Goal: Information Seeking & Learning: Learn about a topic

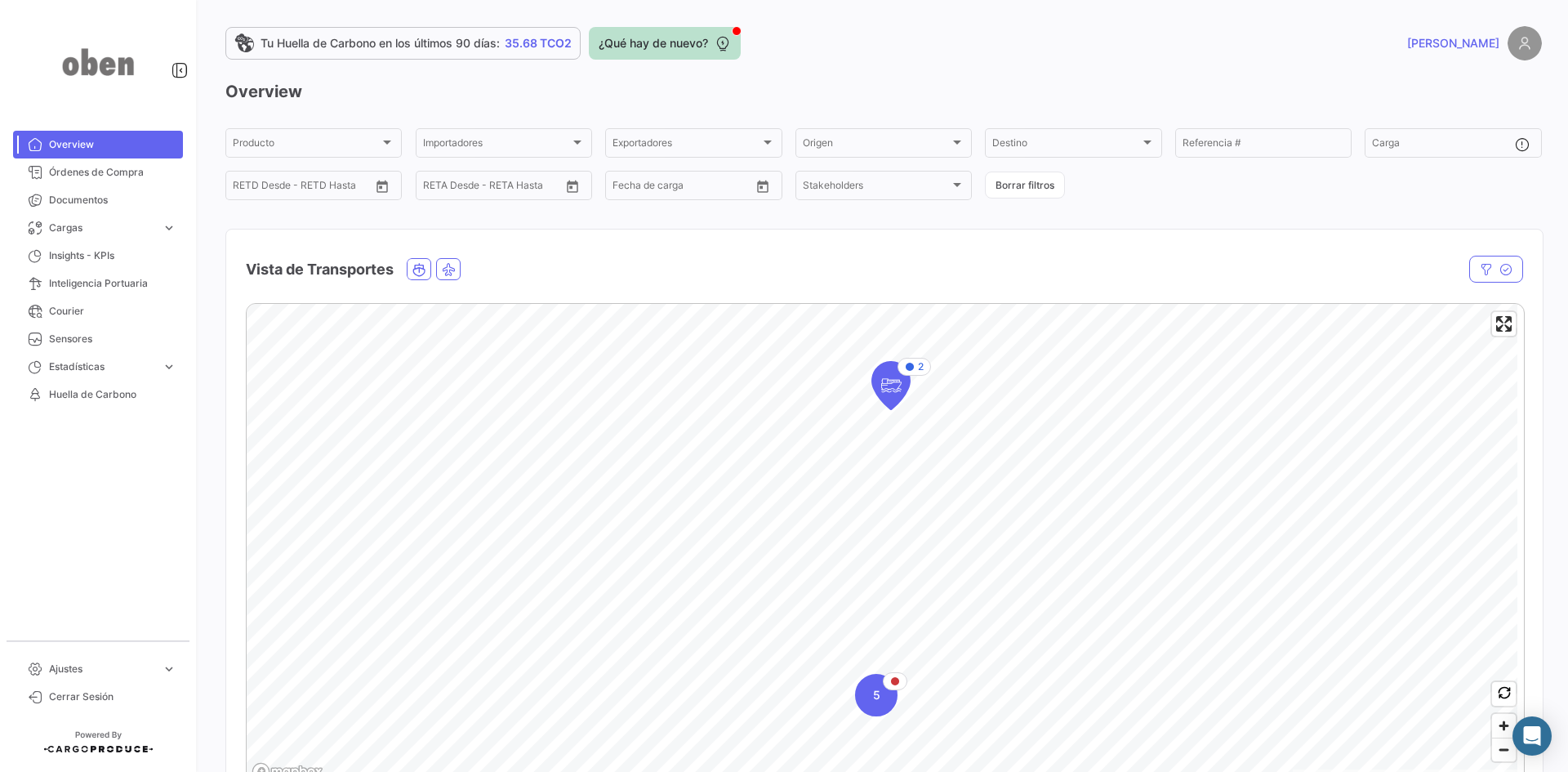
click at [639, 47] on span "¿Qué hay de nuevo?" at bounding box center [653, 43] width 109 height 17
click at [693, 39] on span "¿Qué hay de nuevo?" at bounding box center [653, 43] width 109 height 17
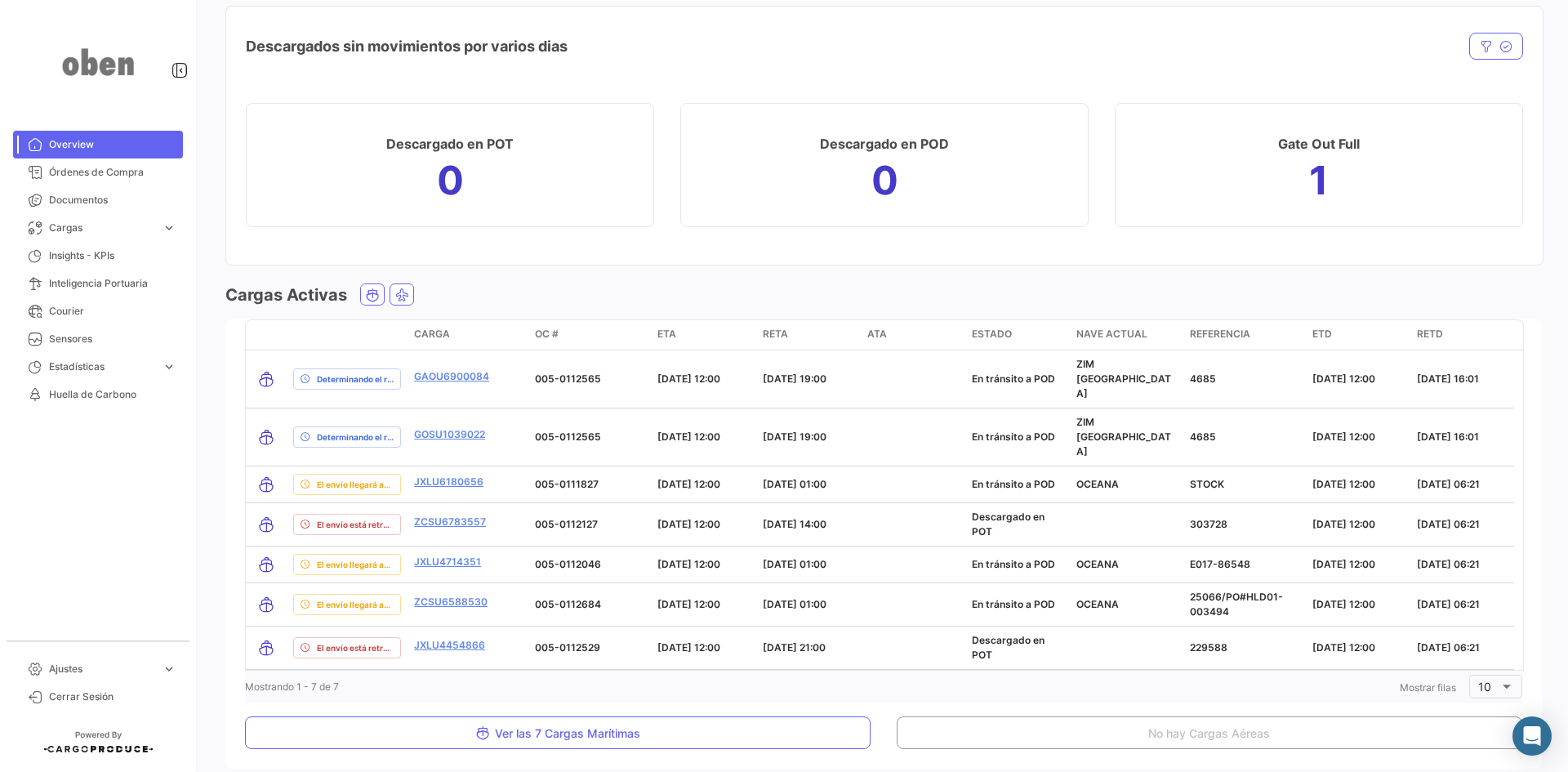
scroll to position [1715, 0]
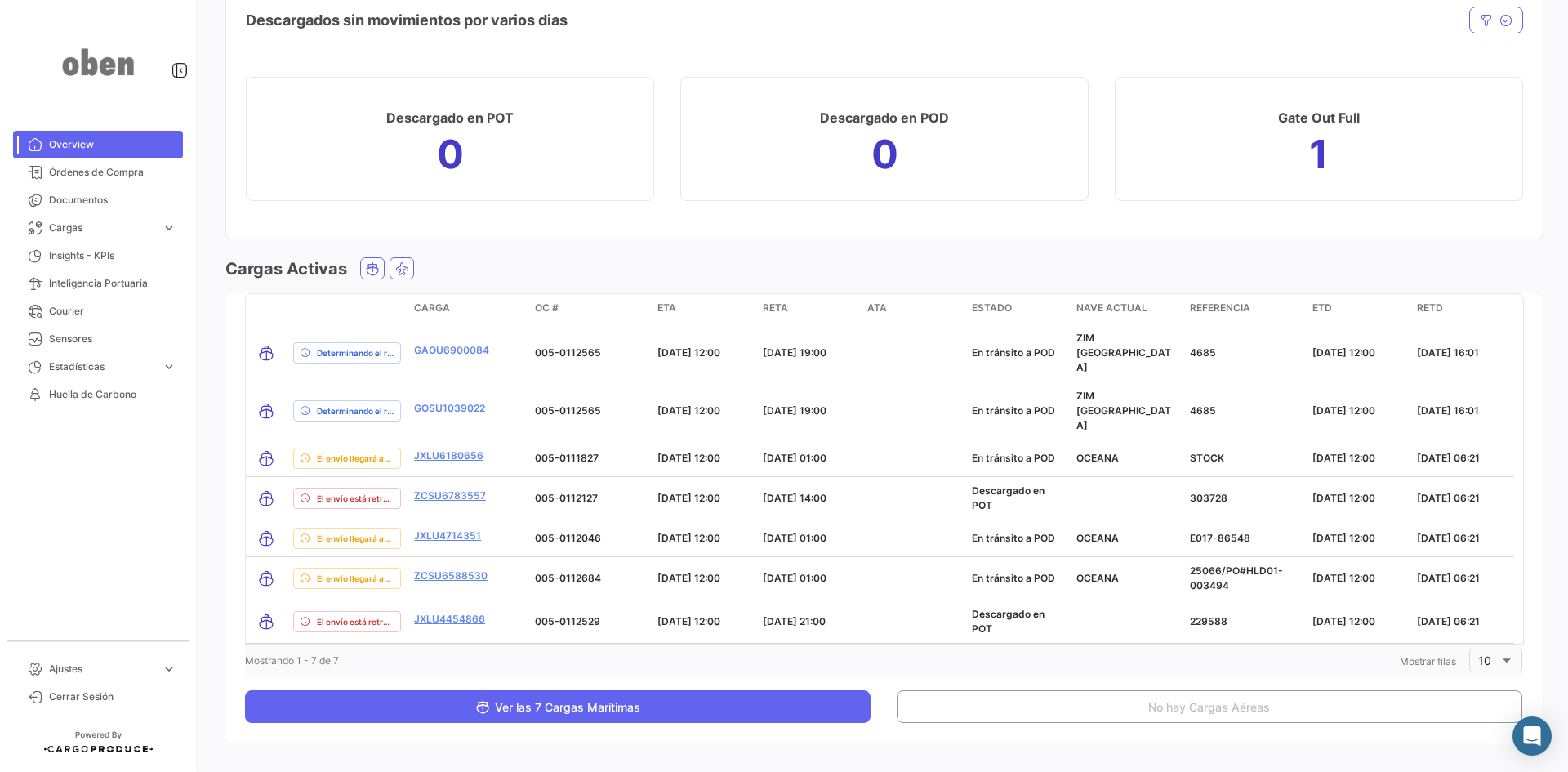
click at [555, 596] on span "Ver las 7 Cargas Marítimas" at bounding box center [557, 708] width 165 height 14
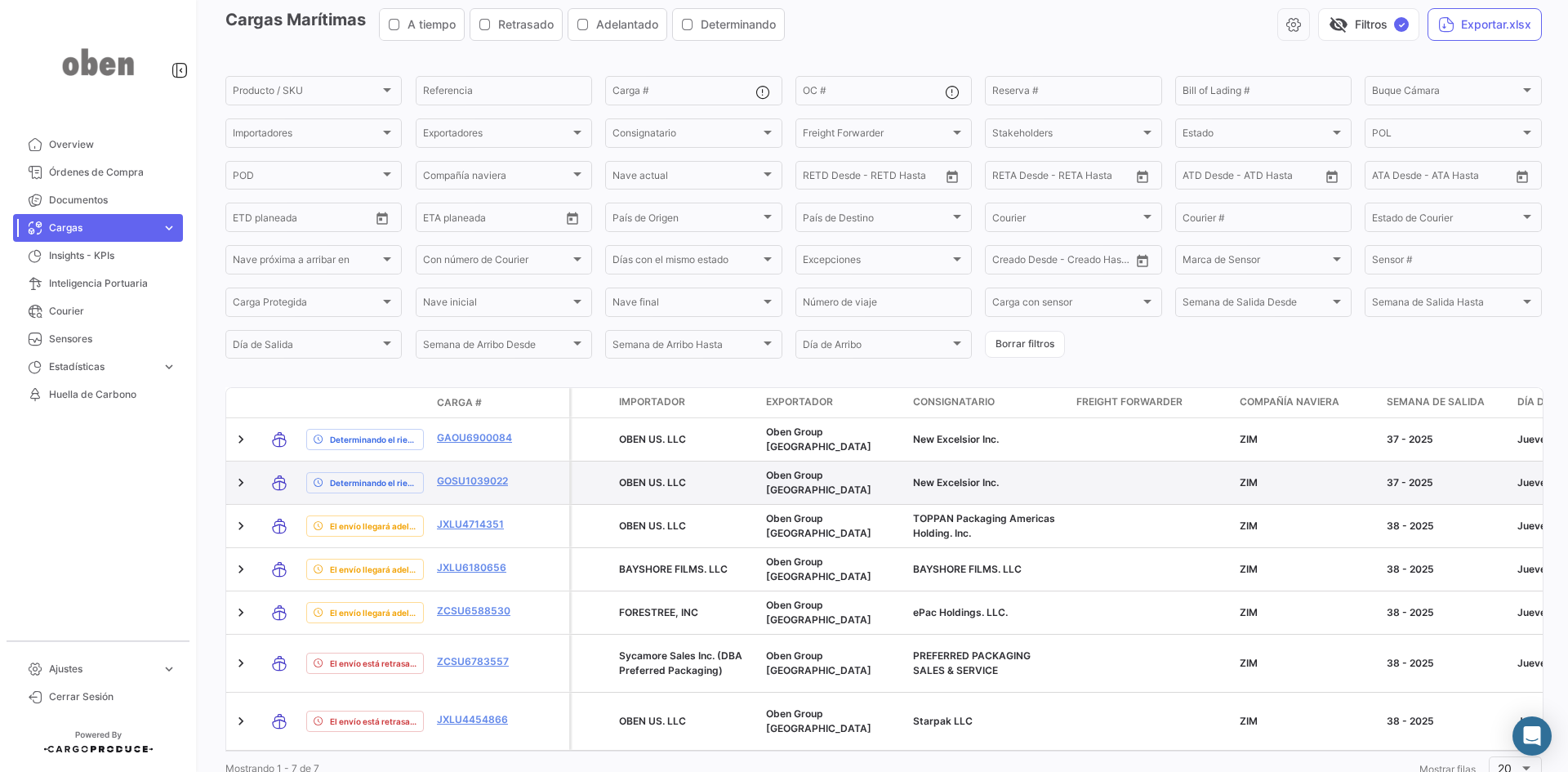
scroll to position [86, 0]
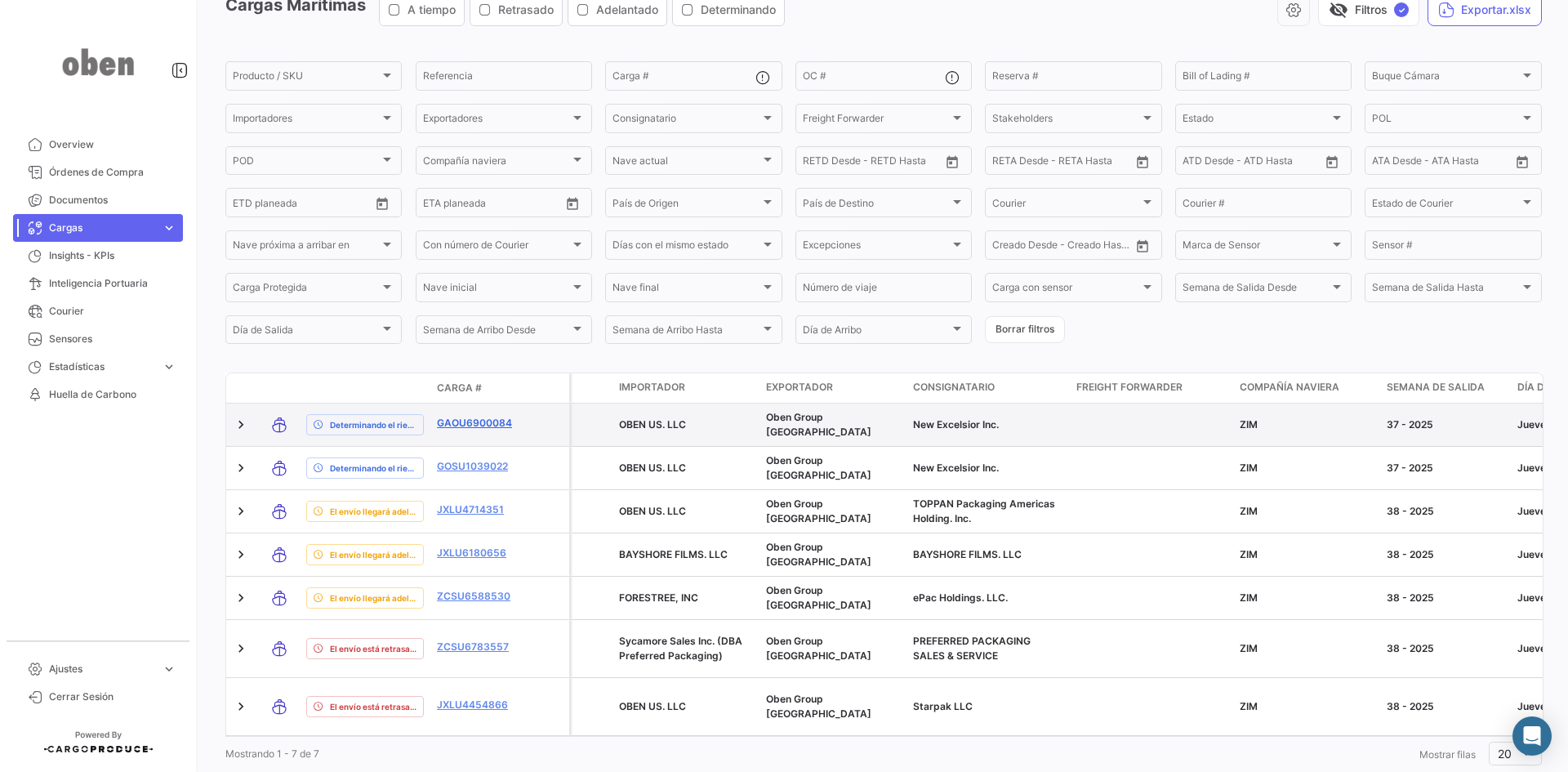
click at [456, 420] on link "GAOU6900084" at bounding box center [479, 423] width 85 height 15
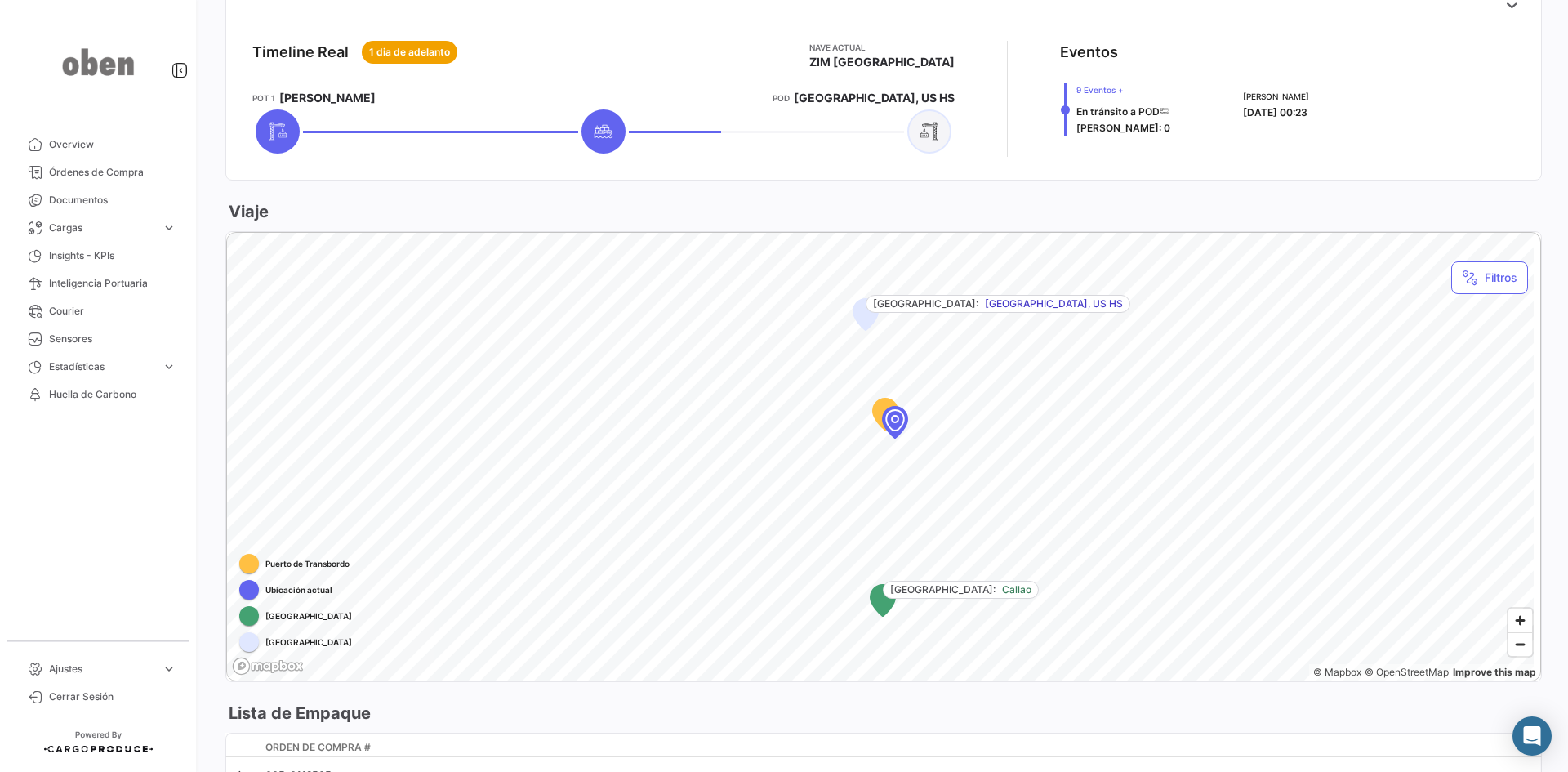
scroll to position [735, 0]
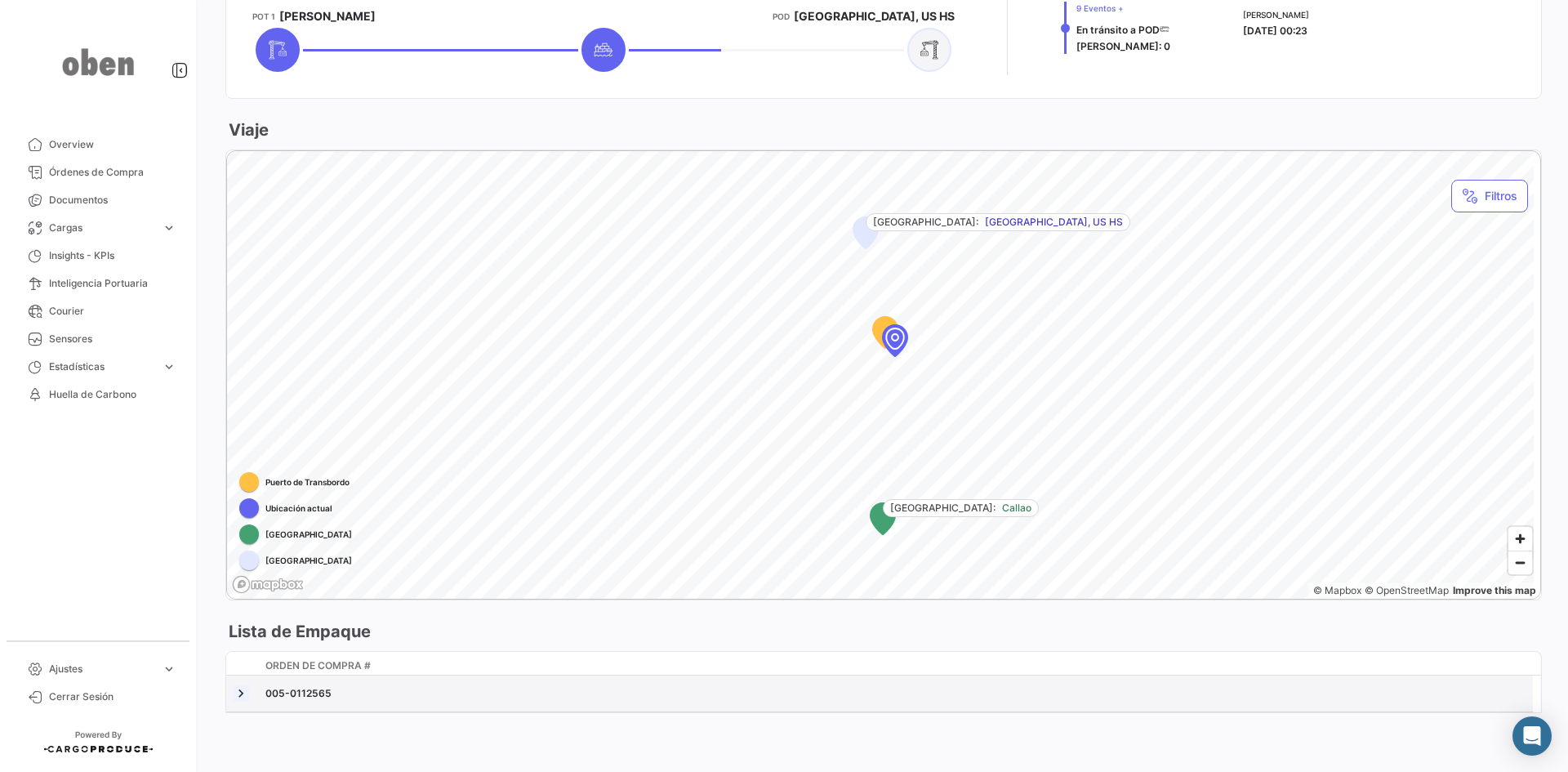
click at [241, 596] on link at bounding box center [241, 693] width 17 height 17
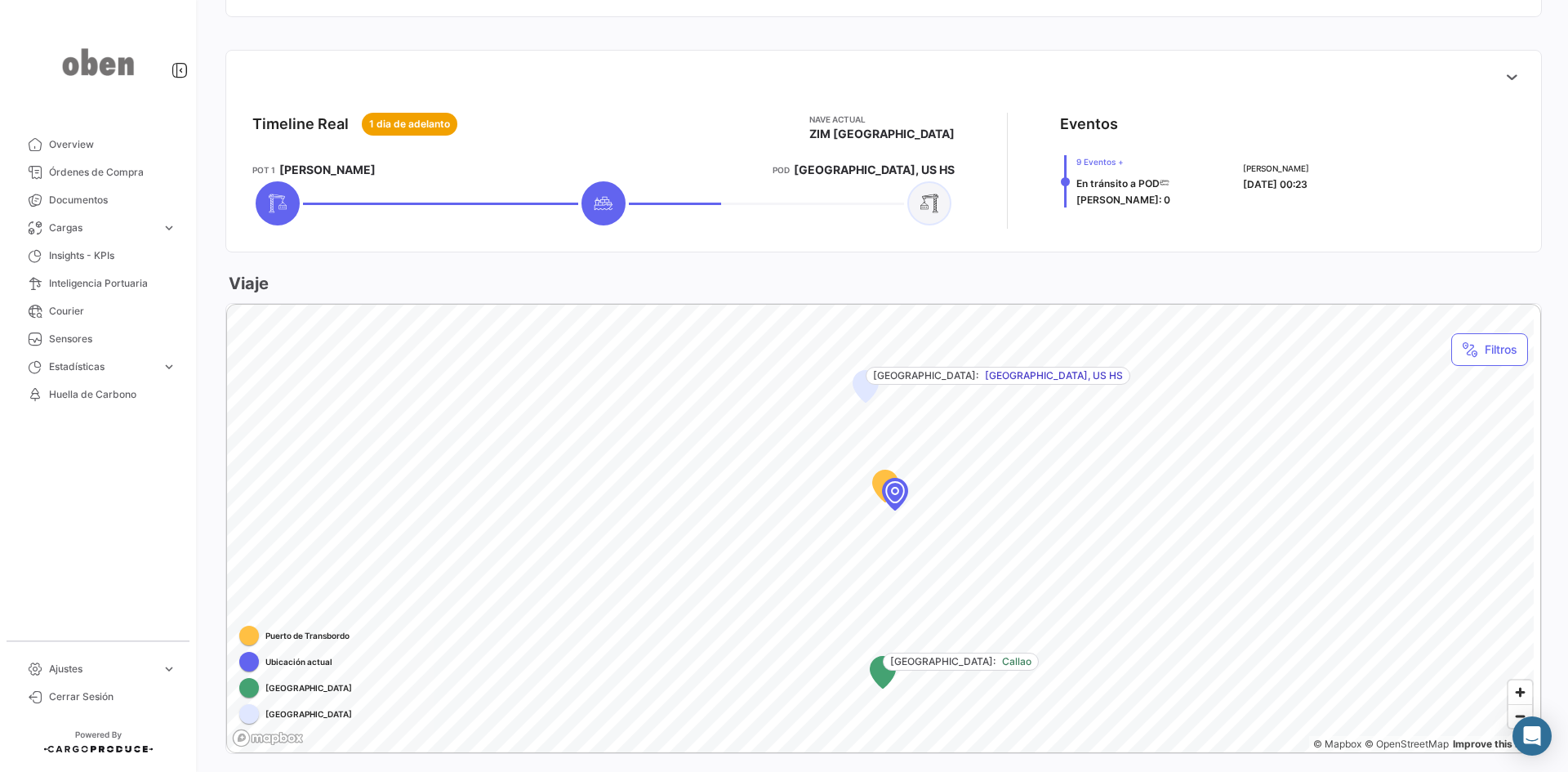
scroll to position [563, 0]
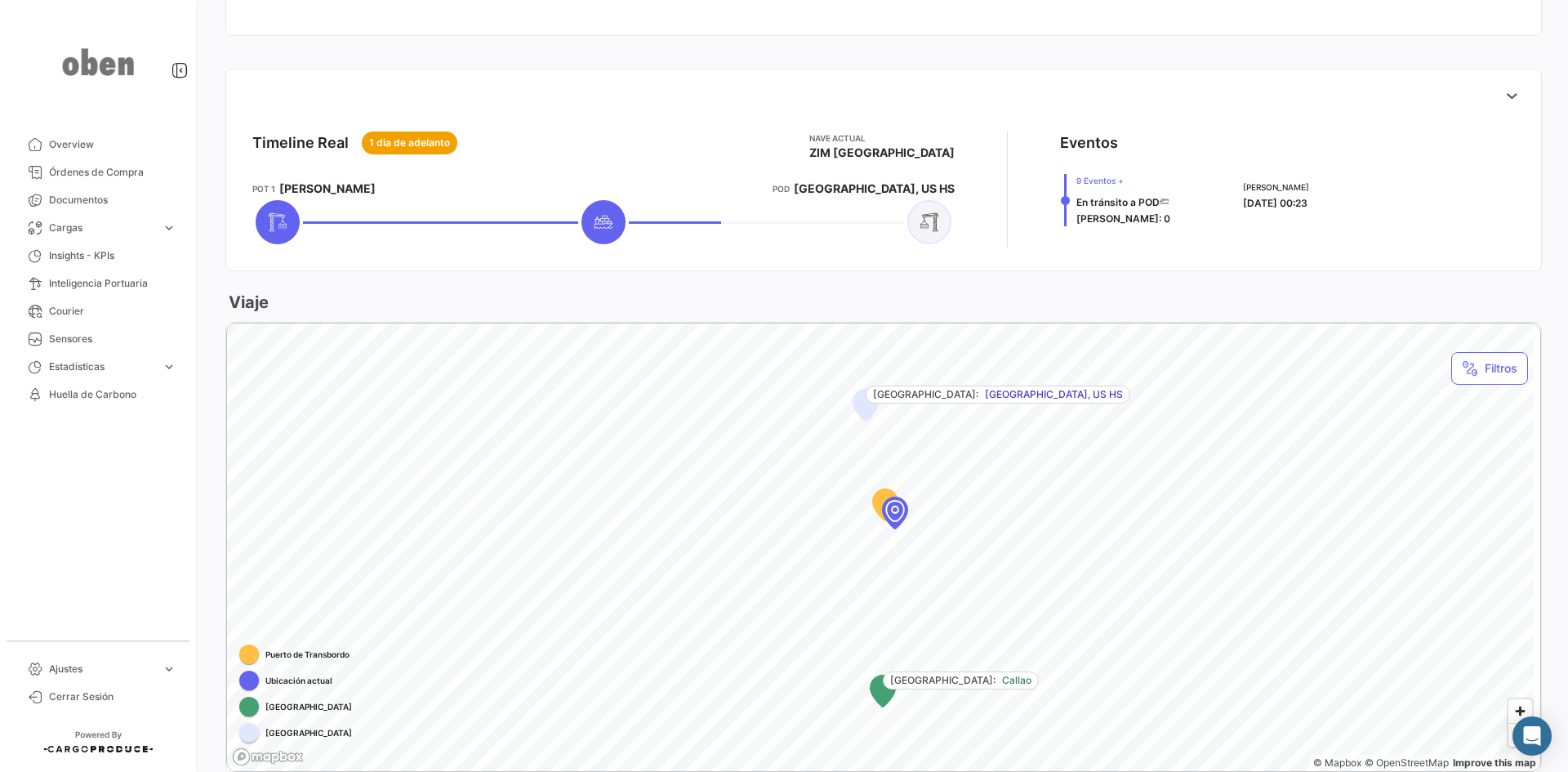
click at [893, 514] on div "Map marker" at bounding box center [894, 510] width 147 height 147
click at [875, 568] on div "Map marker" at bounding box center [879, 558] width 147 height 147
drag, startPoint x: 882, startPoint y: 566, endPoint x: 824, endPoint y: 497, distance: 90.1
click at [824, 497] on div "Map marker" at bounding box center [858, 513] width 147 height 147
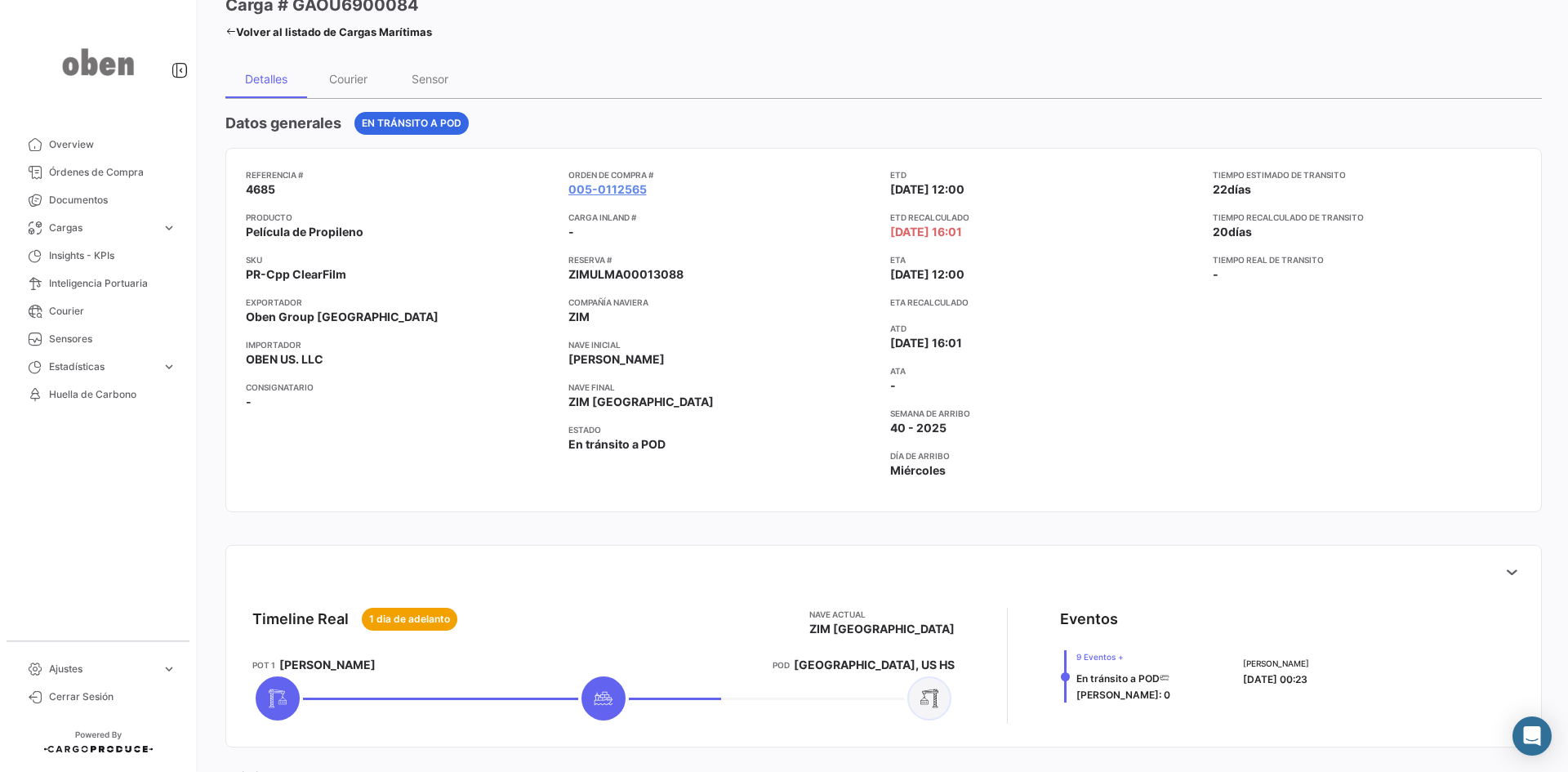
scroll to position [72, 0]
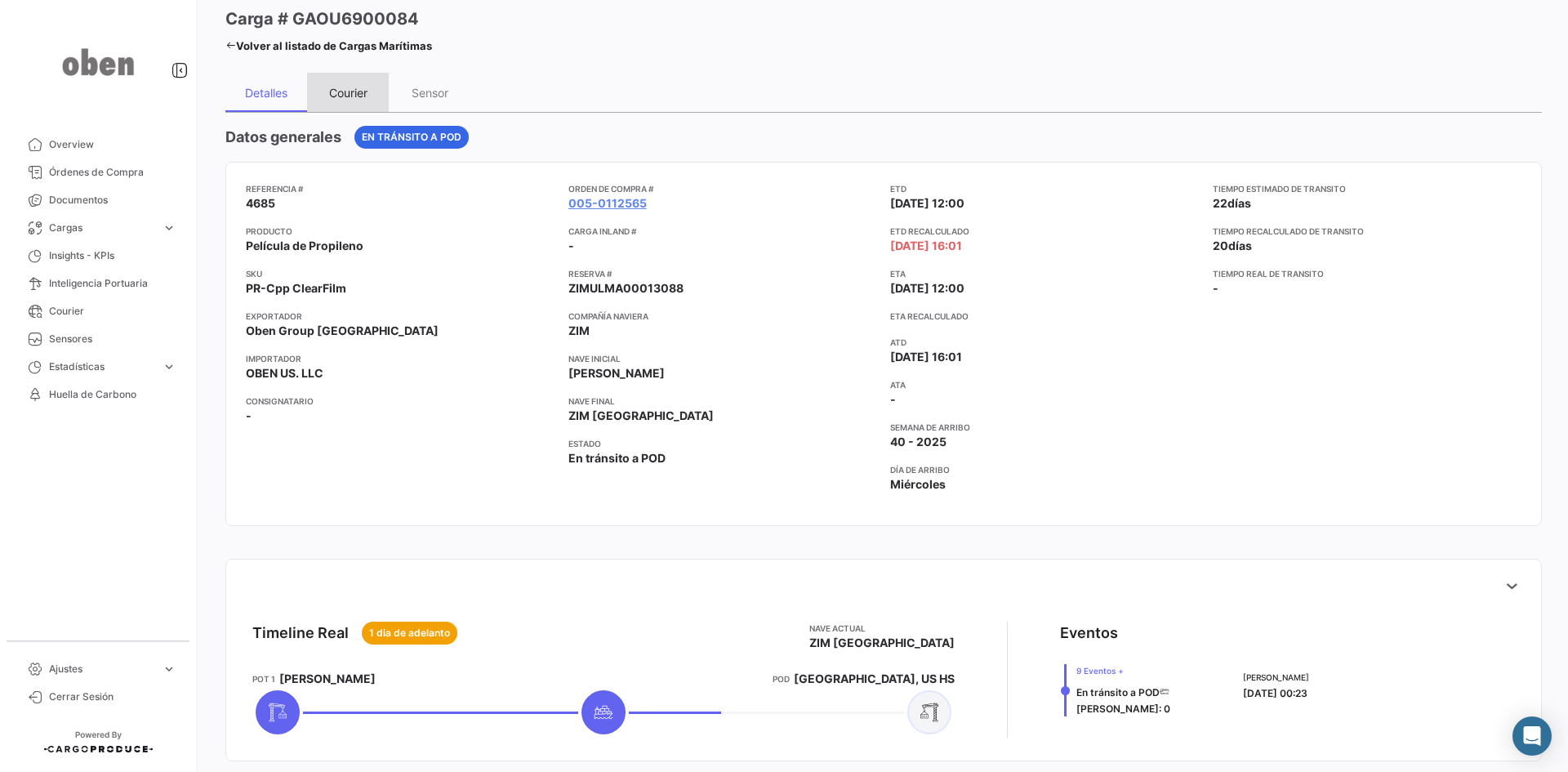
click at [349, 92] on div "Courier" at bounding box center [348, 93] width 39 height 14
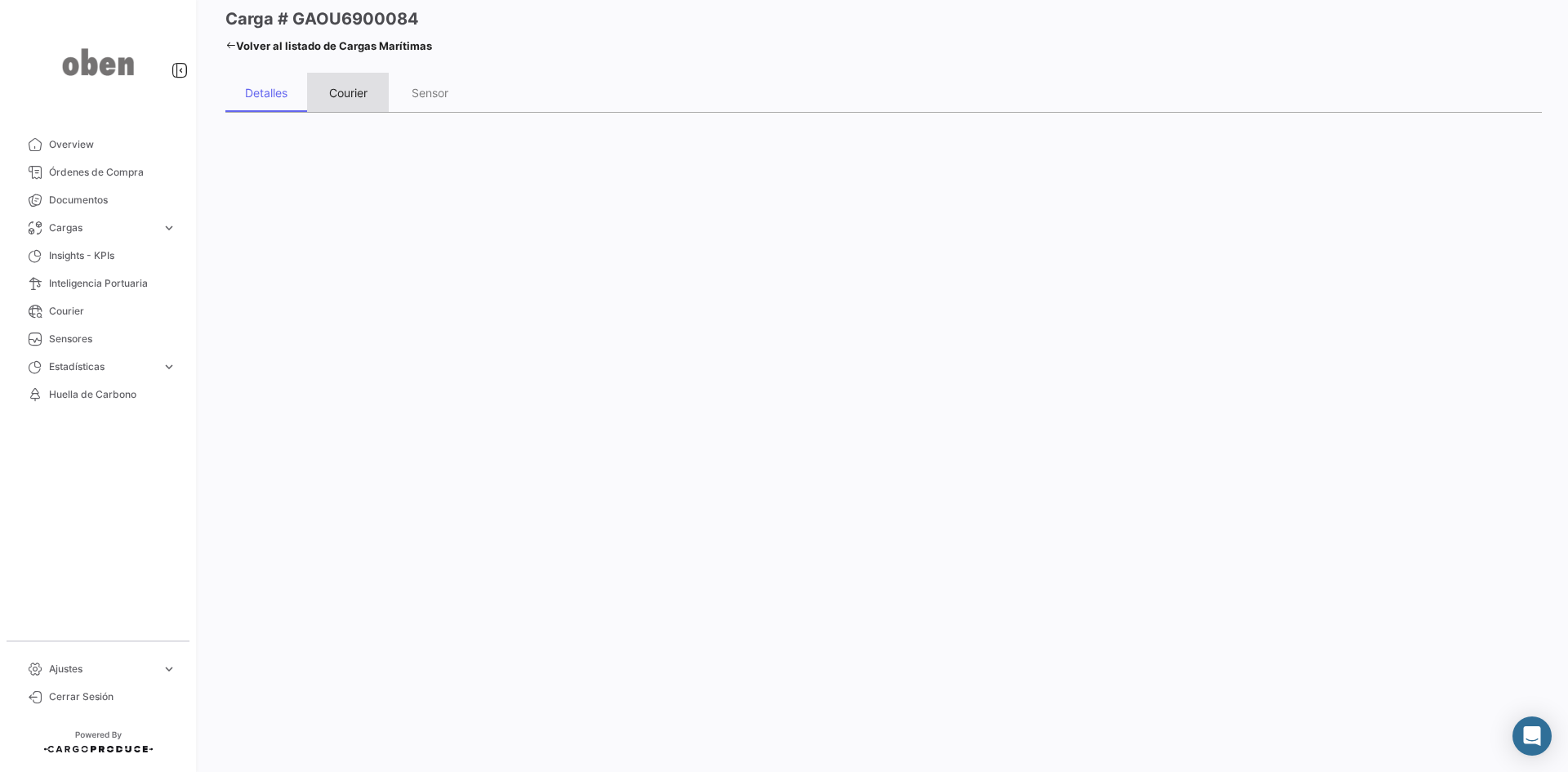
scroll to position [0, 0]
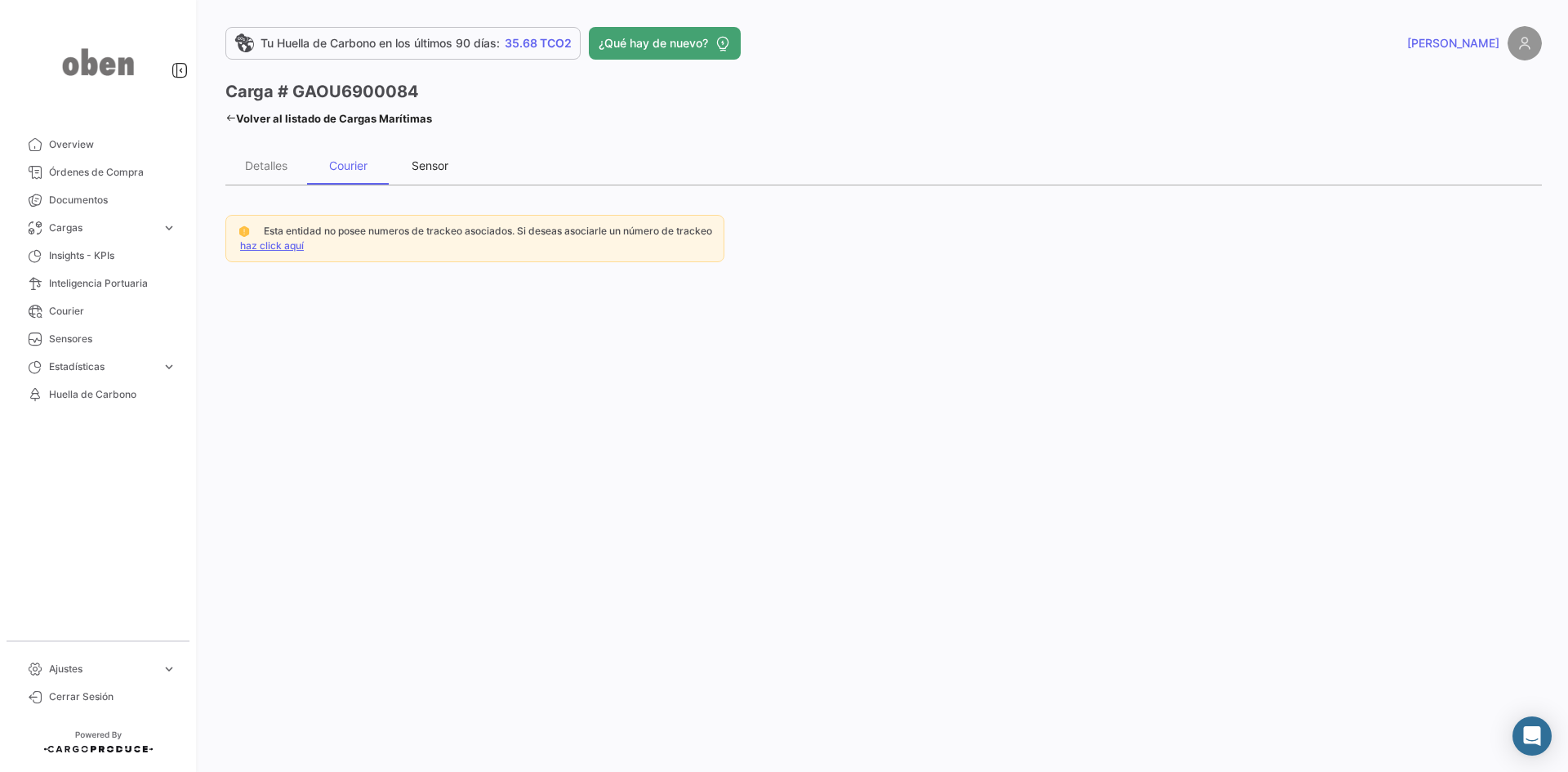
click at [429, 156] on div "Sensor" at bounding box center [429, 165] width 82 height 39
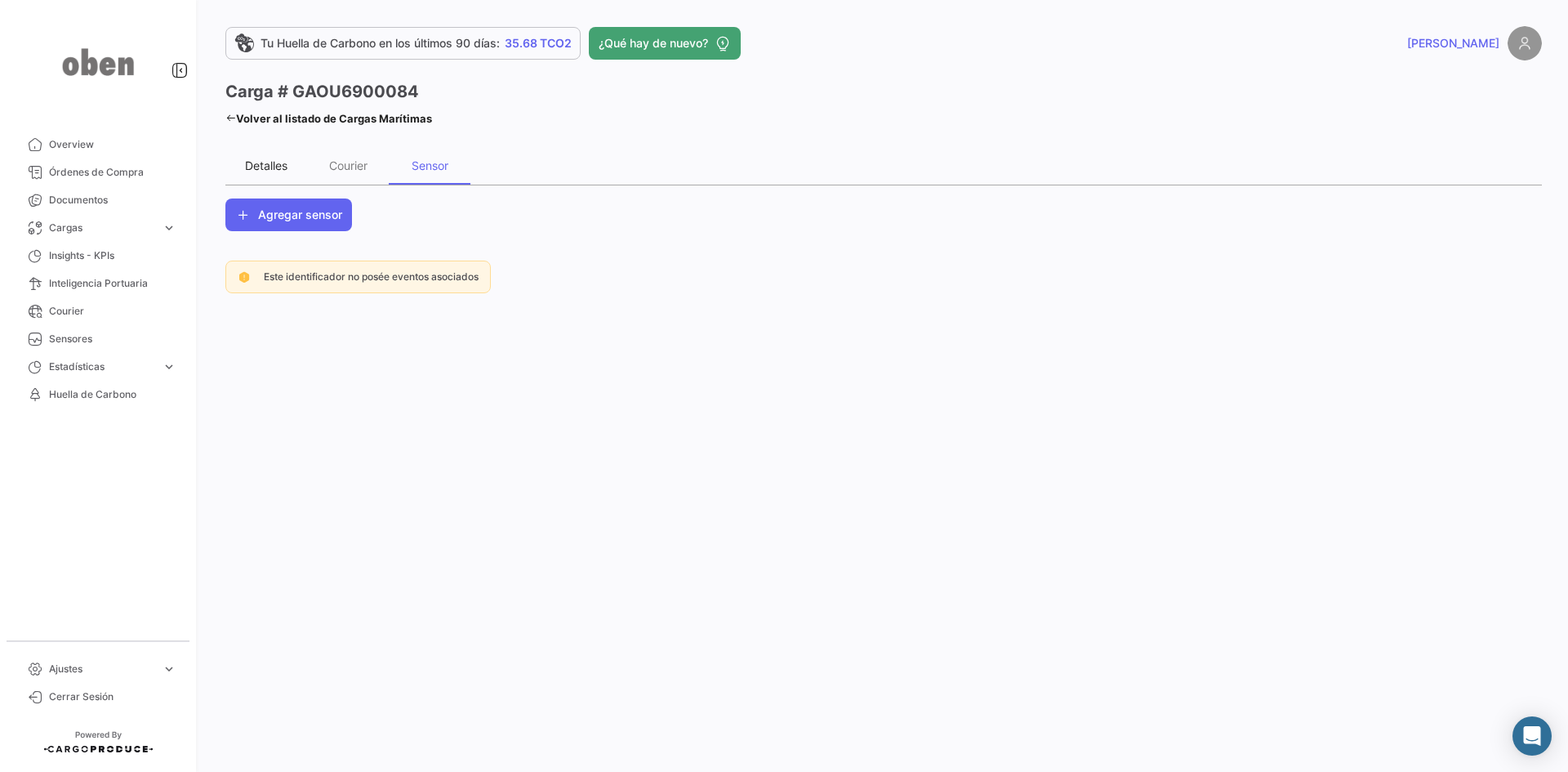
click at [246, 168] on div "Detalles" at bounding box center [266, 166] width 42 height 14
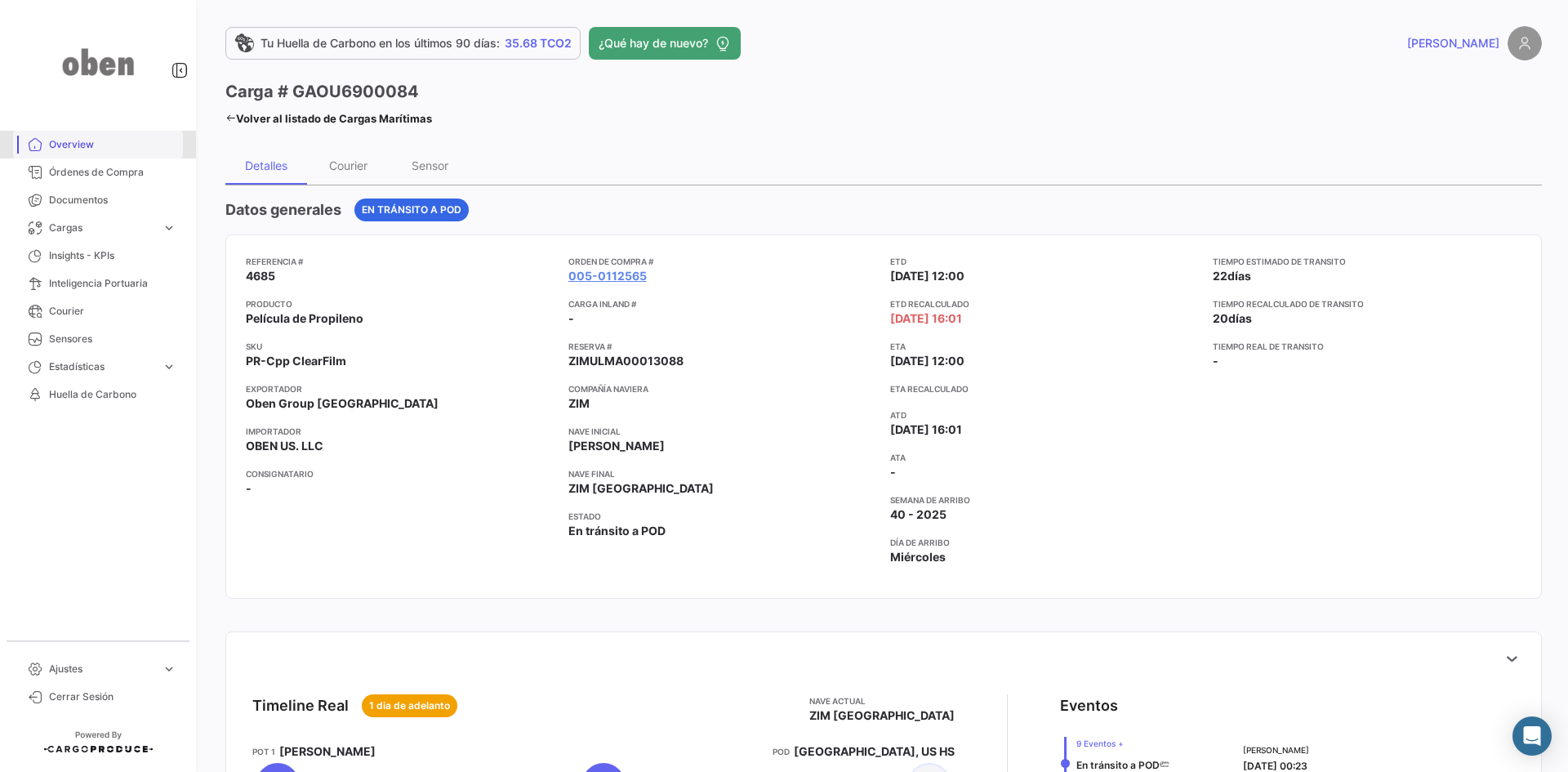
click at [59, 148] on span "Overview" at bounding box center [113, 145] width 127 height 15
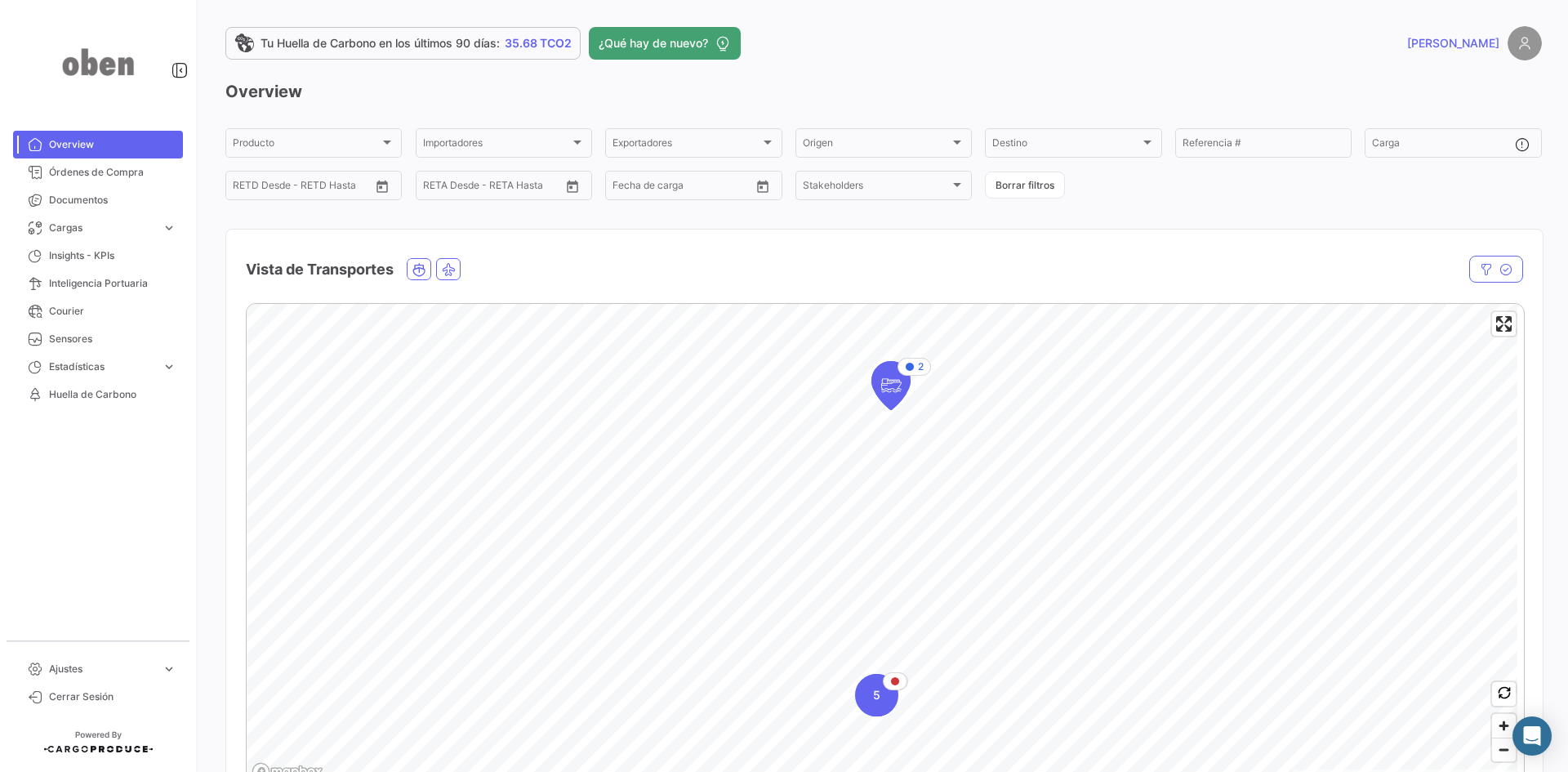
scroll to position [82, 0]
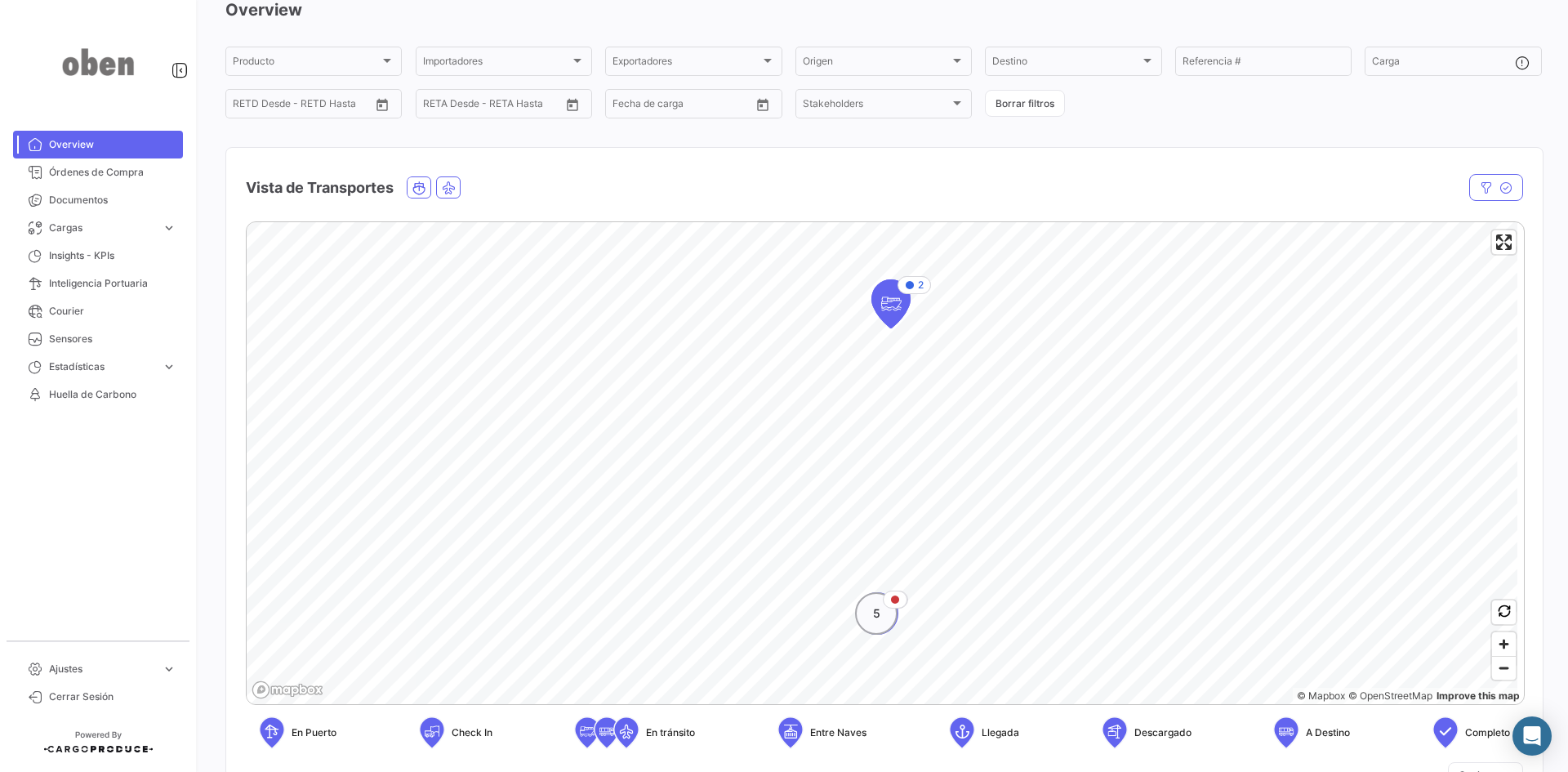
click at [870, 596] on div "5" at bounding box center [876, 613] width 42 height 42
click at [913, 561] on icon "Map marker" at bounding box center [915, 563] width 23 height 34
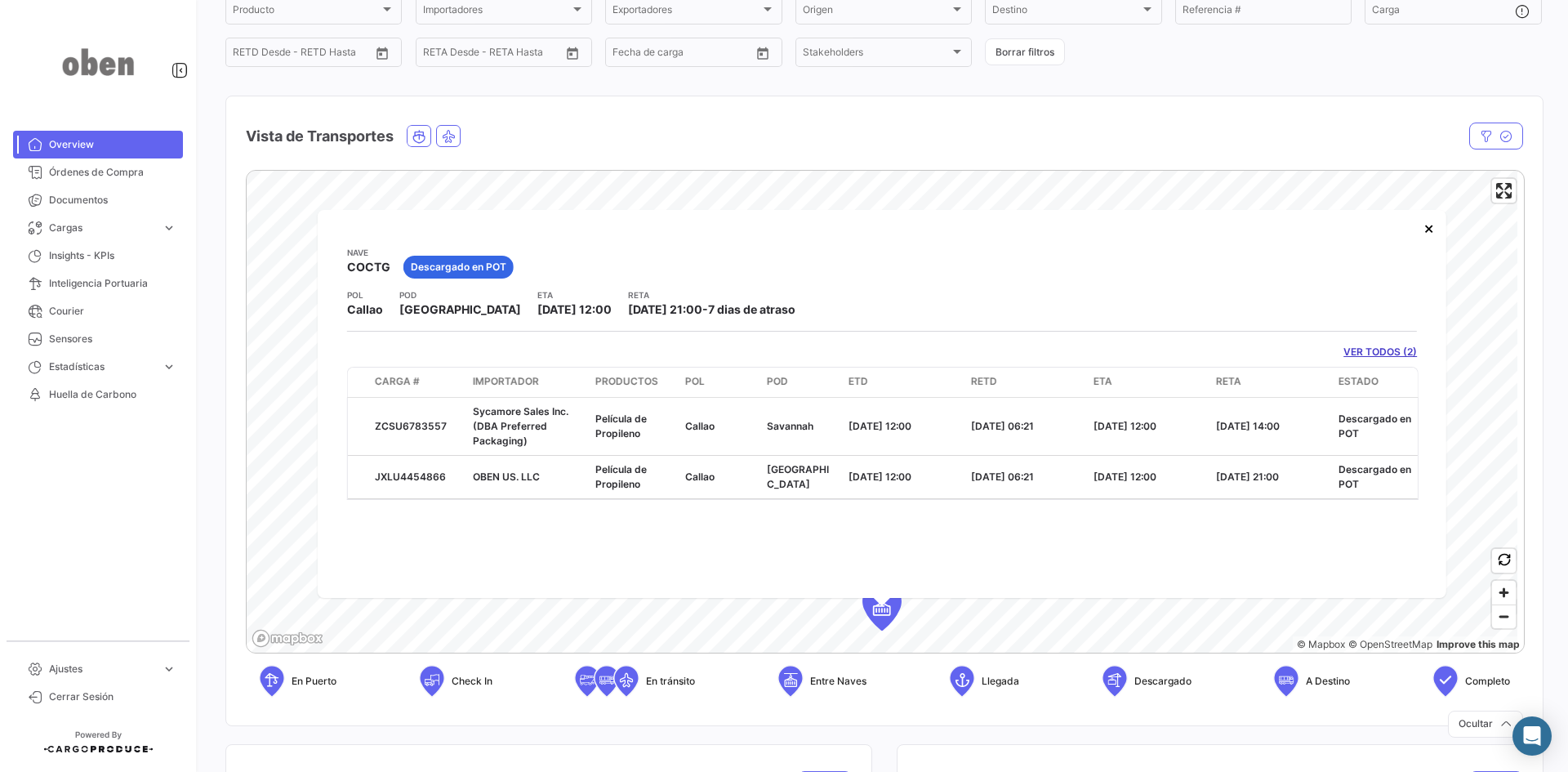
scroll to position [163, 0]
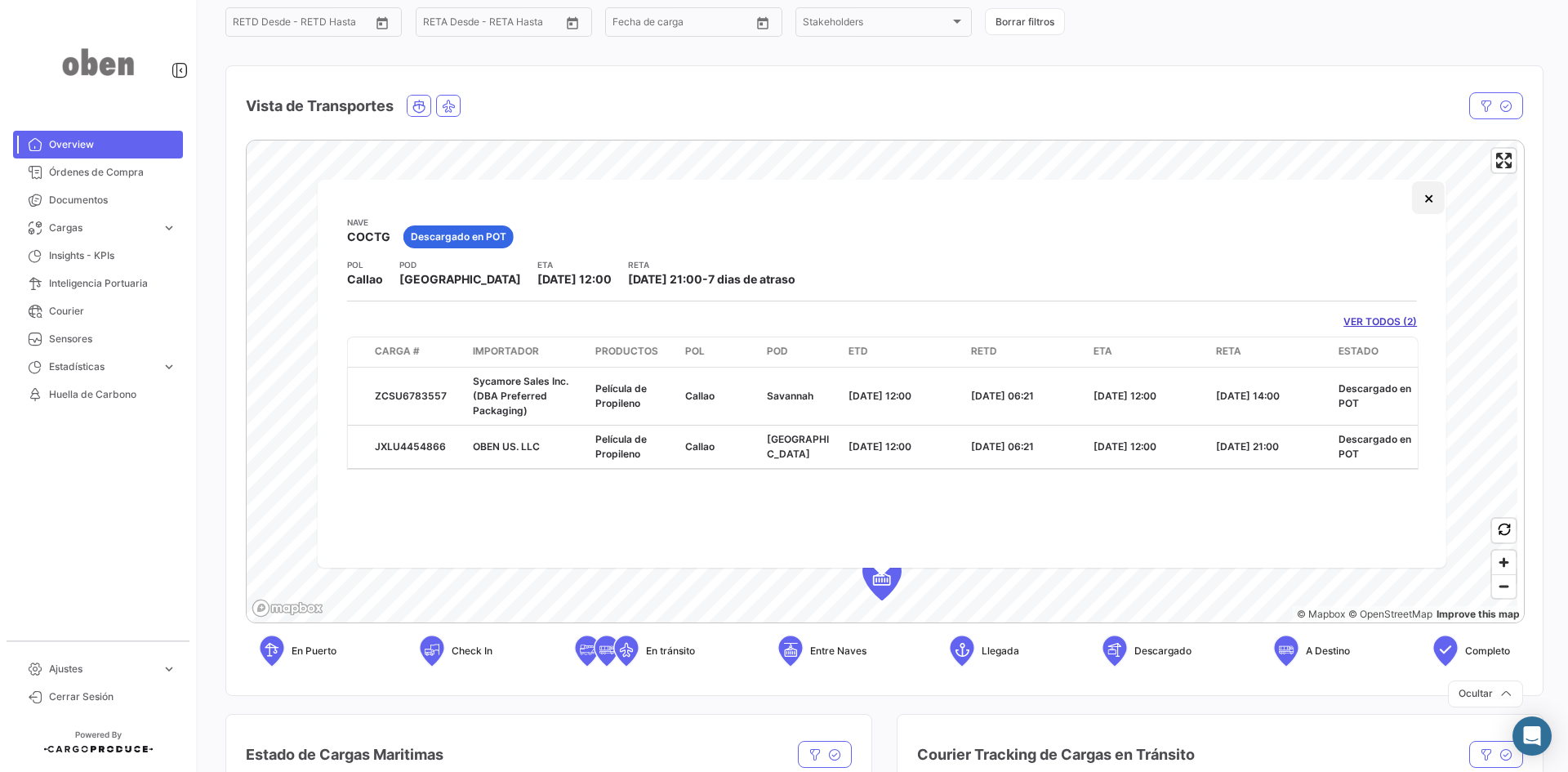
click at [1253, 203] on button "×" at bounding box center [1428, 198] width 33 height 33
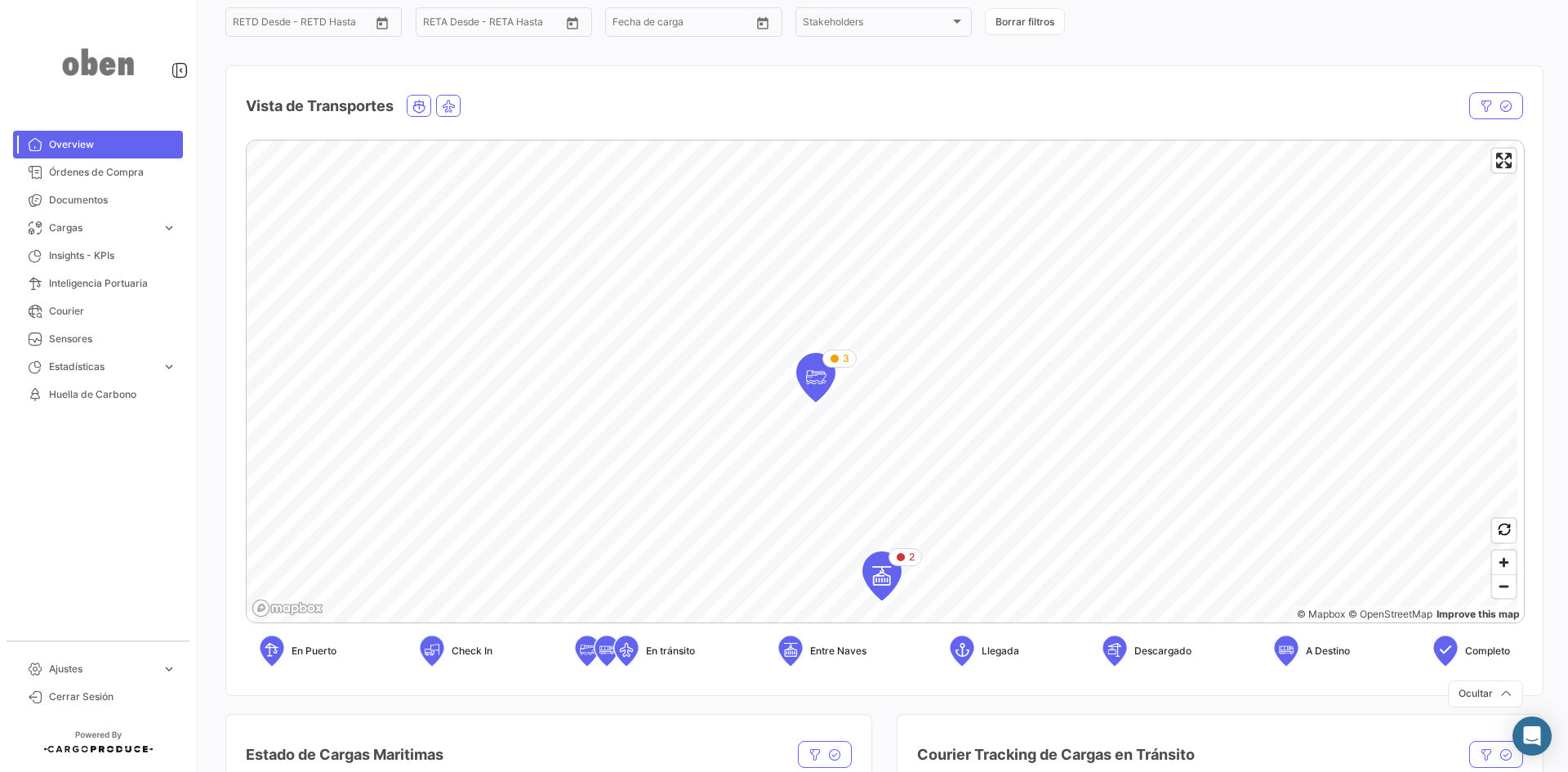
click at [71, 147] on span "Overview" at bounding box center [113, 145] width 127 height 15
click at [71, 143] on span "Overview" at bounding box center [113, 145] width 127 height 15
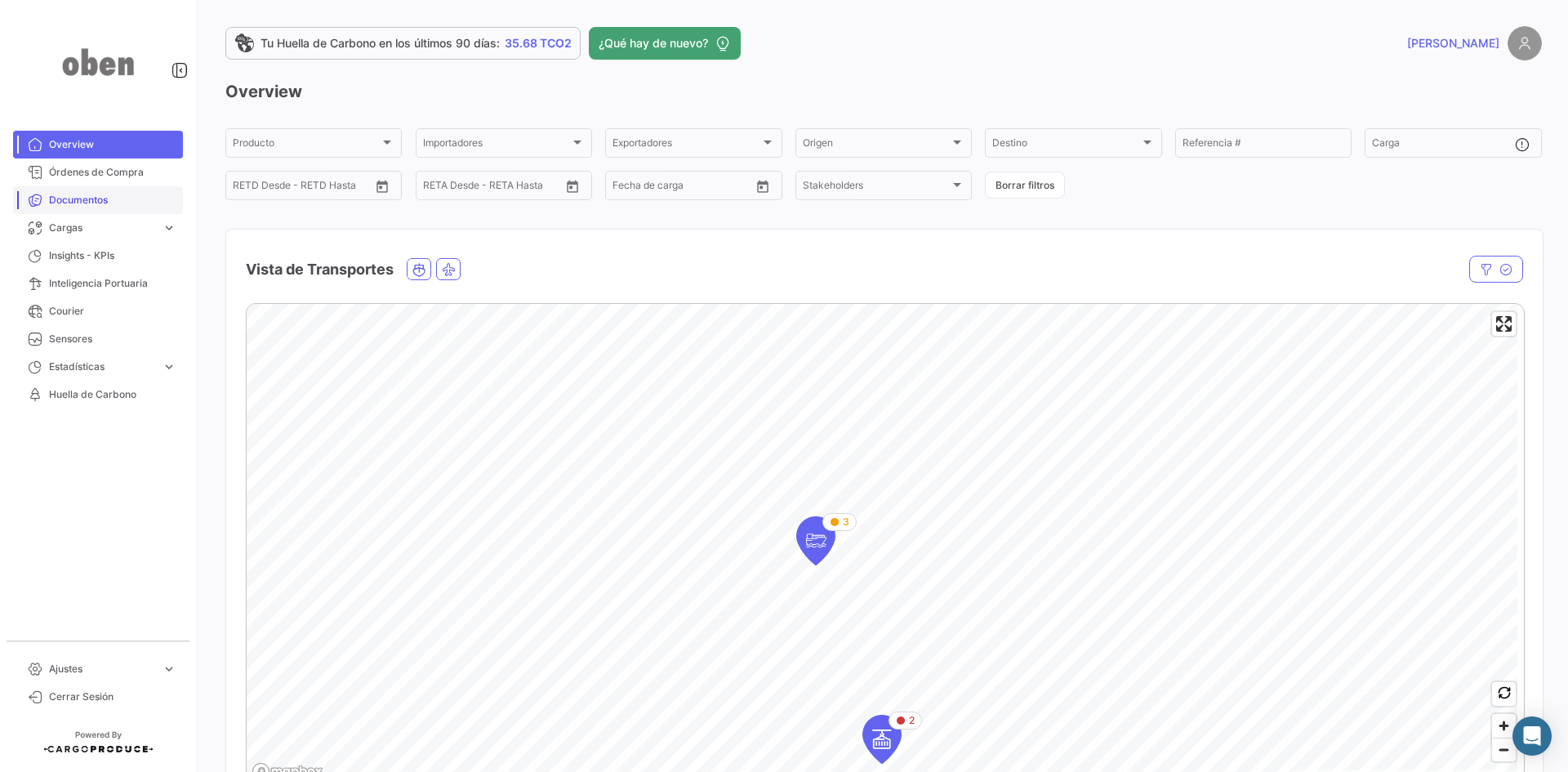
click at [66, 186] on link "Documentos" at bounding box center [98, 199] width 170 height 27
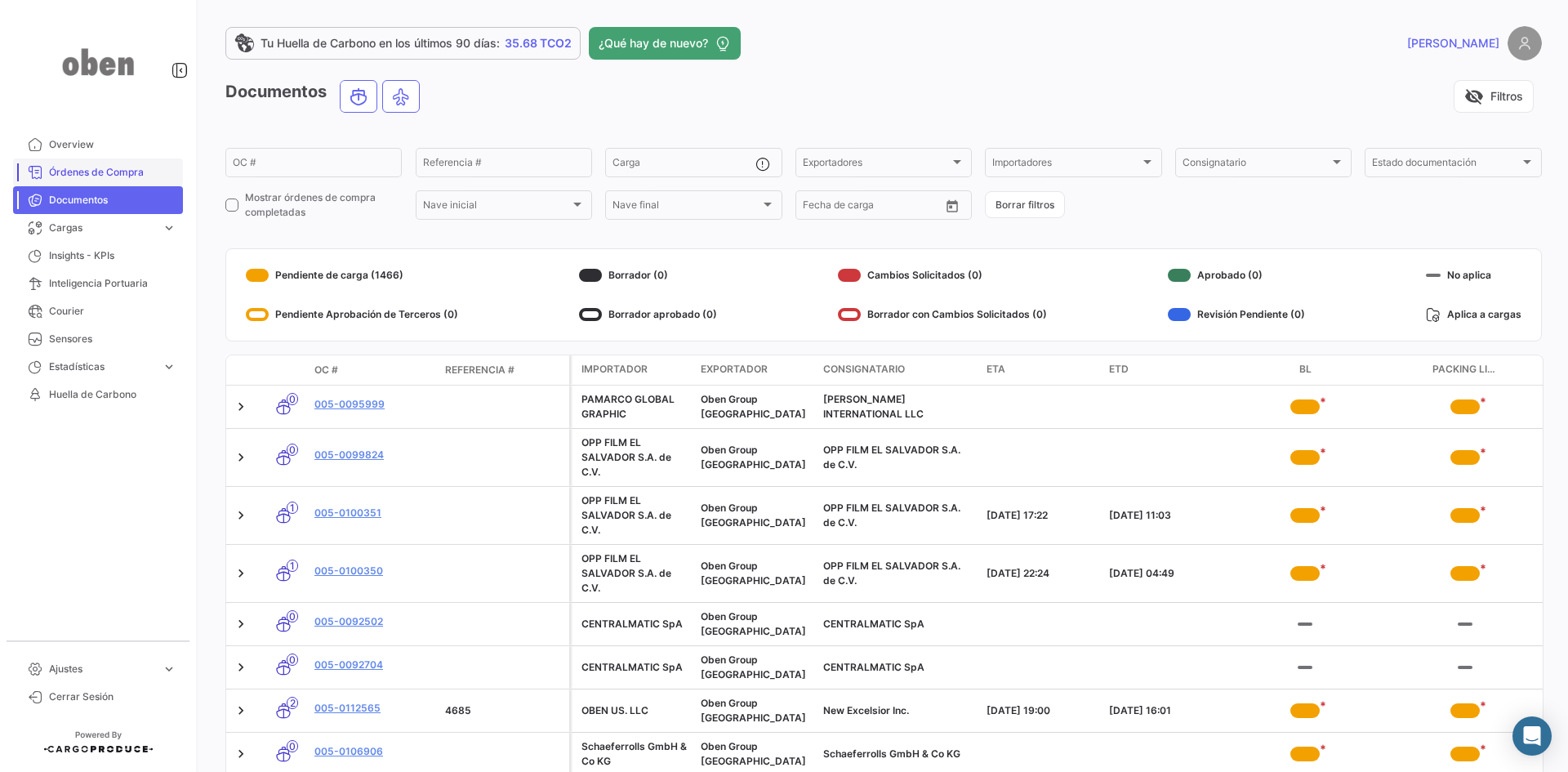
click at [74, 176] on span "Órdenes de Compra" at bounding box center [113, 172] width 127 height 15
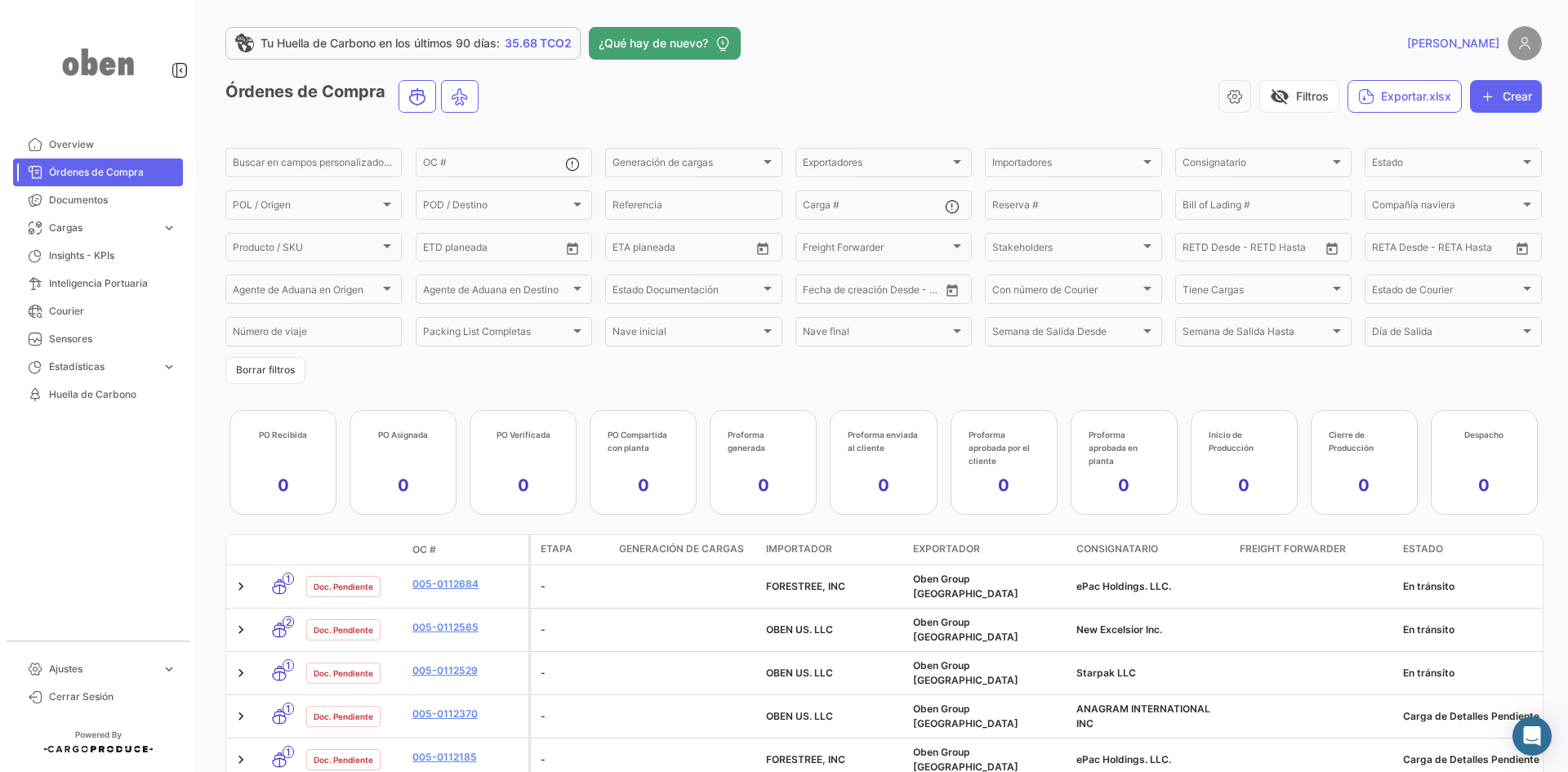
scroll to position [82, 0]
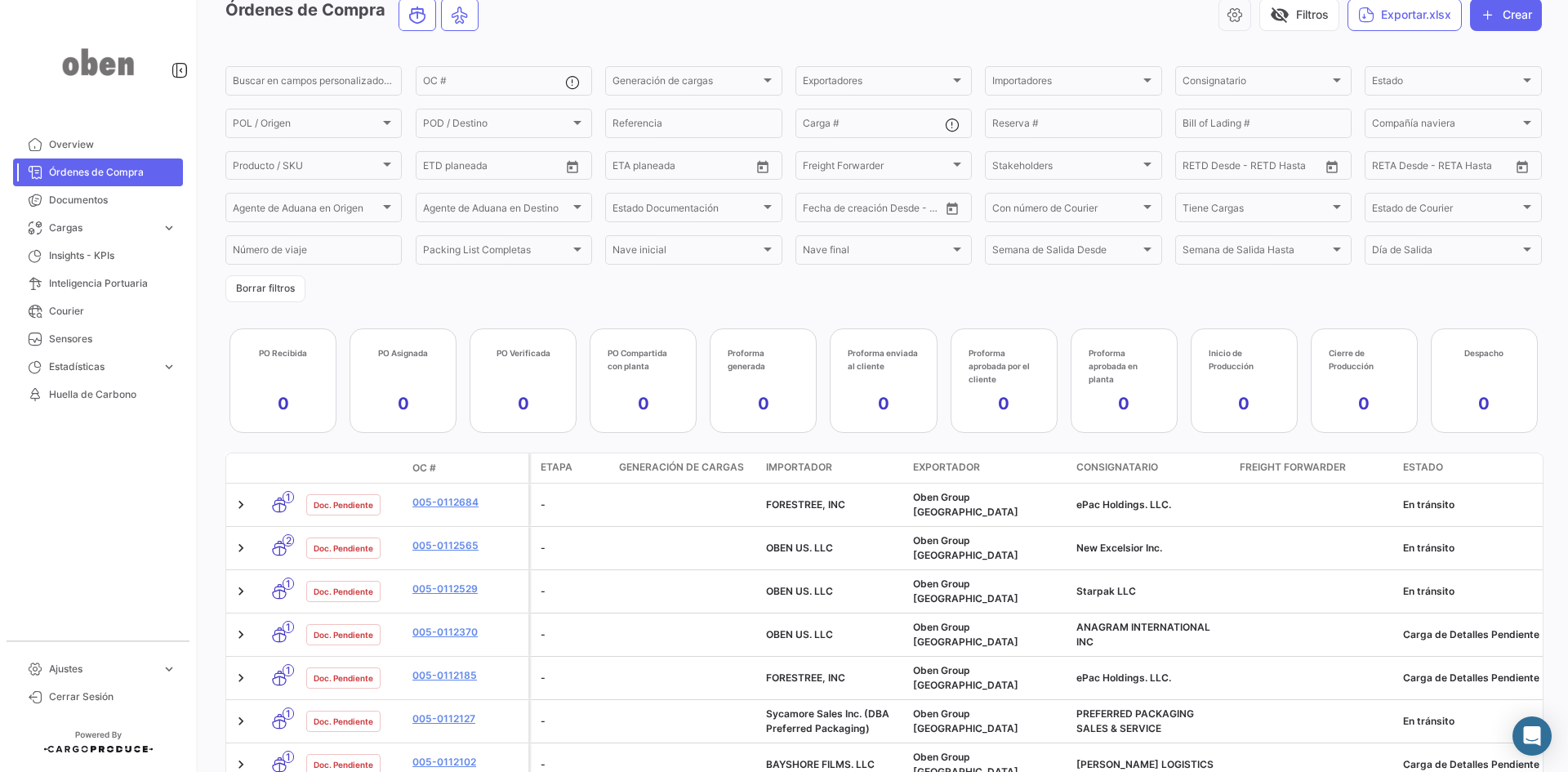
click at [245, 364] on div "PO Recibida 0" at bounding box center [282, 380] width 86 height 83
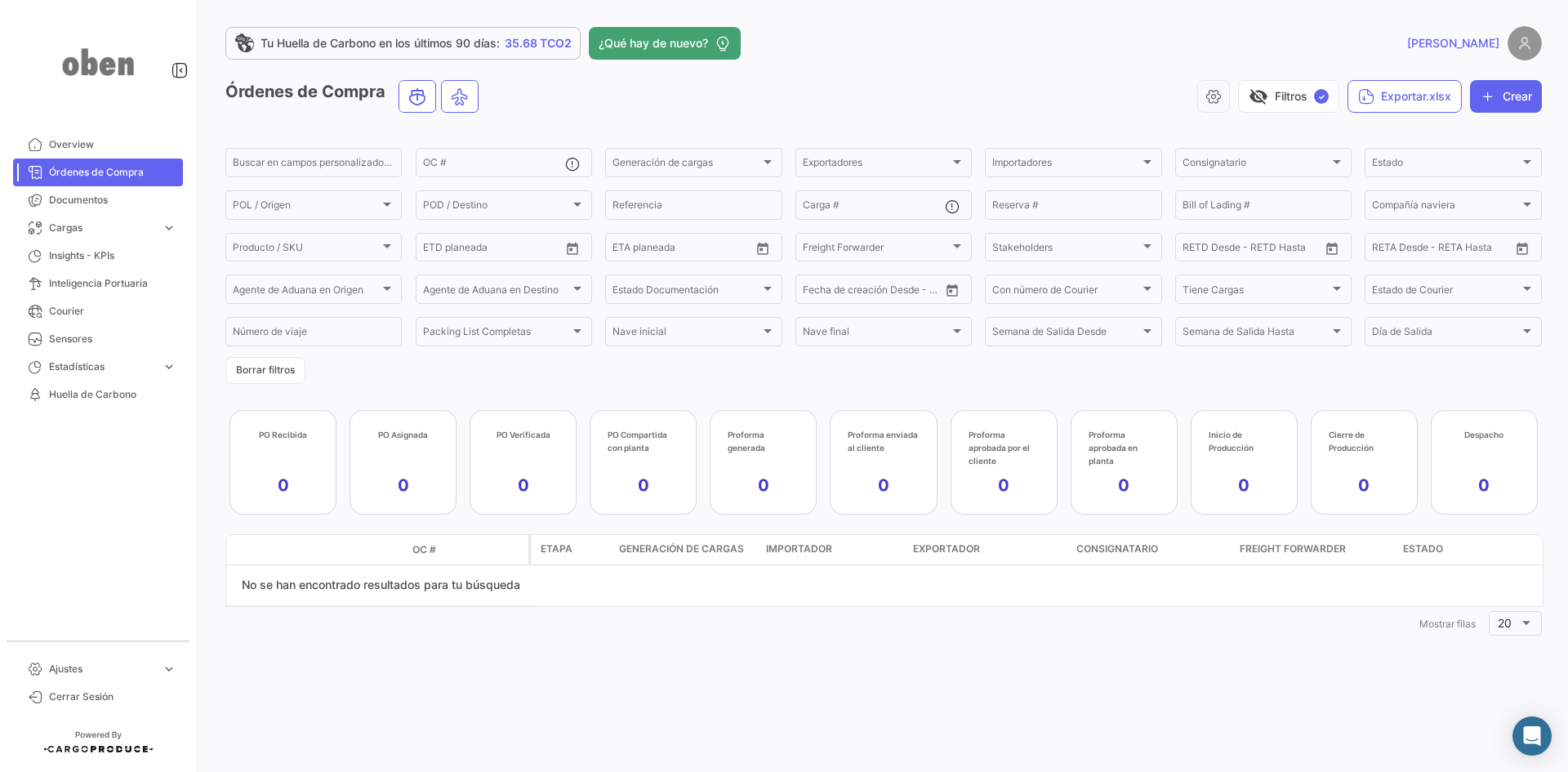
scroll to position [0, 0]
click at [54, 175] on span "Órdenes de Compra" at bounding box center [113, 172] width 127 height 15
click at [86, 206] on span "Documentos" at bounding box center [113, 200] width 127 height 15
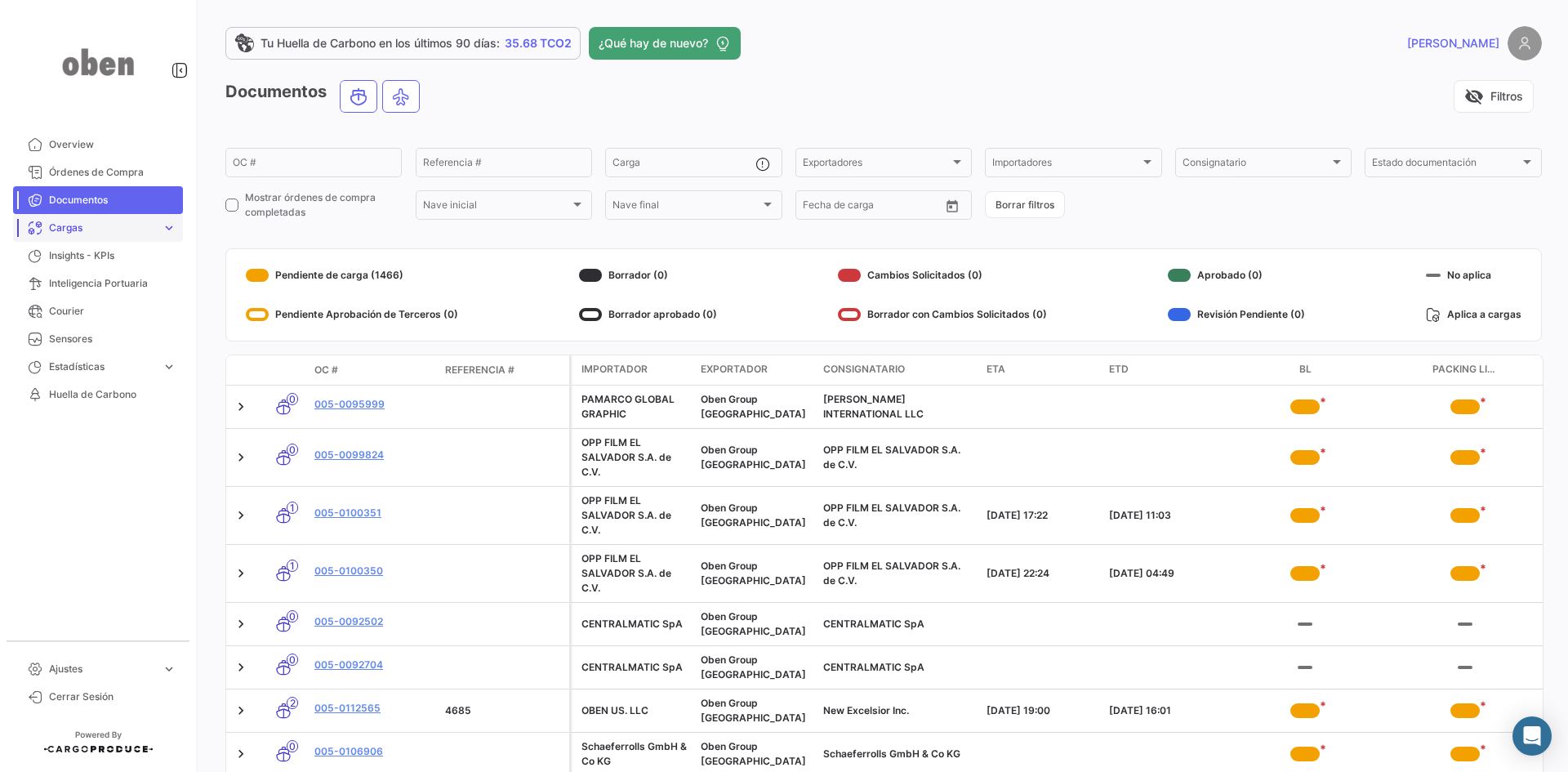
click at [162, 226] on span "expand_more" at bounding box center [168, 228] width 15 height 15
click at [102, 325] on span "Insights - KPIs" at bounding box center [113, 324] width 127 height 15
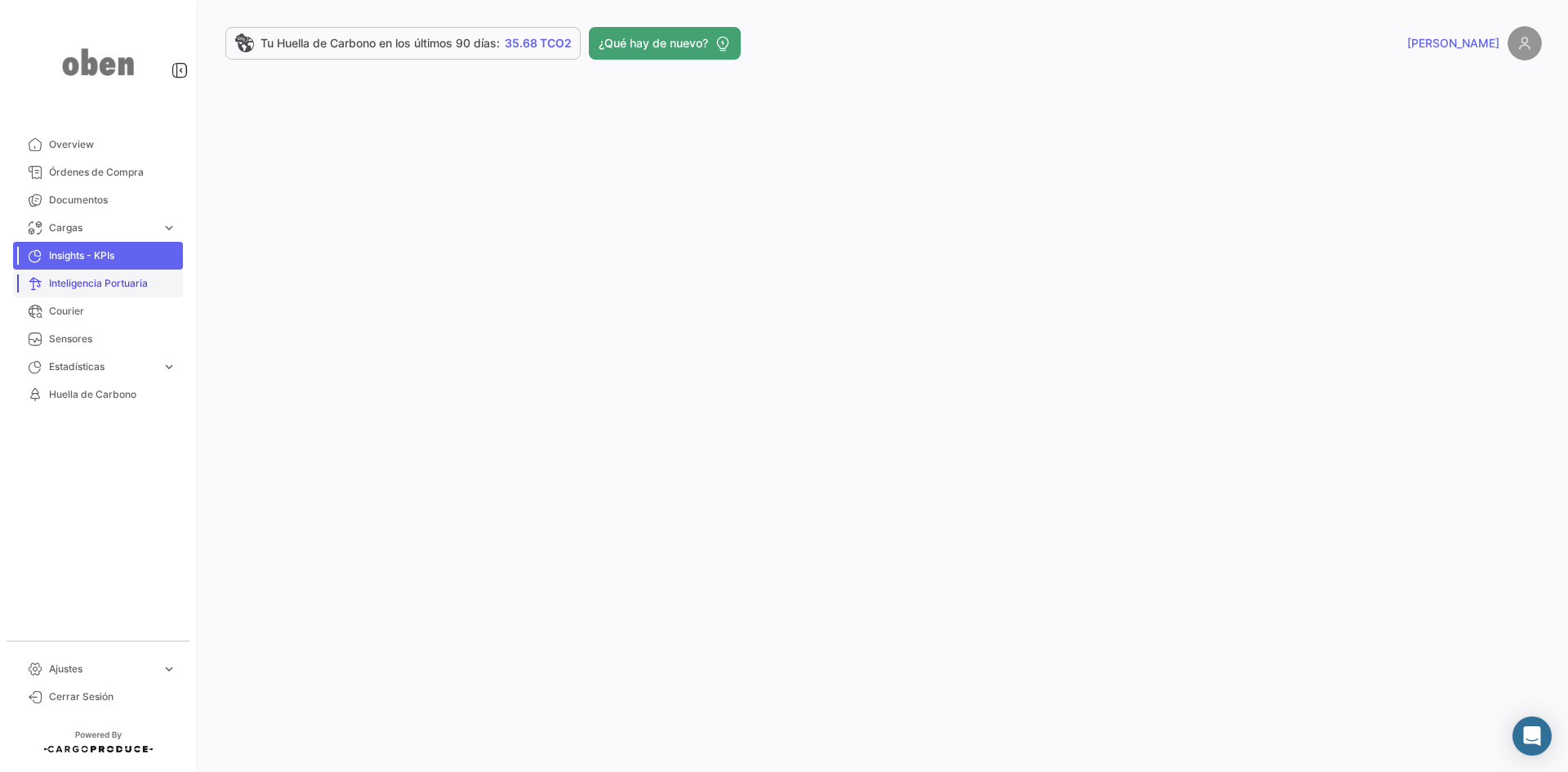
click at [85, 281] on span "Inteligencia Portuaria" at bounding box center [113, 283] width 127 height 15
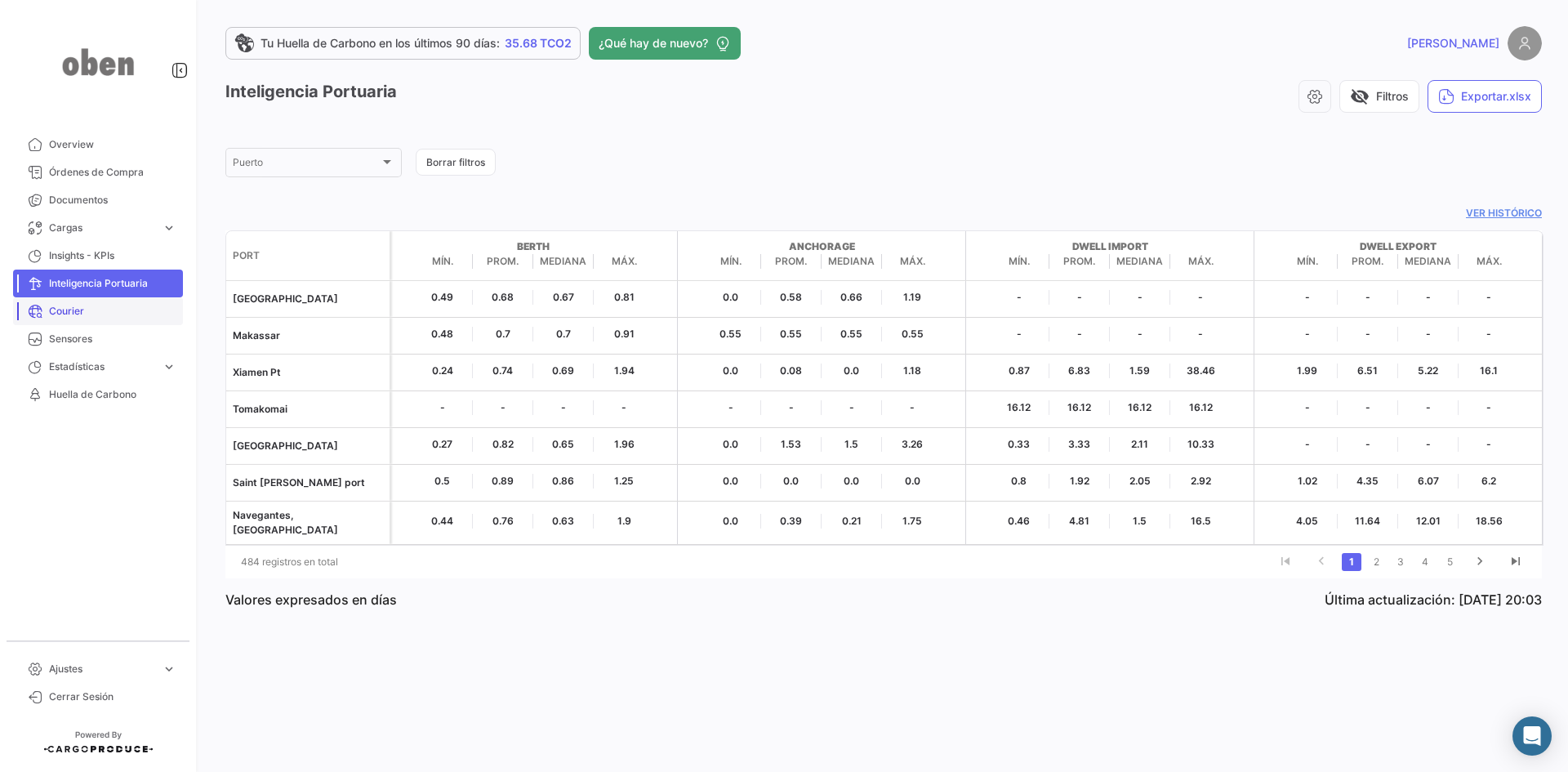
click at [76, 308] on span "Courier" at bounding box center [113, 311] width 127 height 15
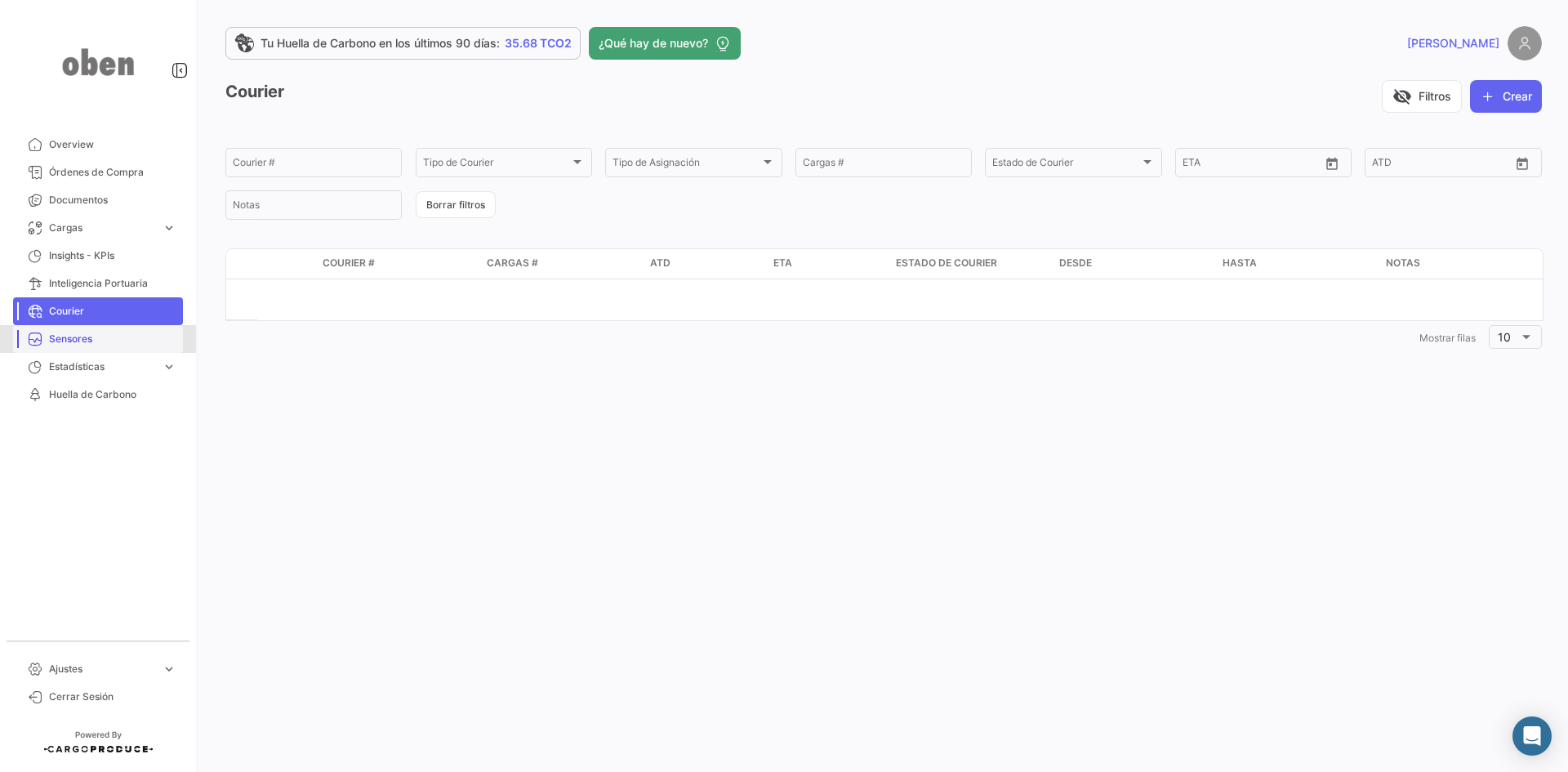
click at [73, 339] on span "Sensores" at bounding box center [113, 339] width 127 height 15
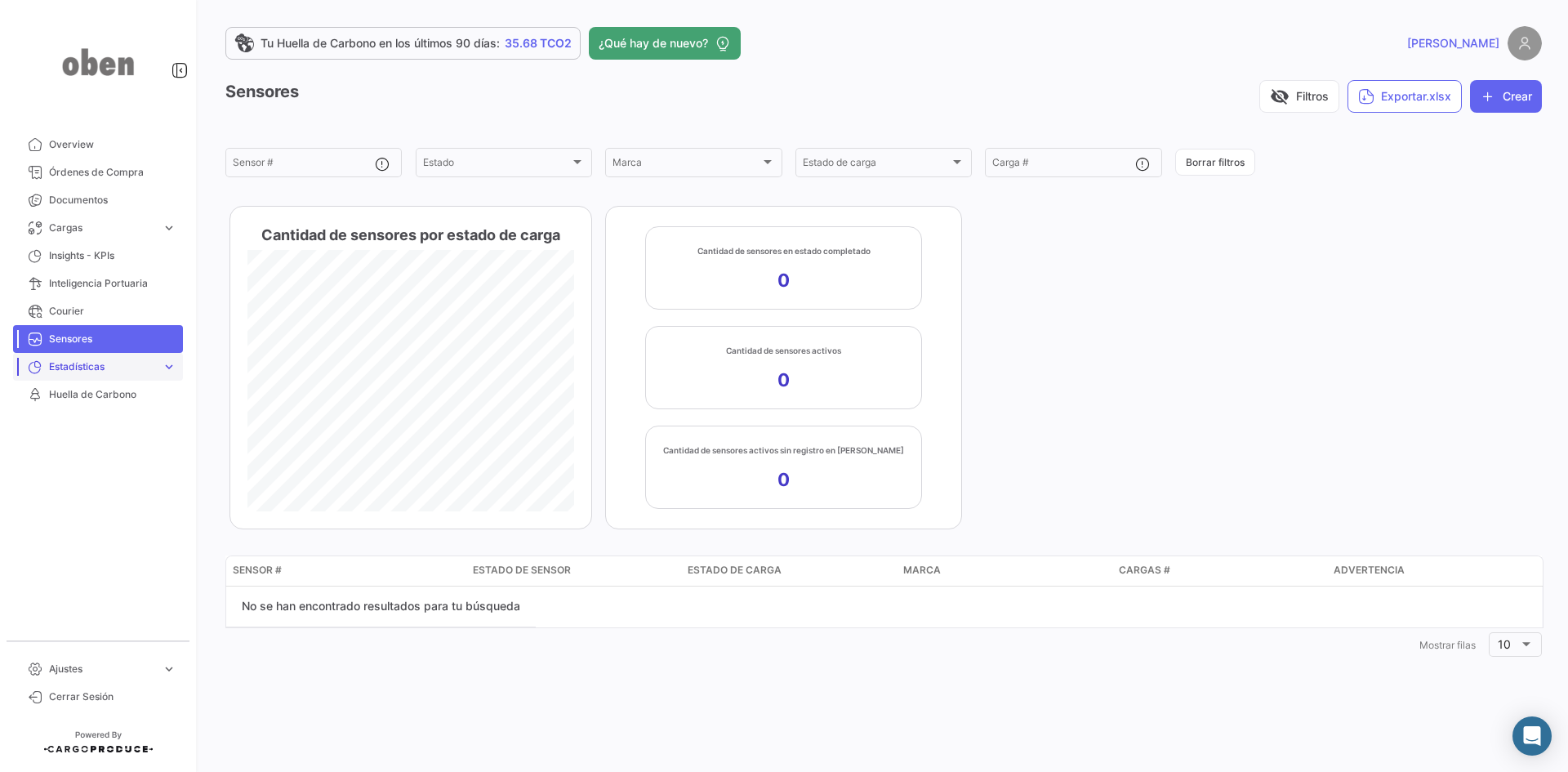
click at [76, 371] on span "Estadísticas" at bounding box center [102, 366] width 106 height 15
click at [73, 399] on span "Tiempo a destino" at bounding box center [82, 401] width 80 height 15
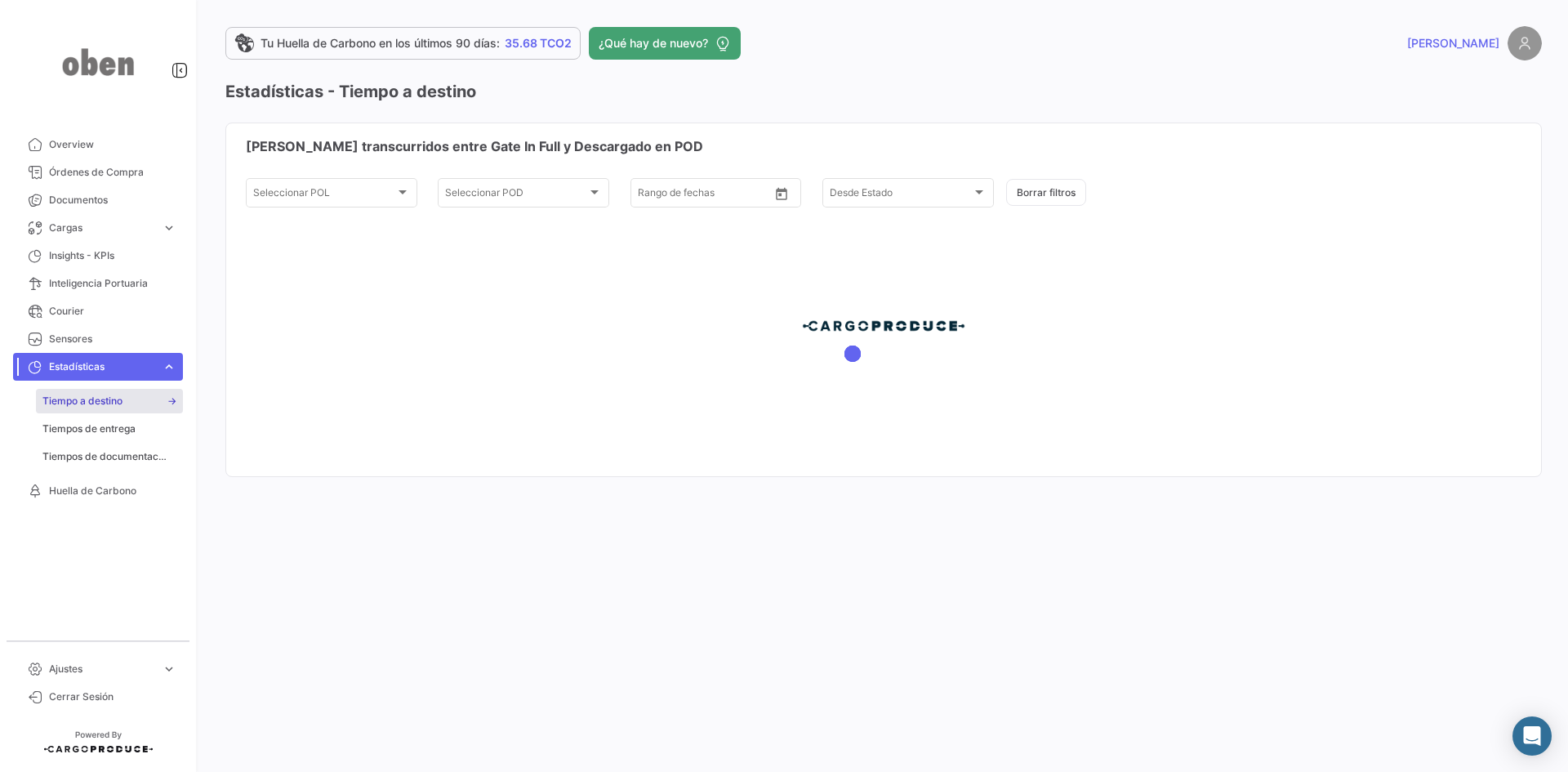
type input "[DATE]"
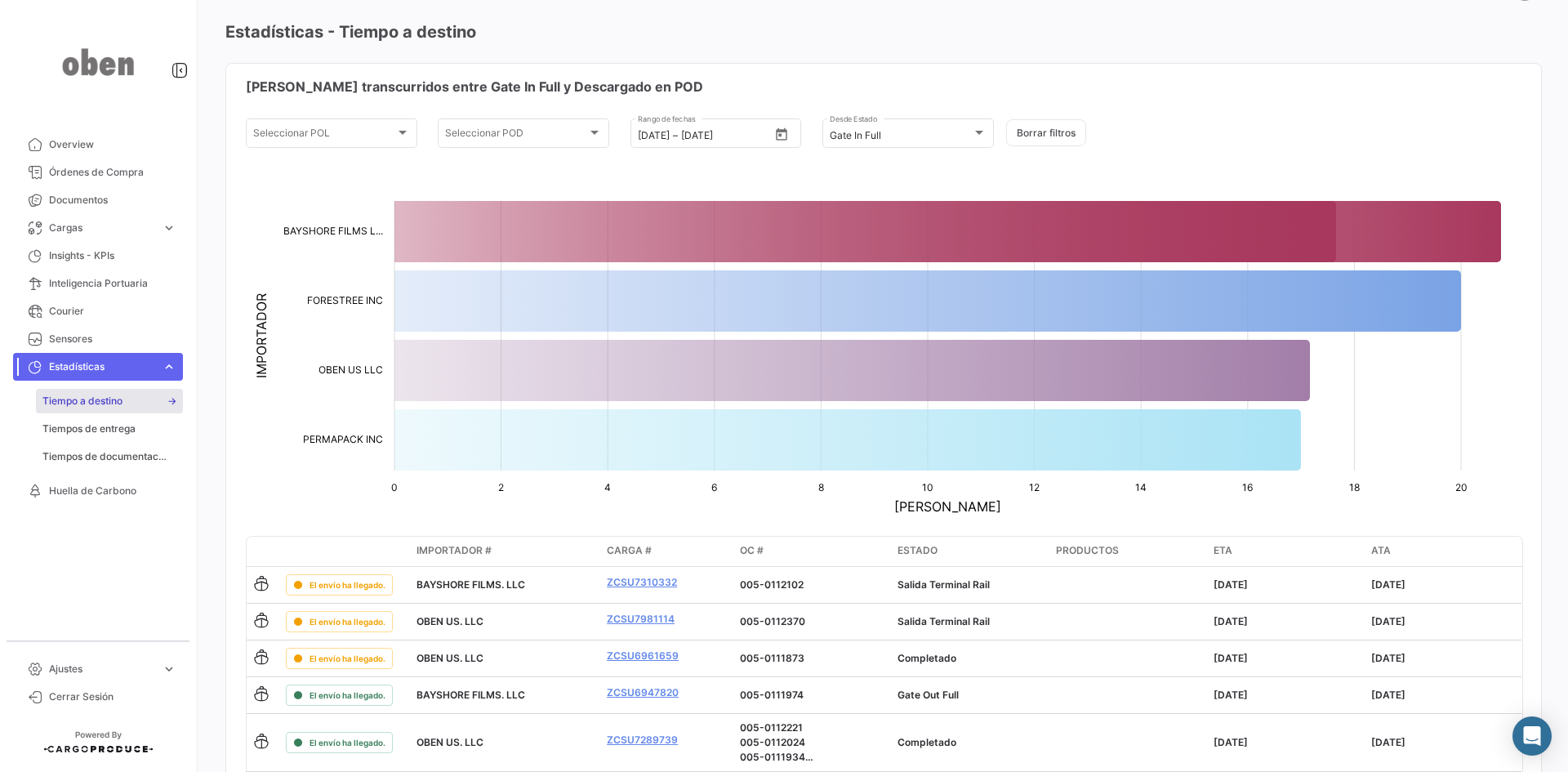
scroll to position [163, 0]
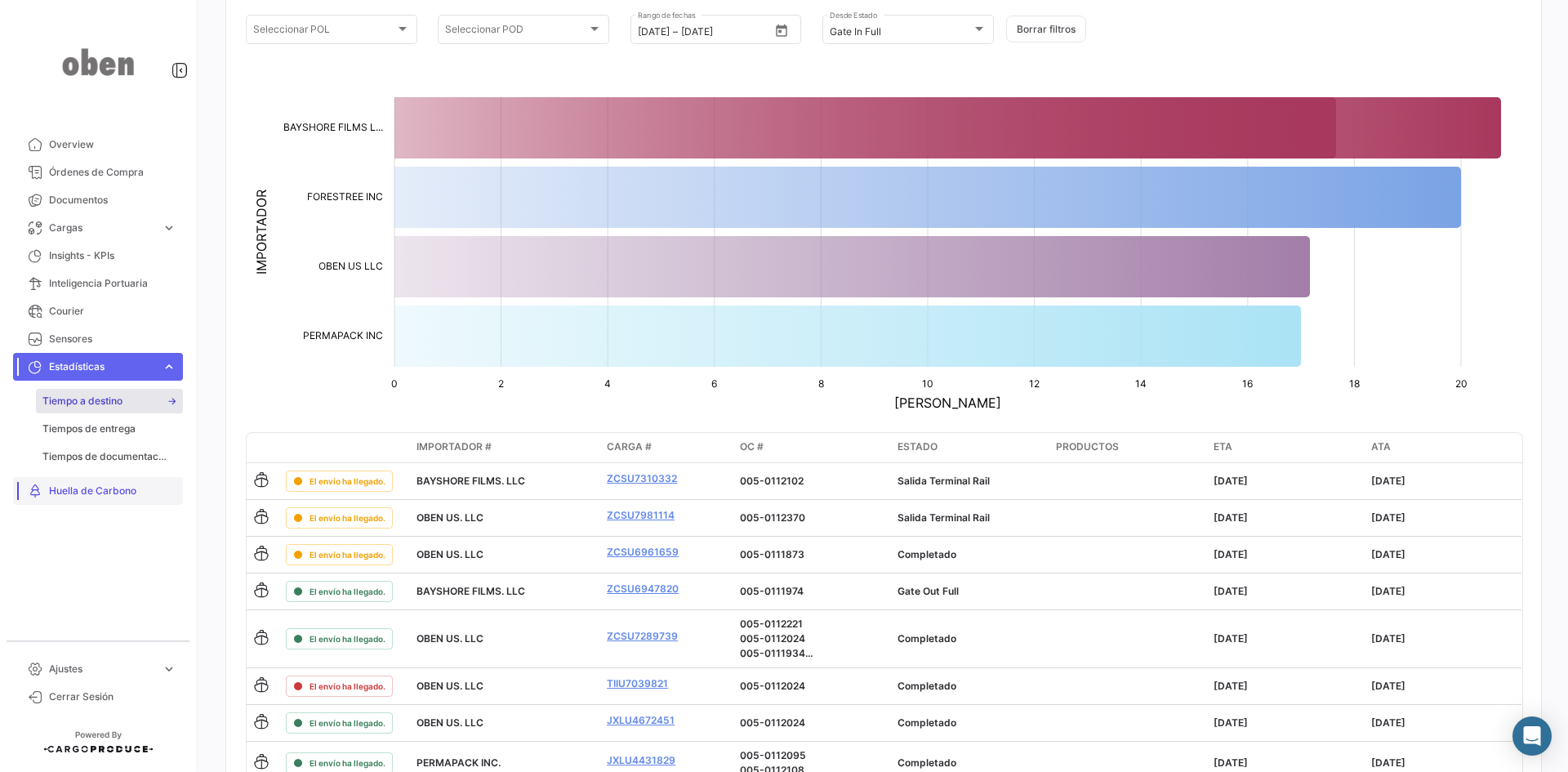
click at [86, 492] on span "Huella de Carbono" at bounding box center [113, 491] width 127 height 15
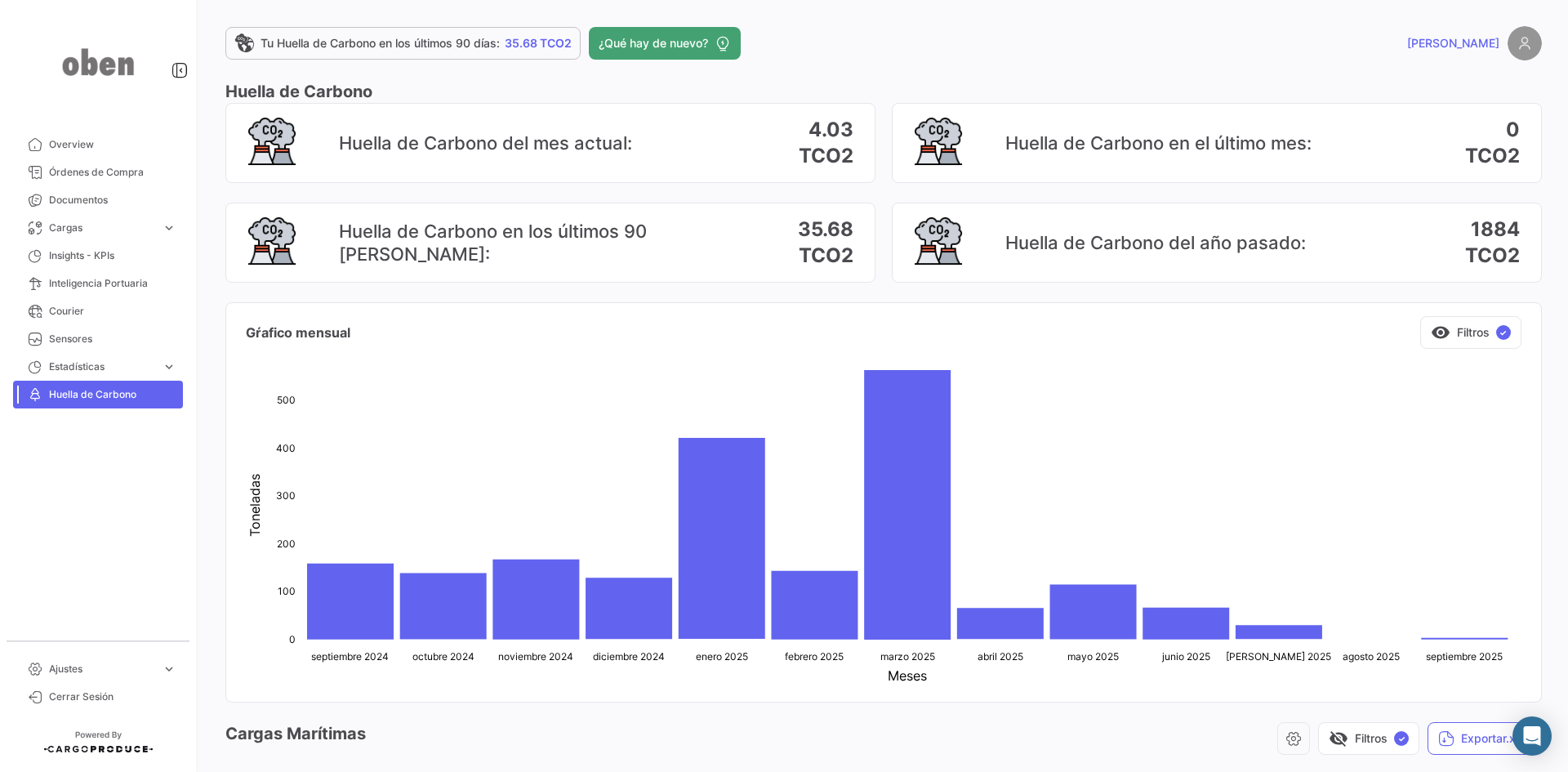
click at [101, 61] on img at bounding box center [98, 62] width 82 height 85
click at [106, 71] on img at bounding box center [98, 62] width 82 height 85
click at [71, 361] on span "Estadísticas" at bounding box center [102, 366] width 106 height 15
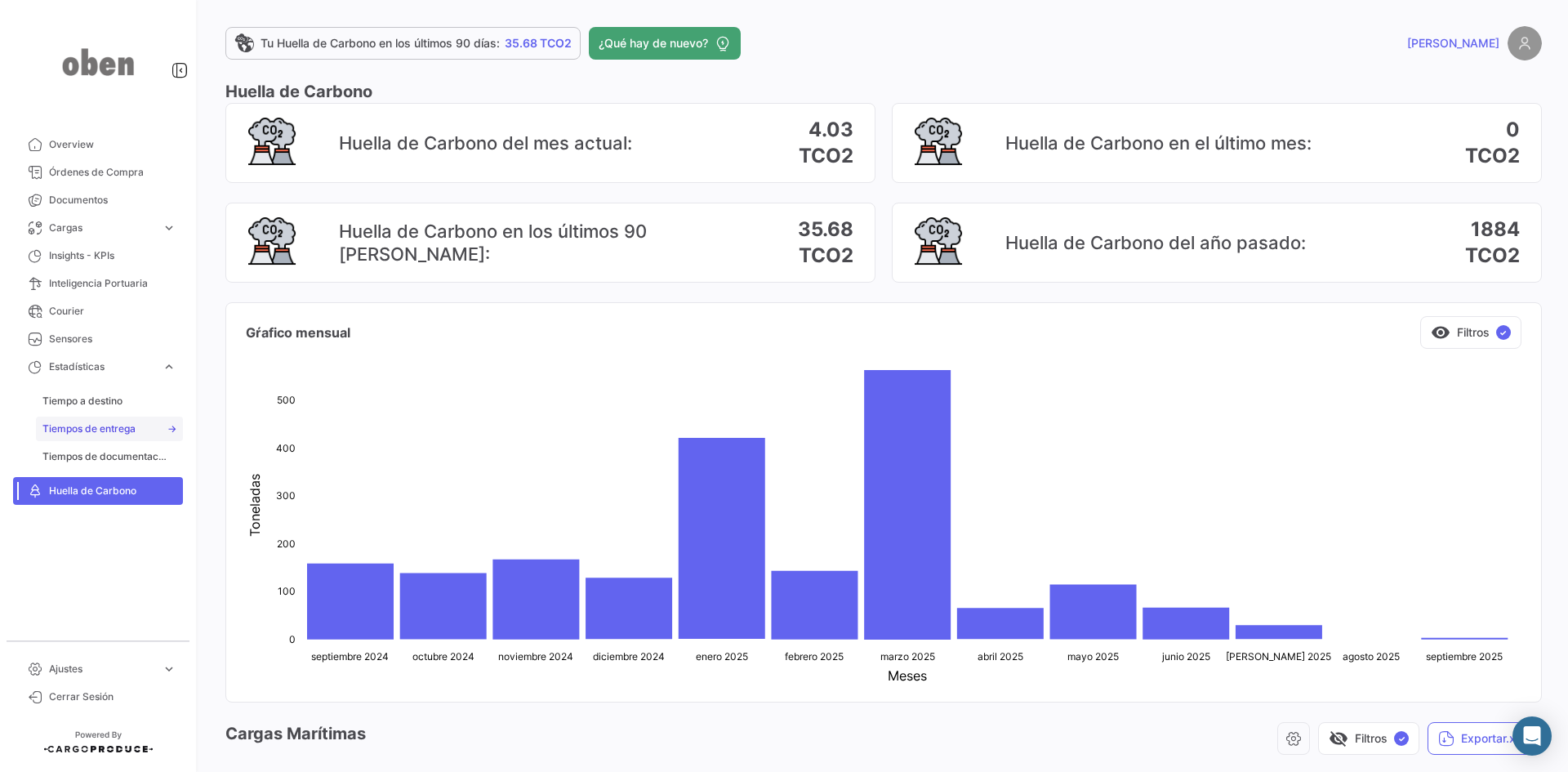
click at [92, 431] on span "Tiempos de entrega" at bounding box center [89, 429] width 93 height 15
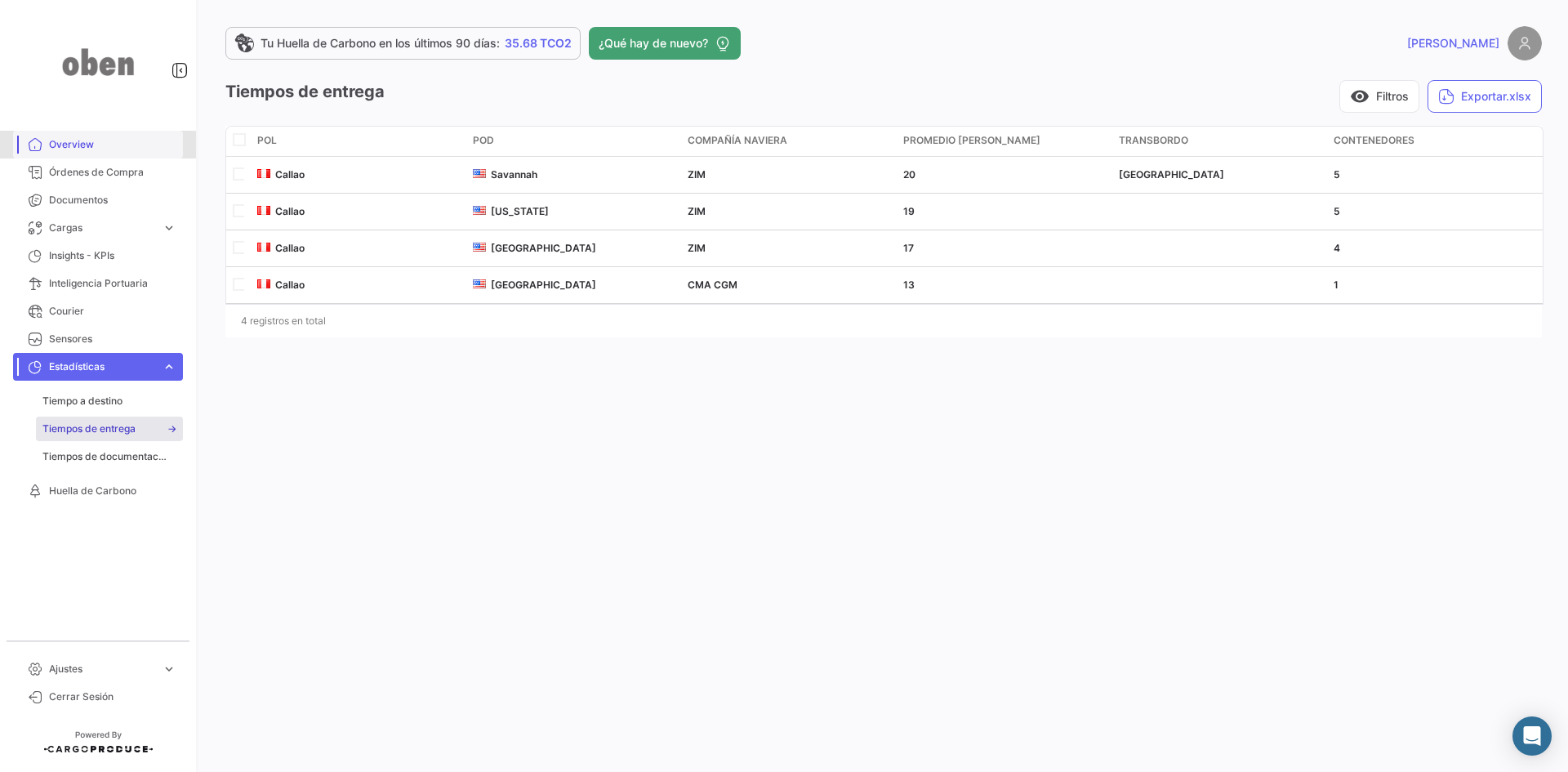
click at [78, 146] on span "Overview" at bounding box center [113, 145] width 127 height 15
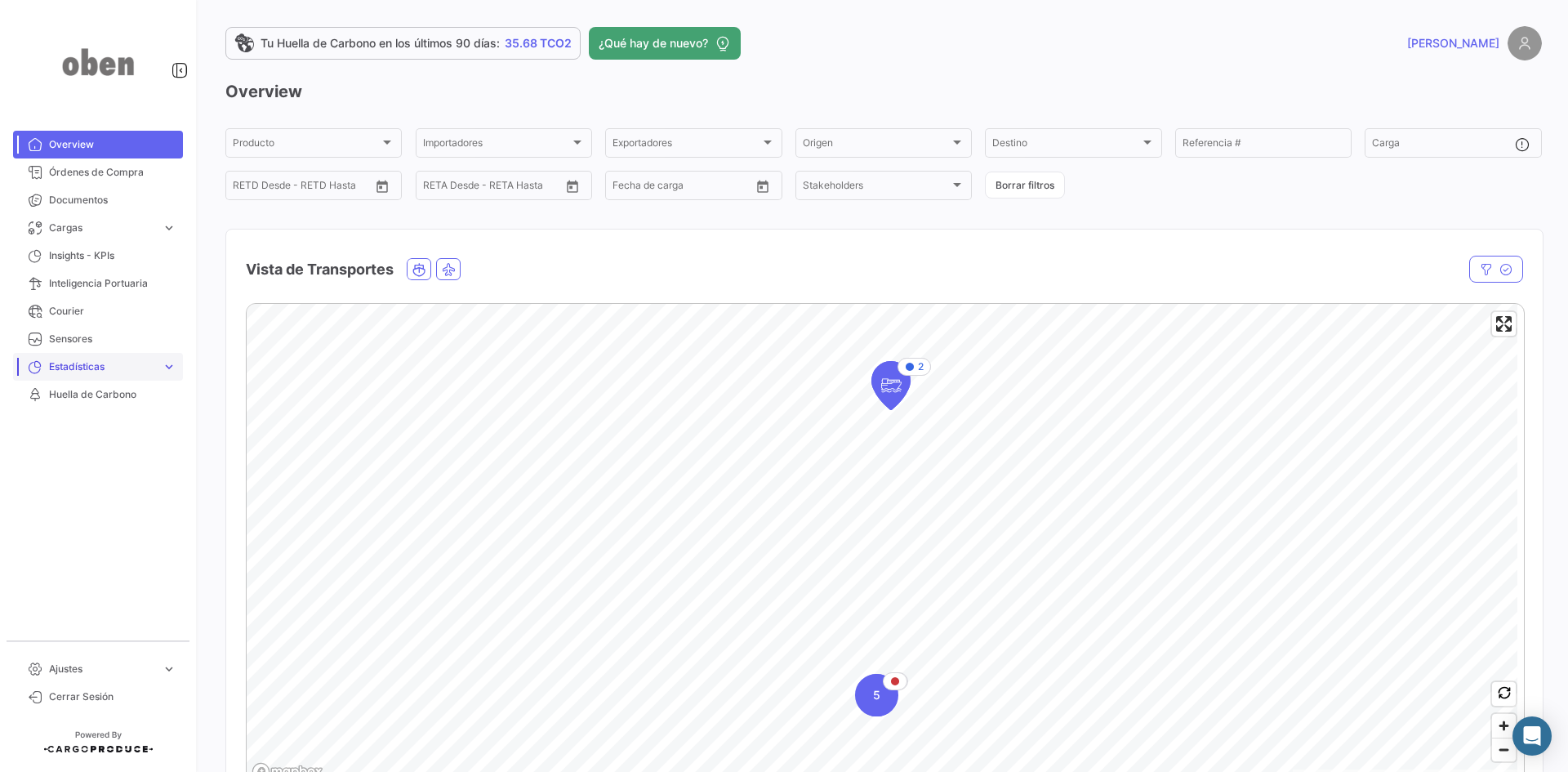
click at [83, 364] on span "Estadísticas" at bounding box center [102, 366] width 106 height 15
click at [90, 410] on link "Tiempo a destino" at bounding box center [109, 401] width 147 height 25
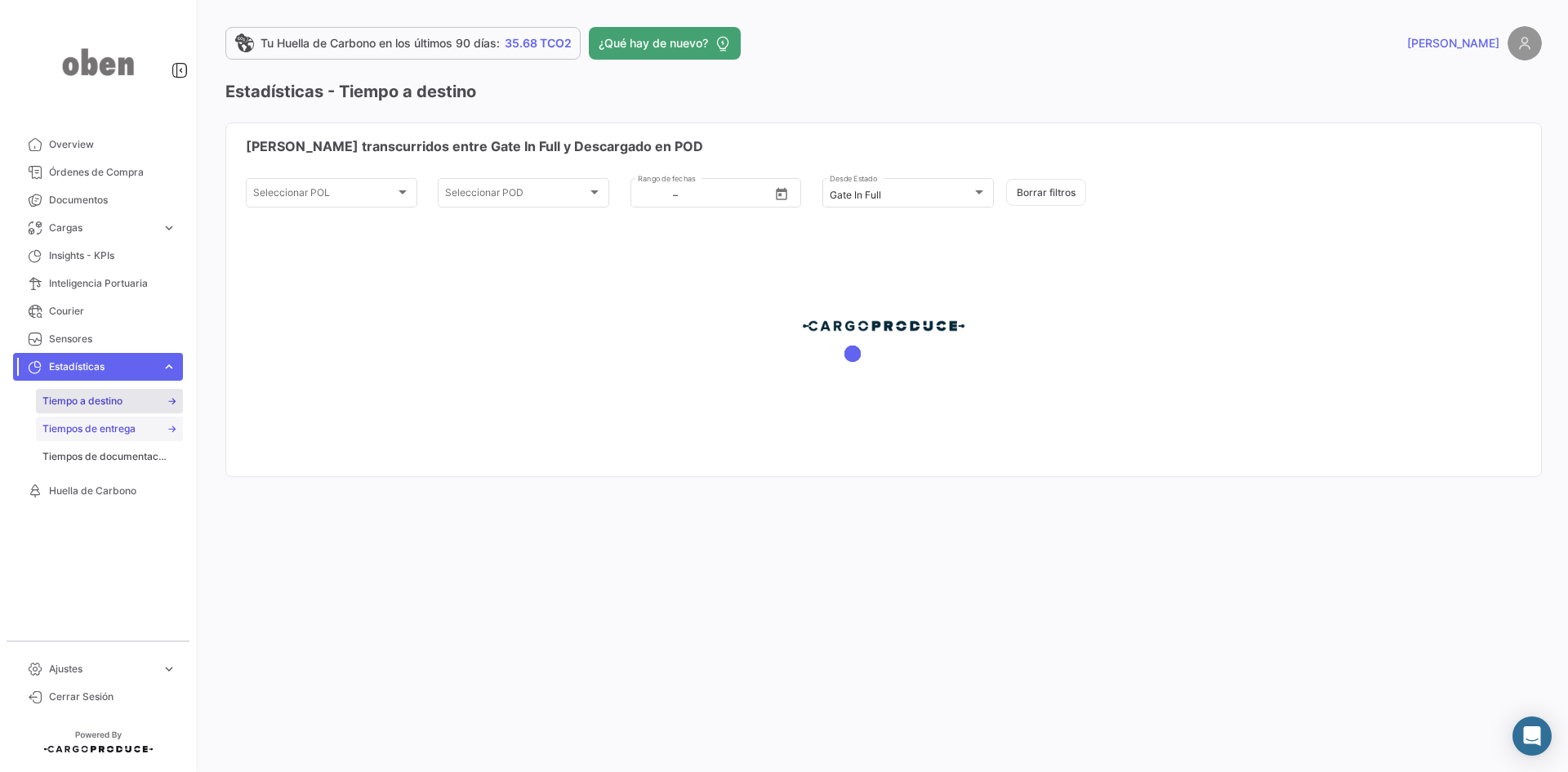
type input "[DATE]"
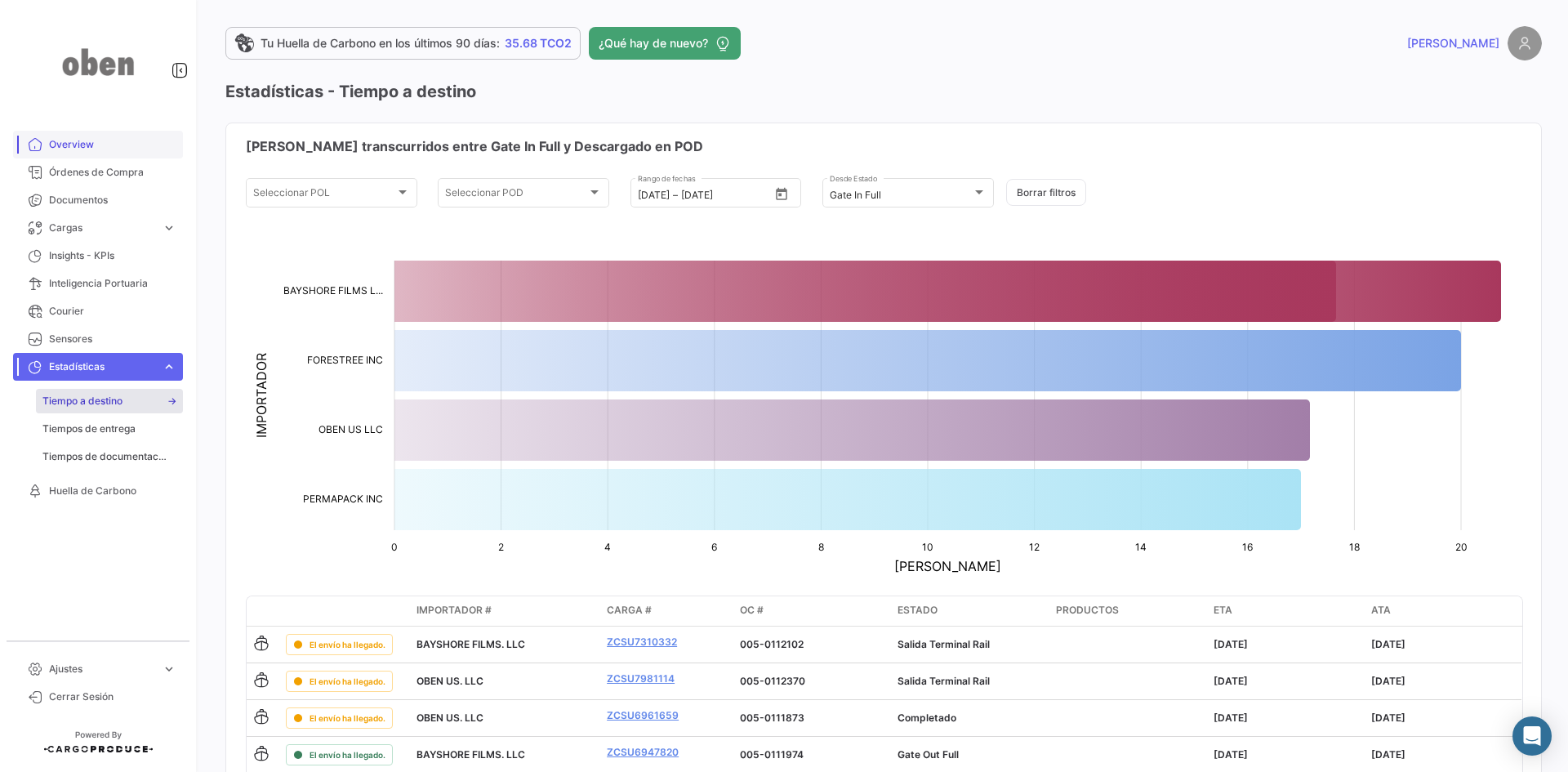
click at [73, 143] on span "Overview" at bounding box center [113, 145] width 127 height 15
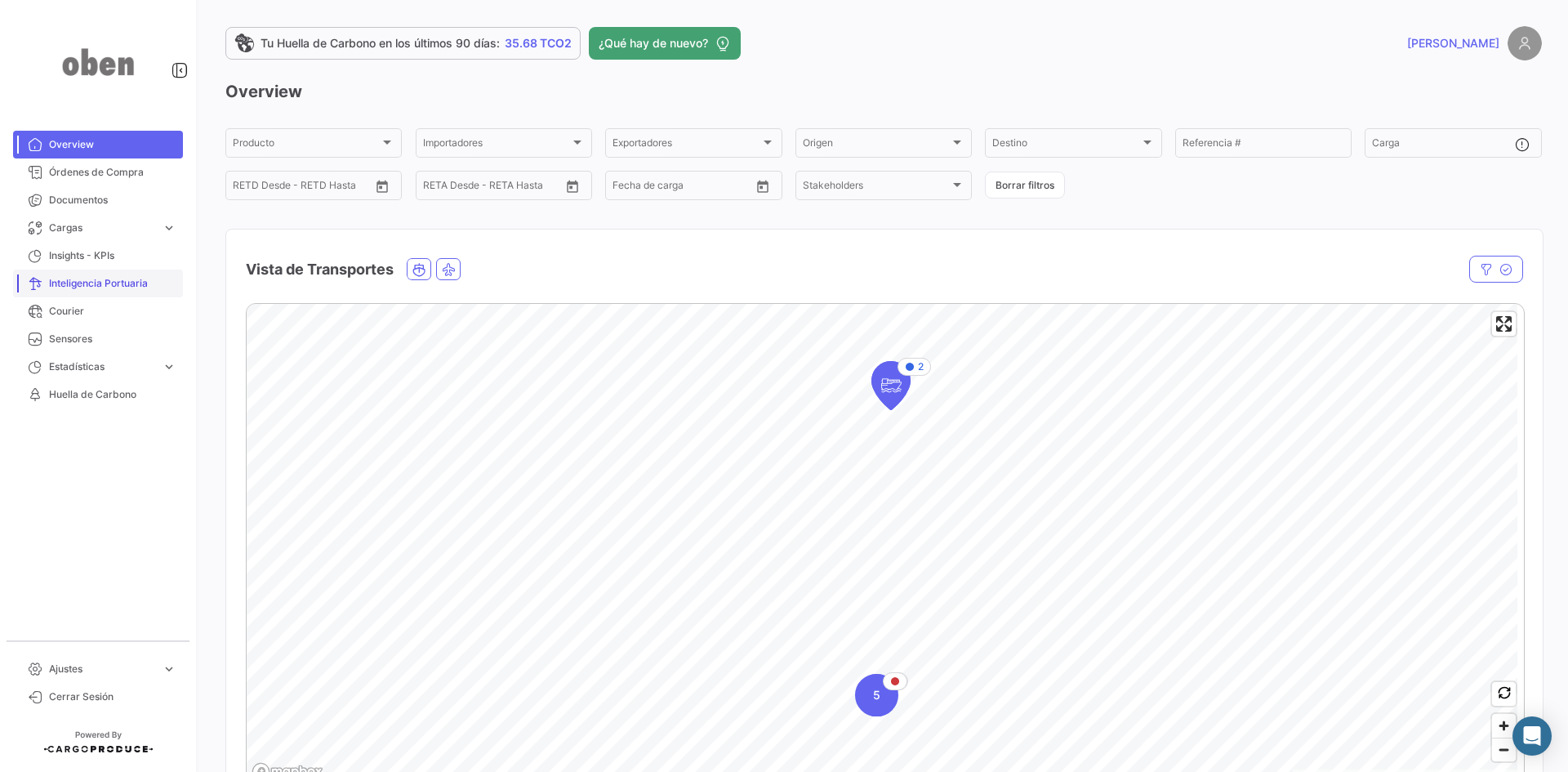
click at [89, 283] on span "Inteligencia Portuaria" at bounding box center [113, 283] width 127 height 15
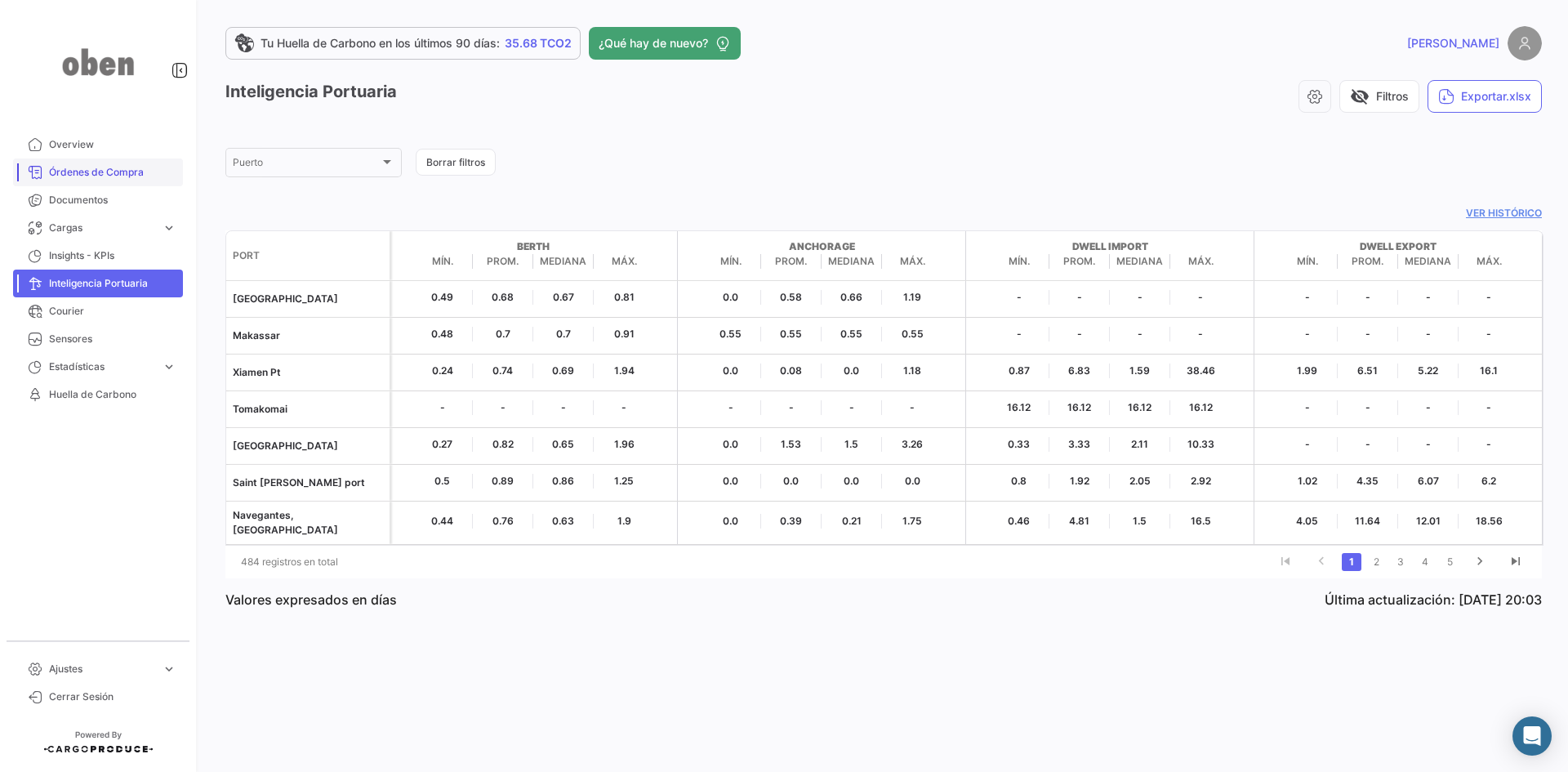
drag, startPoint x: 92, startPoint y: 138, endPoint x: 123, endPoint y: 166, distance: 41.8
click at [91, 138] on span "Overview" at bounding box center [113, 145] width 127 height 15
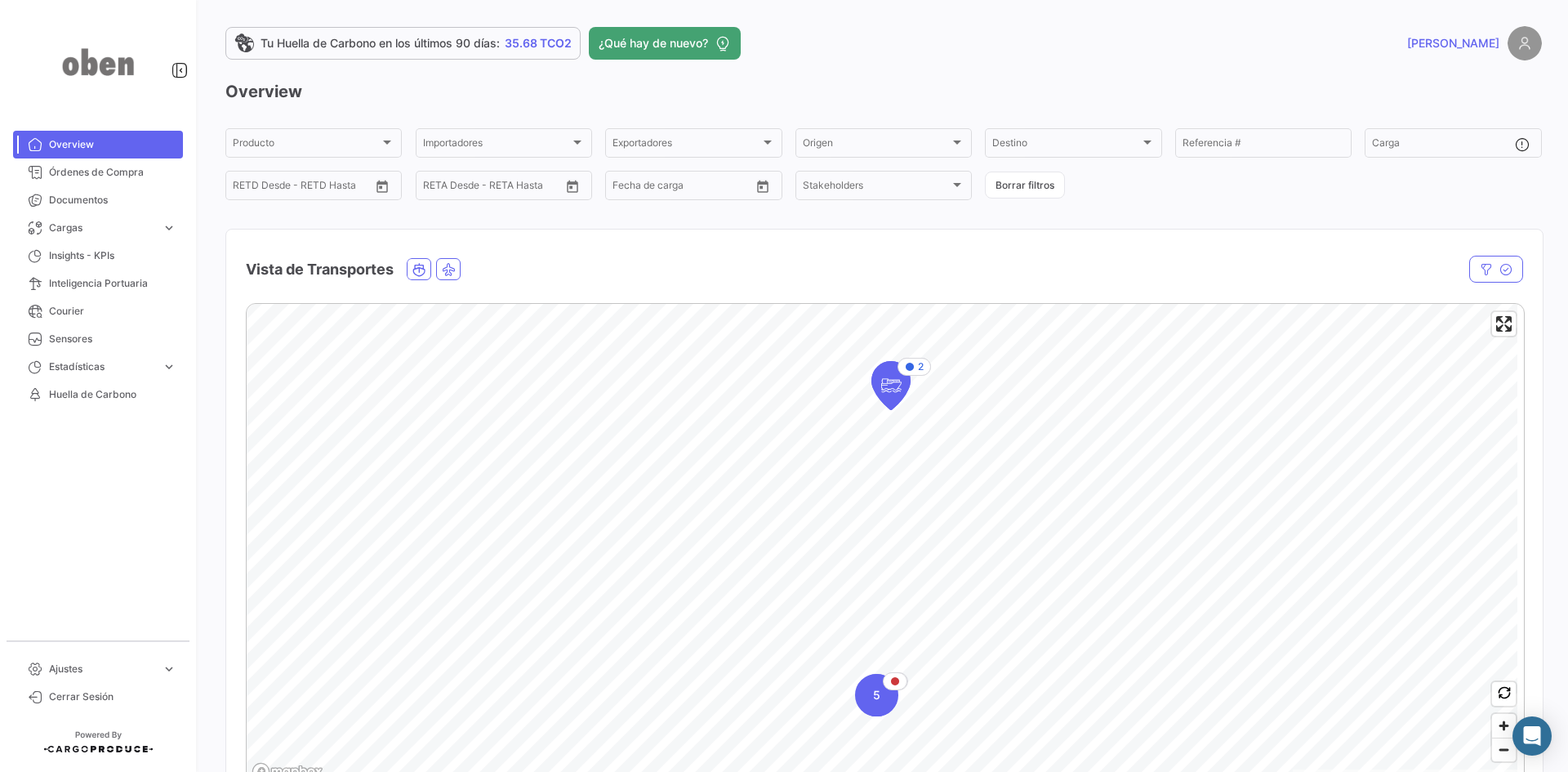
scroll to position [82, 0]
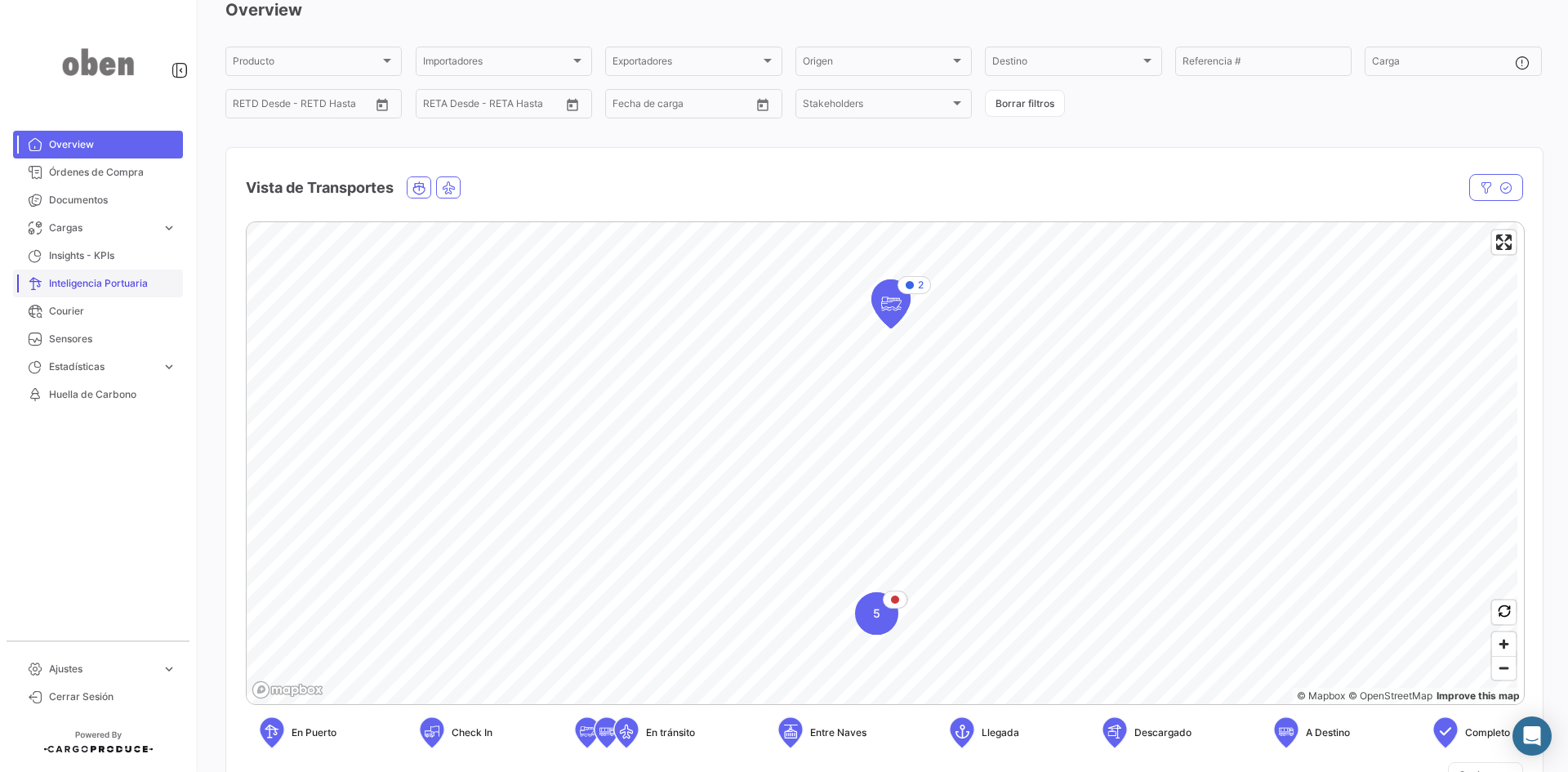
click at [115, 285] on span "Inteligencia Portuaria" at bounding box center [113, 283] width 127 height 15
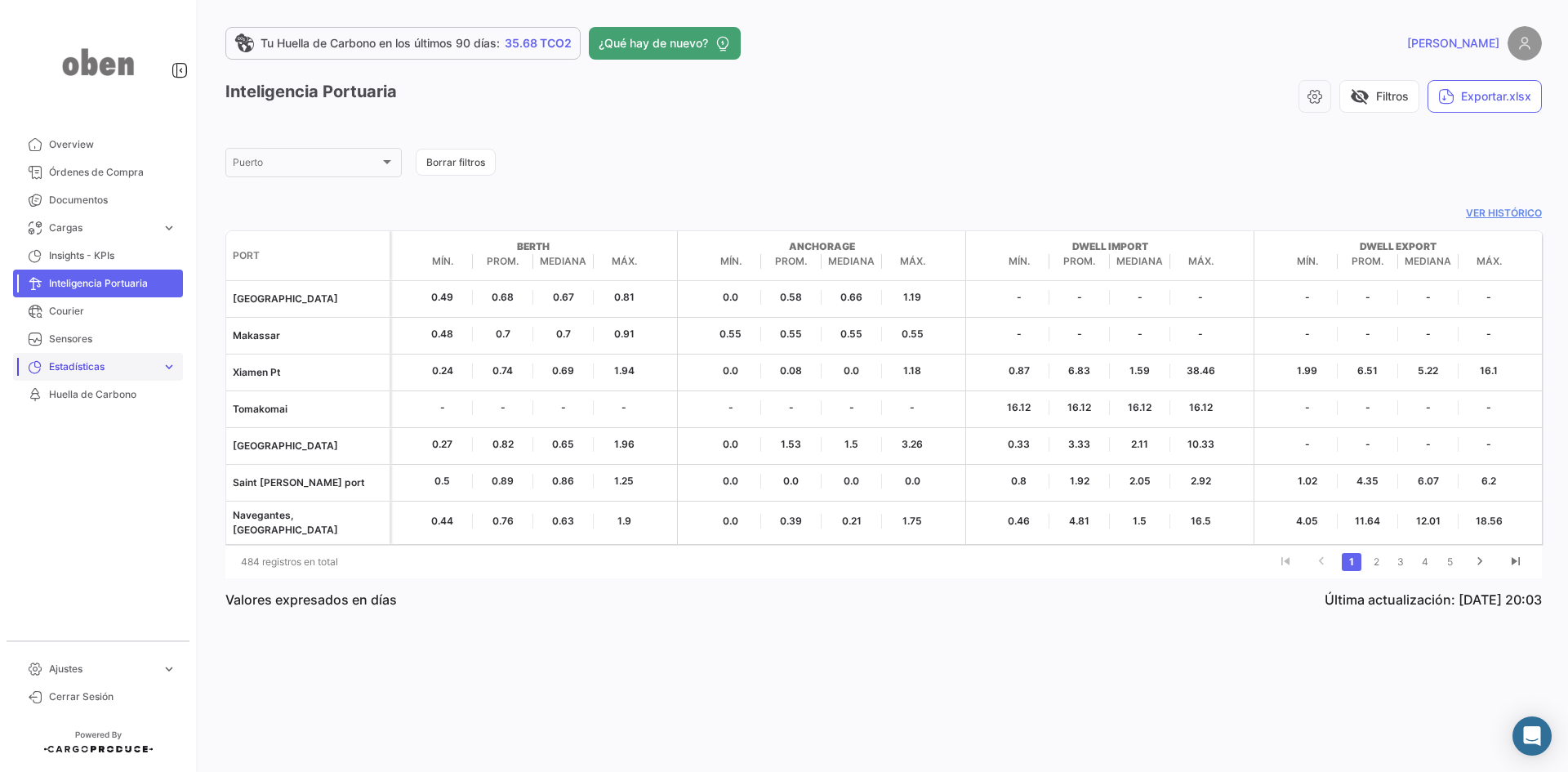
click at [93, 364] on span "Estadísticas" at bounding box center [102, 366] width 106 height 15
click at [98, 400] on span "Tiempo a destino" at bounding box center [82, 401] width 80 height 15
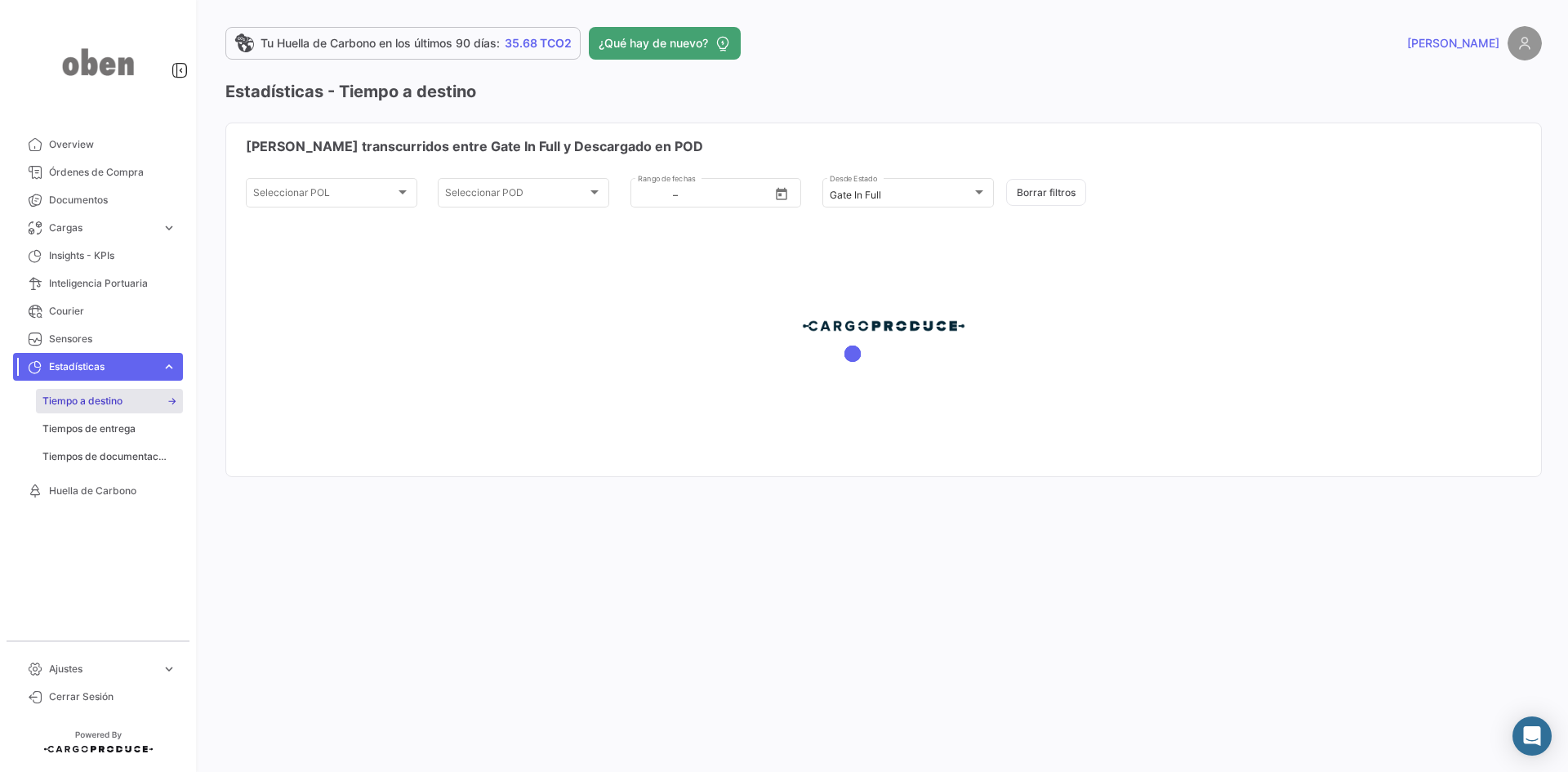
type input "[DATE]"
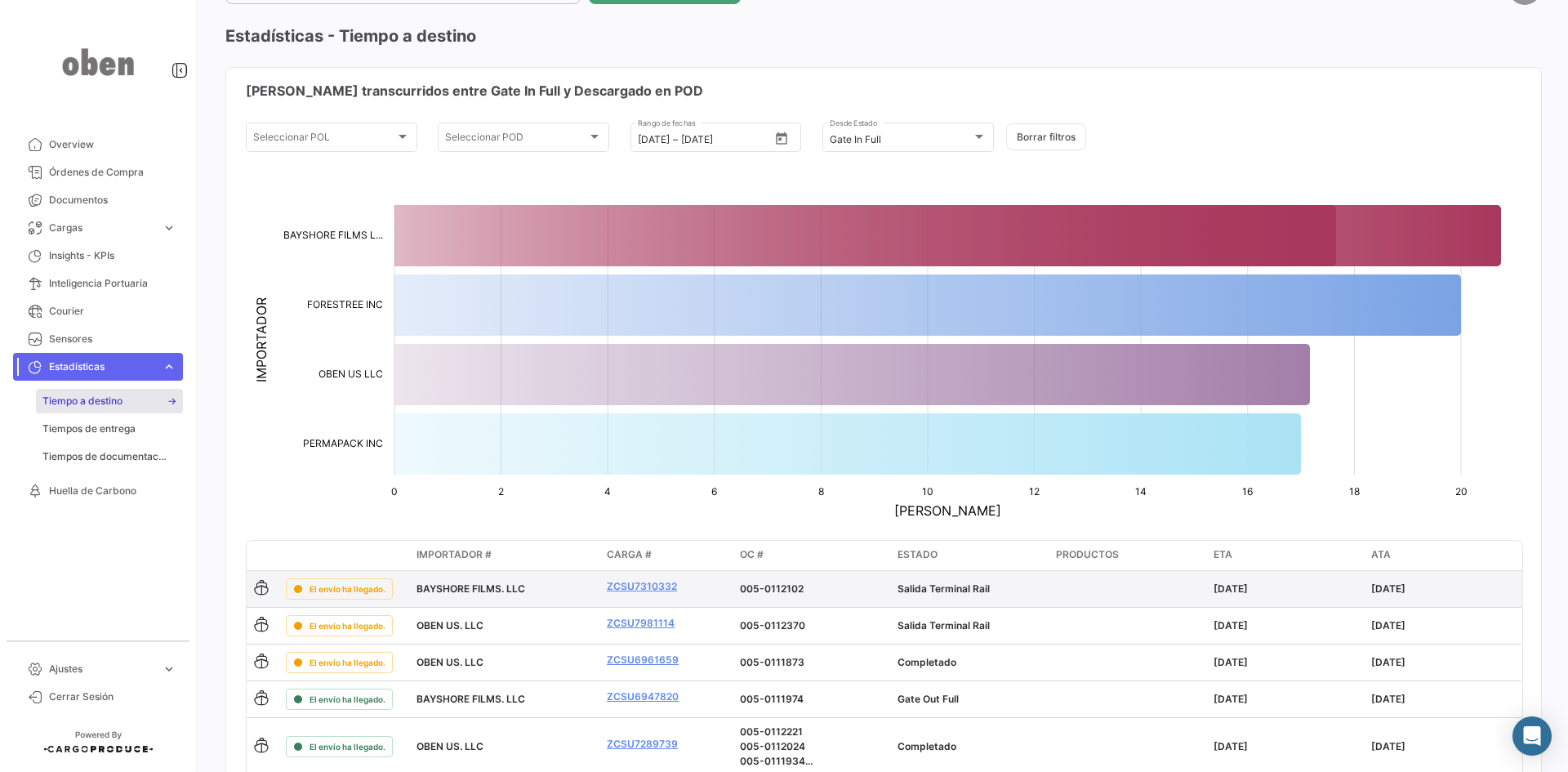
scroll to position [82, 0]
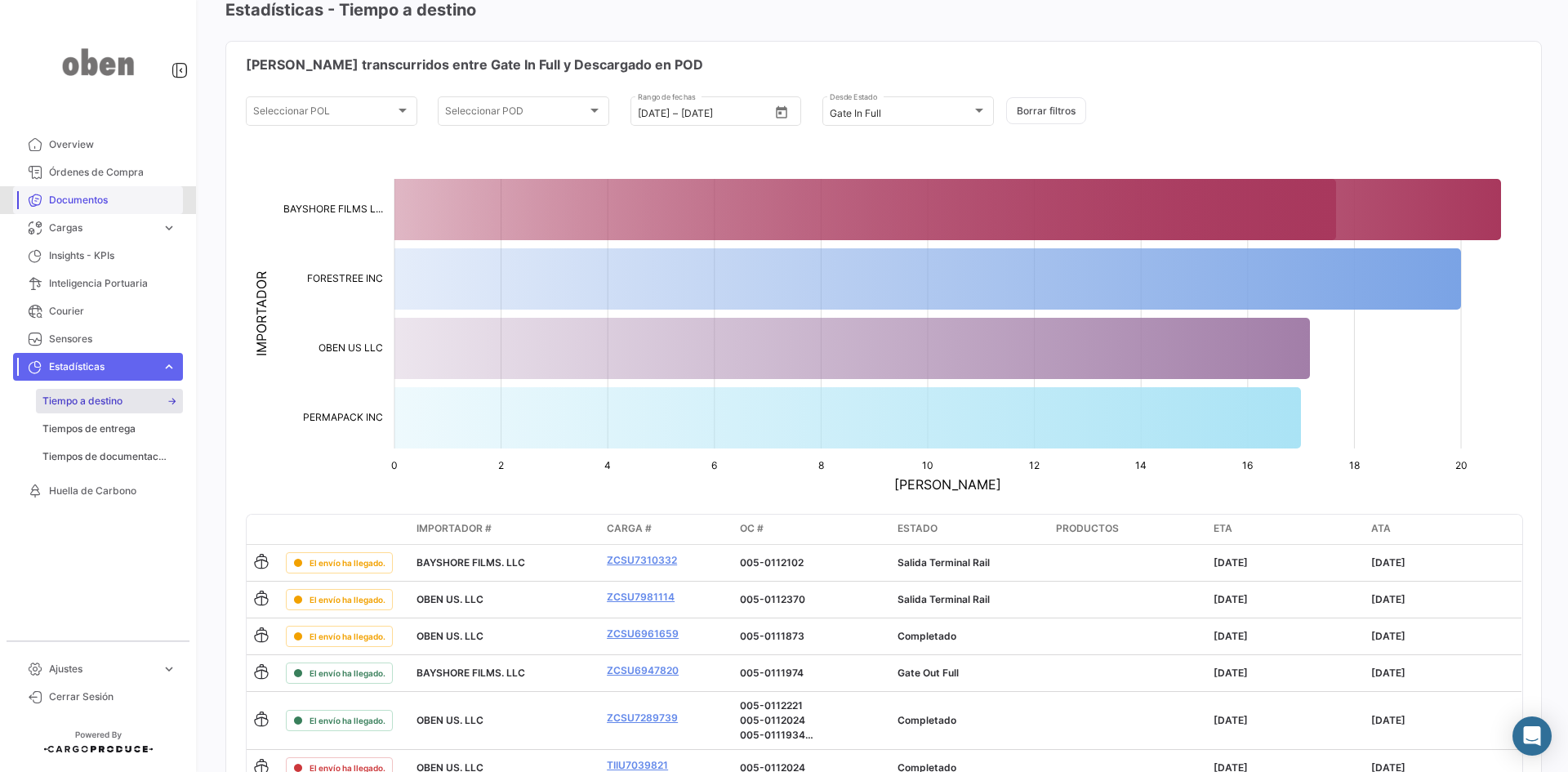
click at [69, 200] on span "Documentos" at bounding box center [113, 200] width 127 height 15
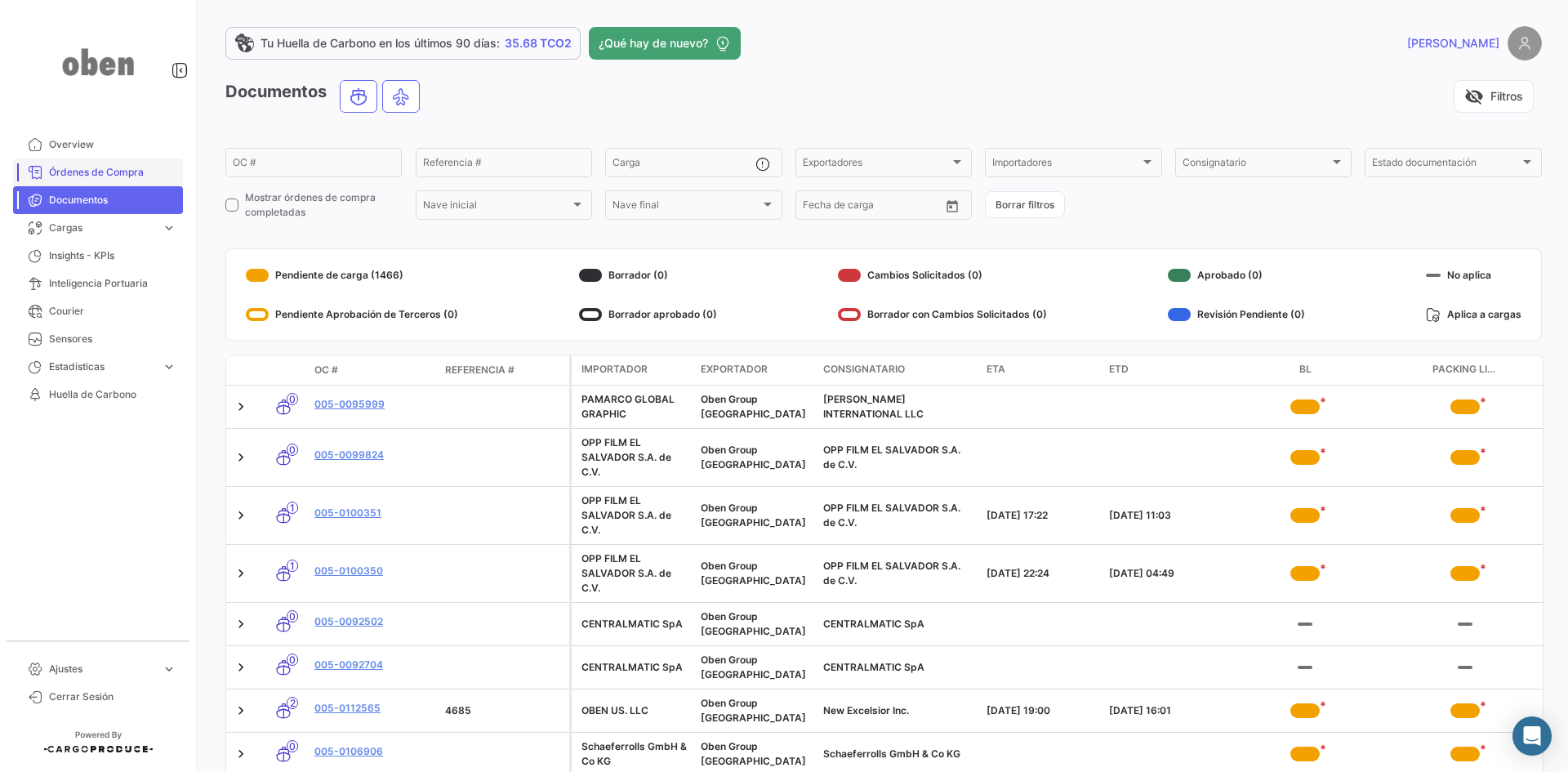
click at [91, 172] on span "Órdenes de Compra" at bounding box center [113, 172] width 127 height 15
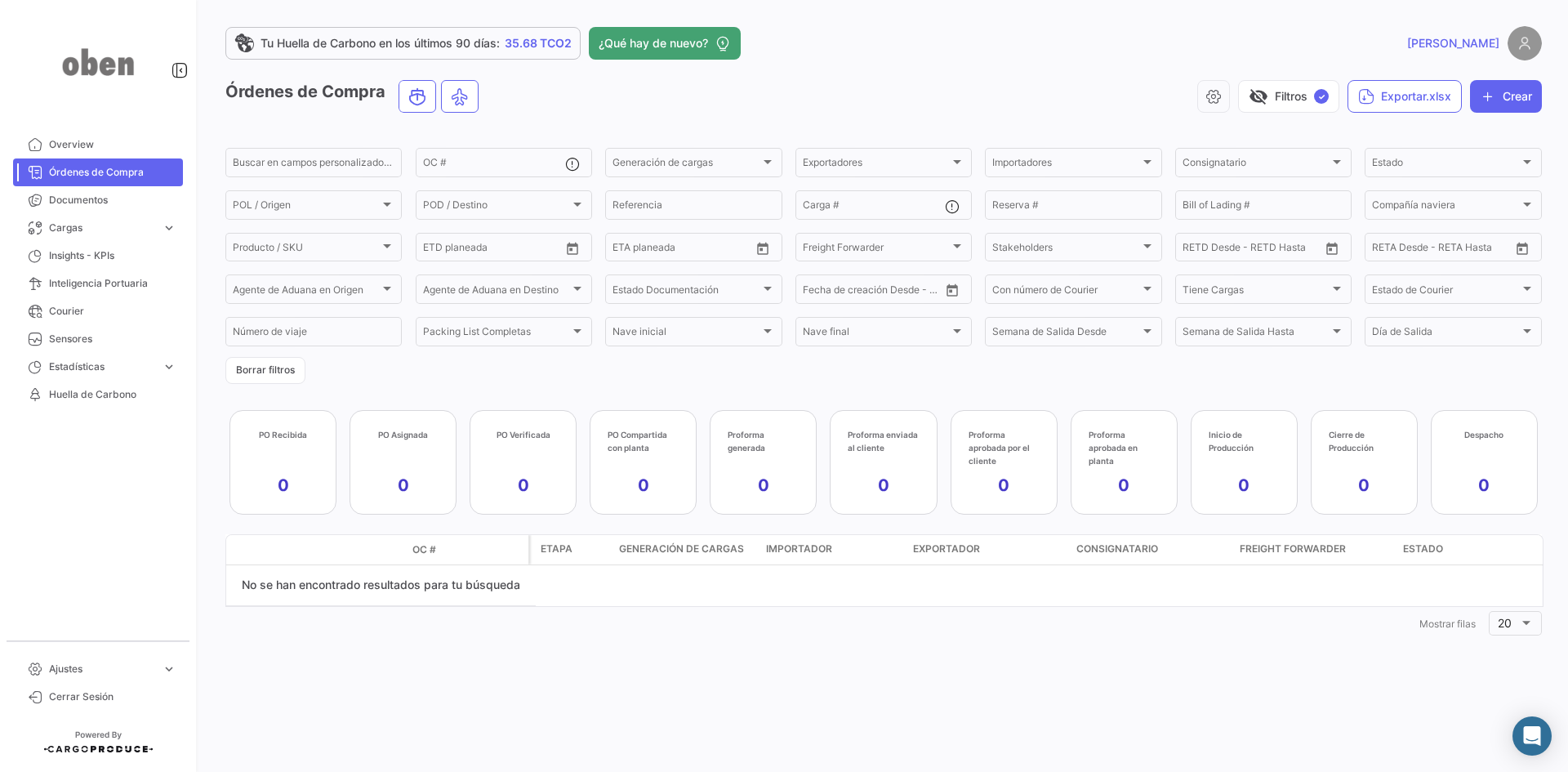
drag, startPoint x: 1153, startPoint y: 53, endPoint x: 1164, endPoint y: 51, distance: 11.2
click at [1153, 53] on div "[PERSON_NAME]" at bounding box center [1245, 43] width 592 height 34
click at [101, 400] on span "Huella de Carbono" at bounding box center [113, 394] width 127 height 15
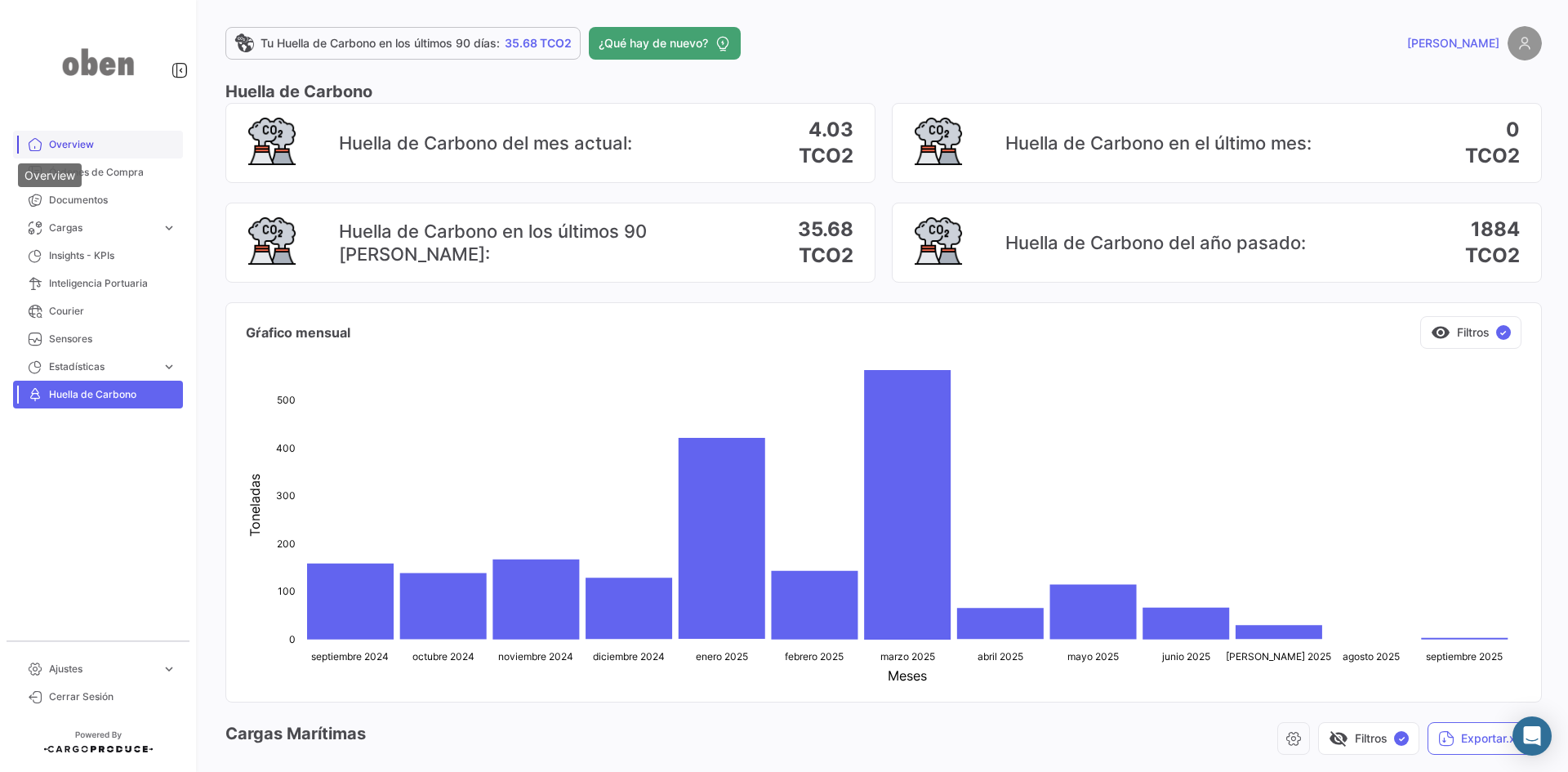
click at [42, 139] on link "Overview" at bounding box center [98, 144] width 170 height 27
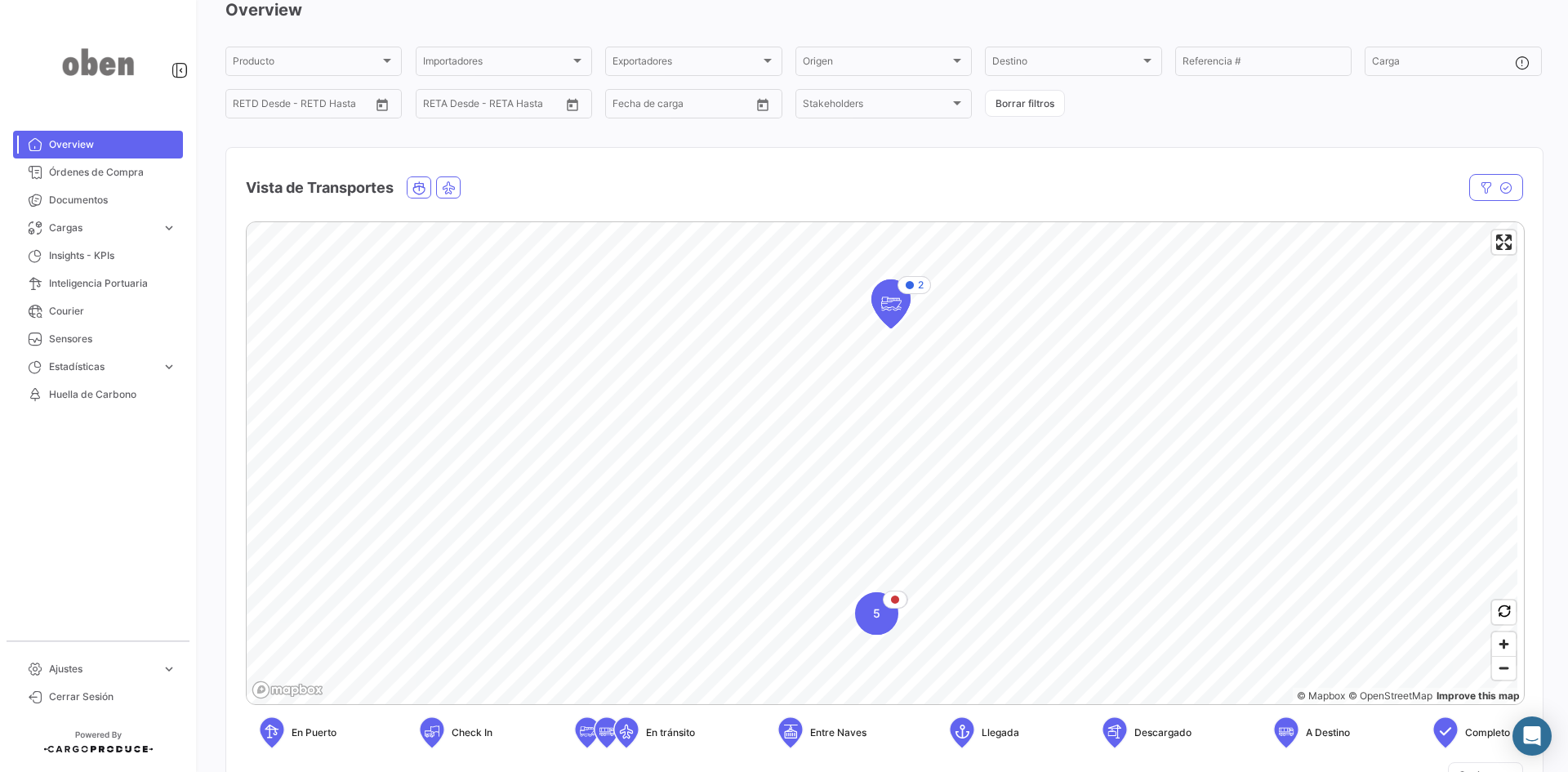
scroll to position [163, 0]
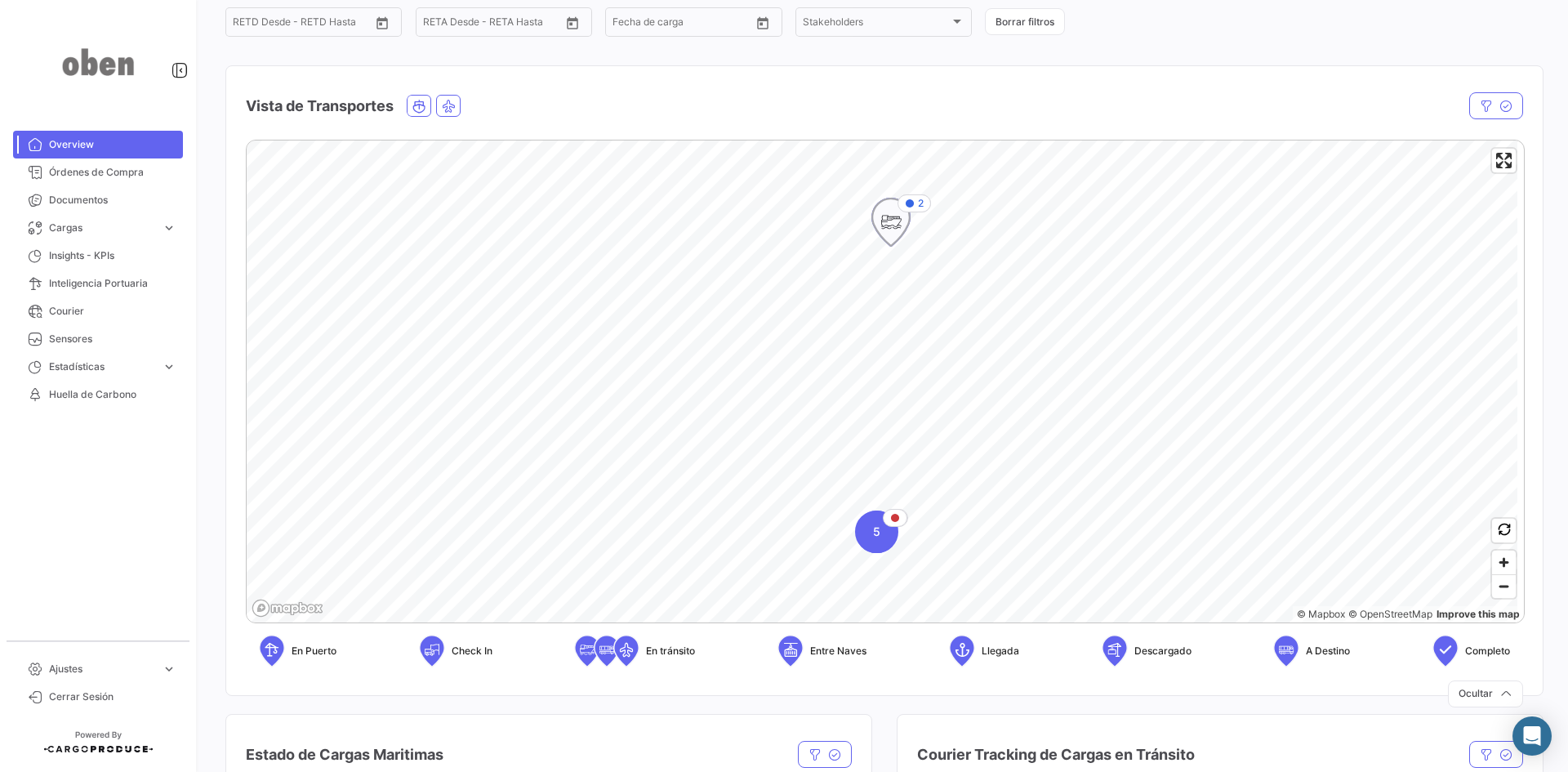
click at [894, 226] on icon "Map marker" at bounding box center [891, 221] width 23 height 34
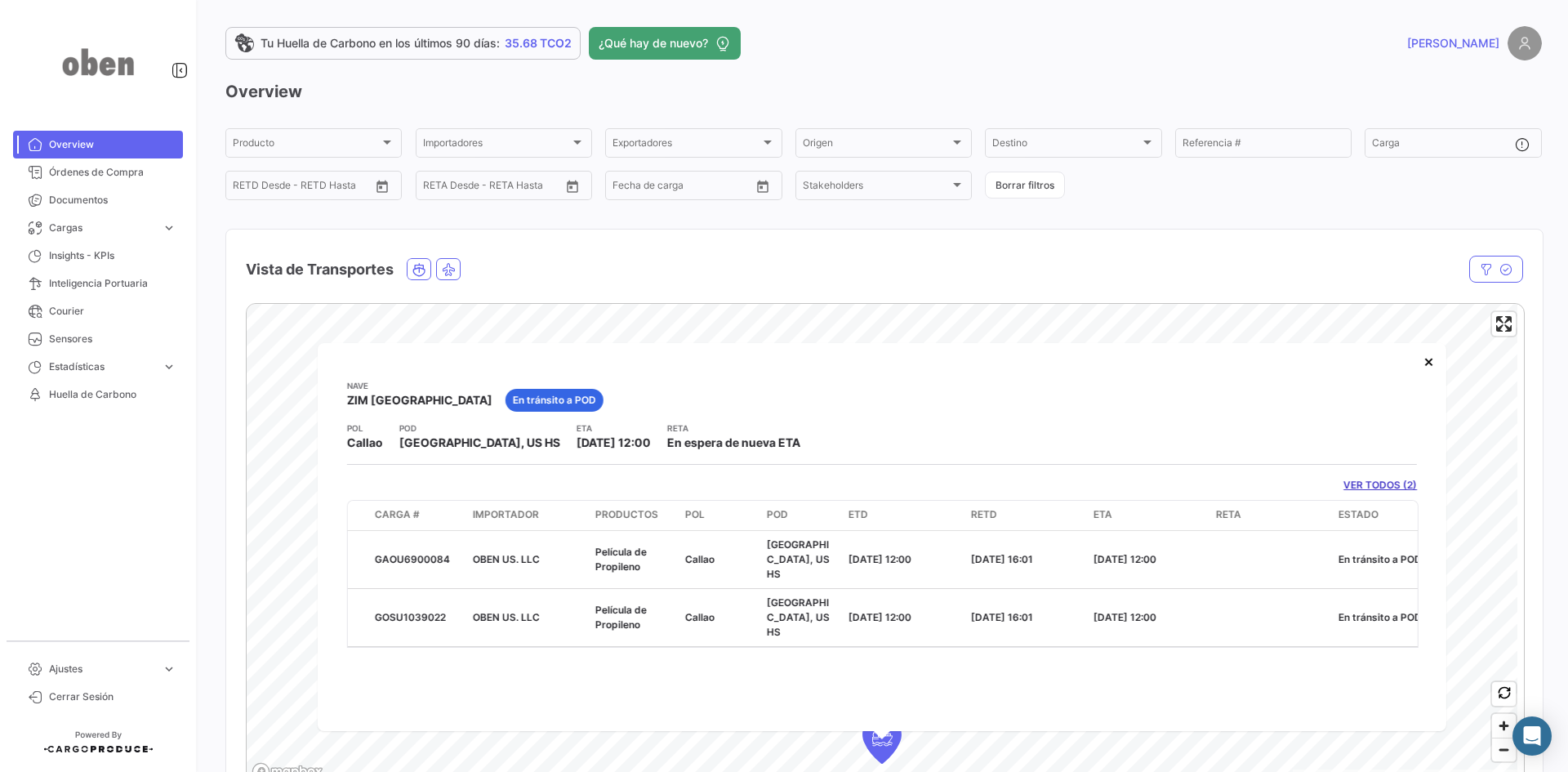
click at [1253, 485] on link "VER TODOS (2)" at bounding box center [1379, 485] width 73 height 15
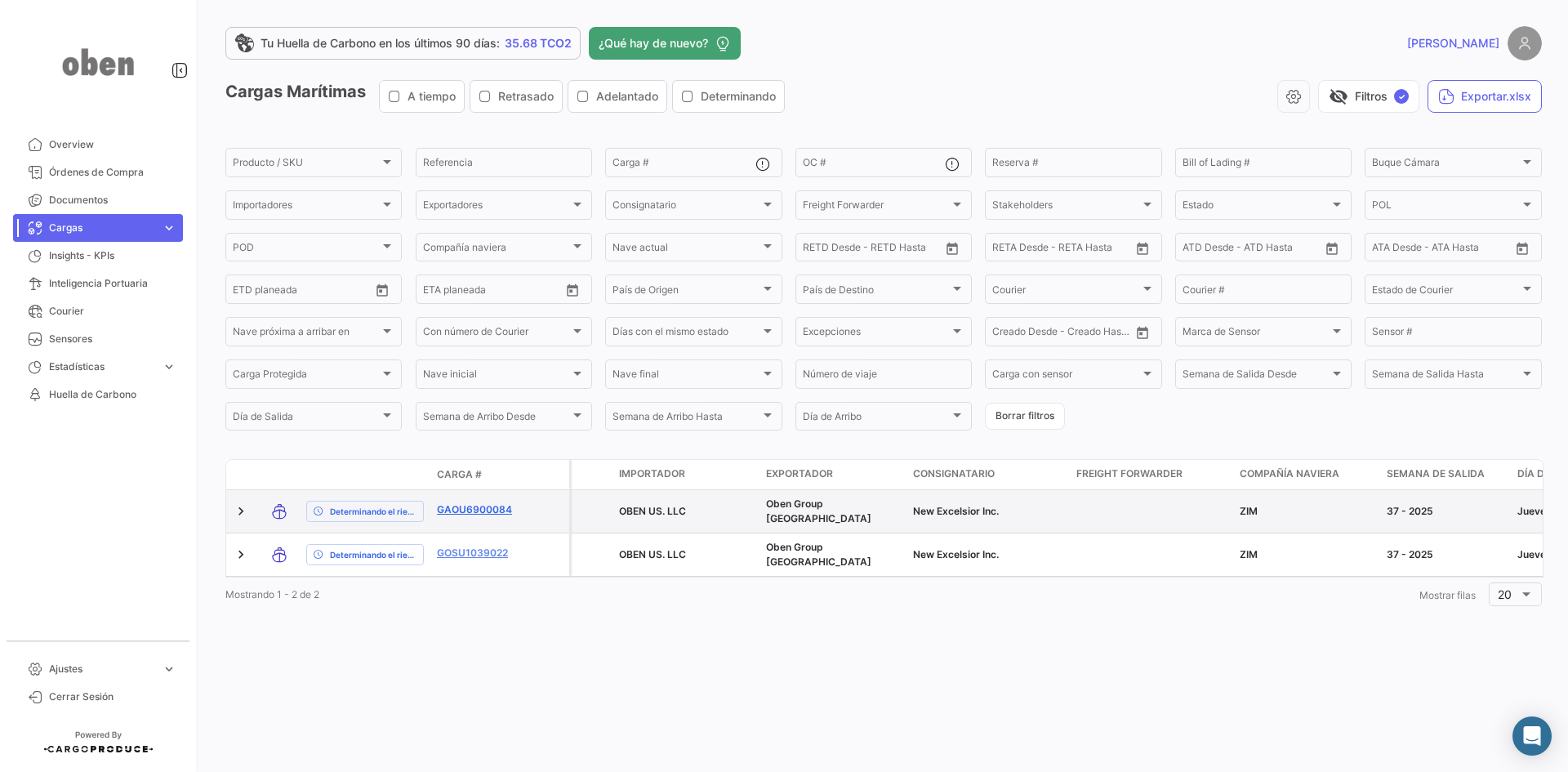
click at [479, 502] on link "GAOU6900084" at bounding box center [479, 509] width 85 height 15
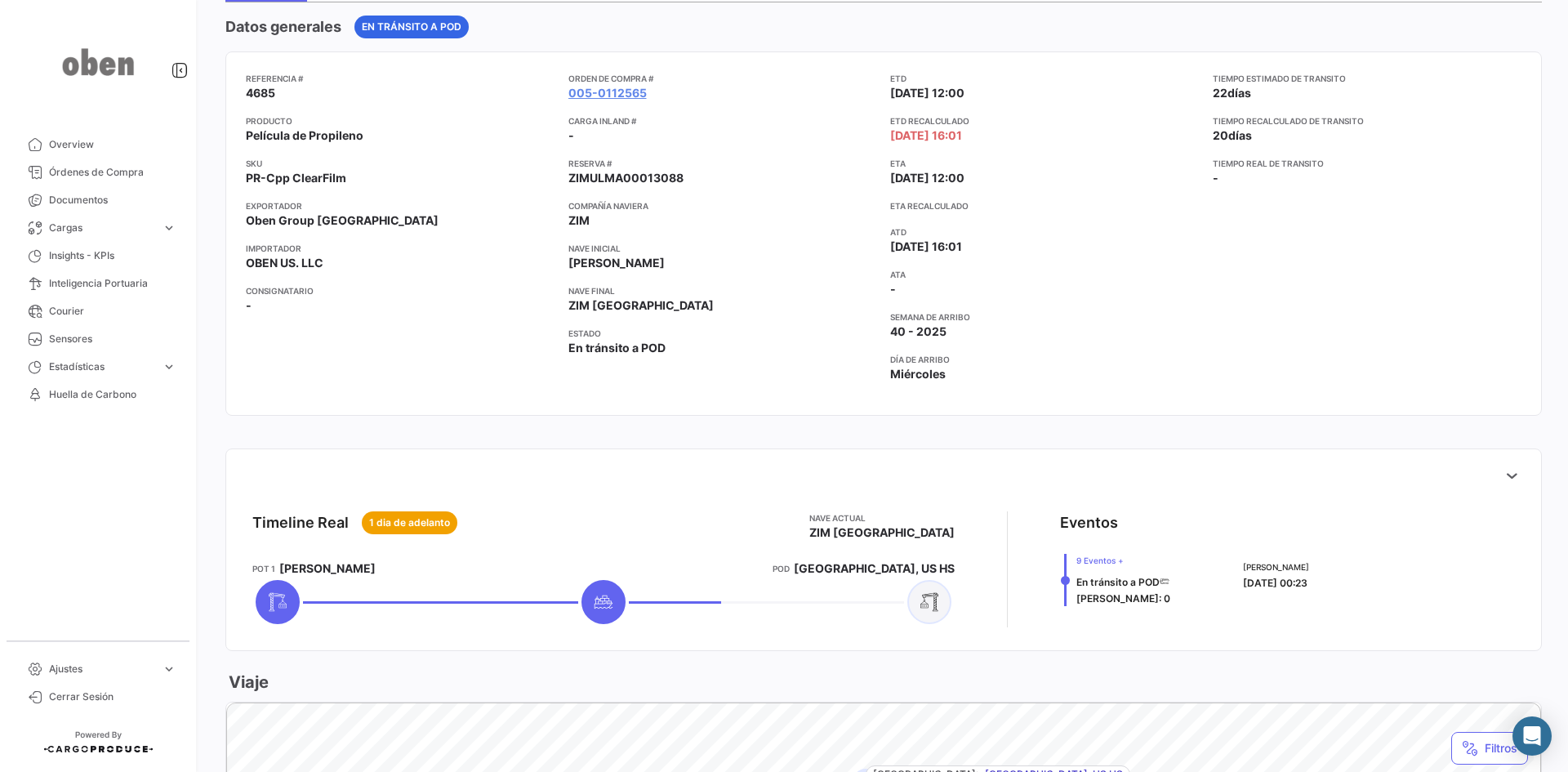
scroll to position [82, 0]
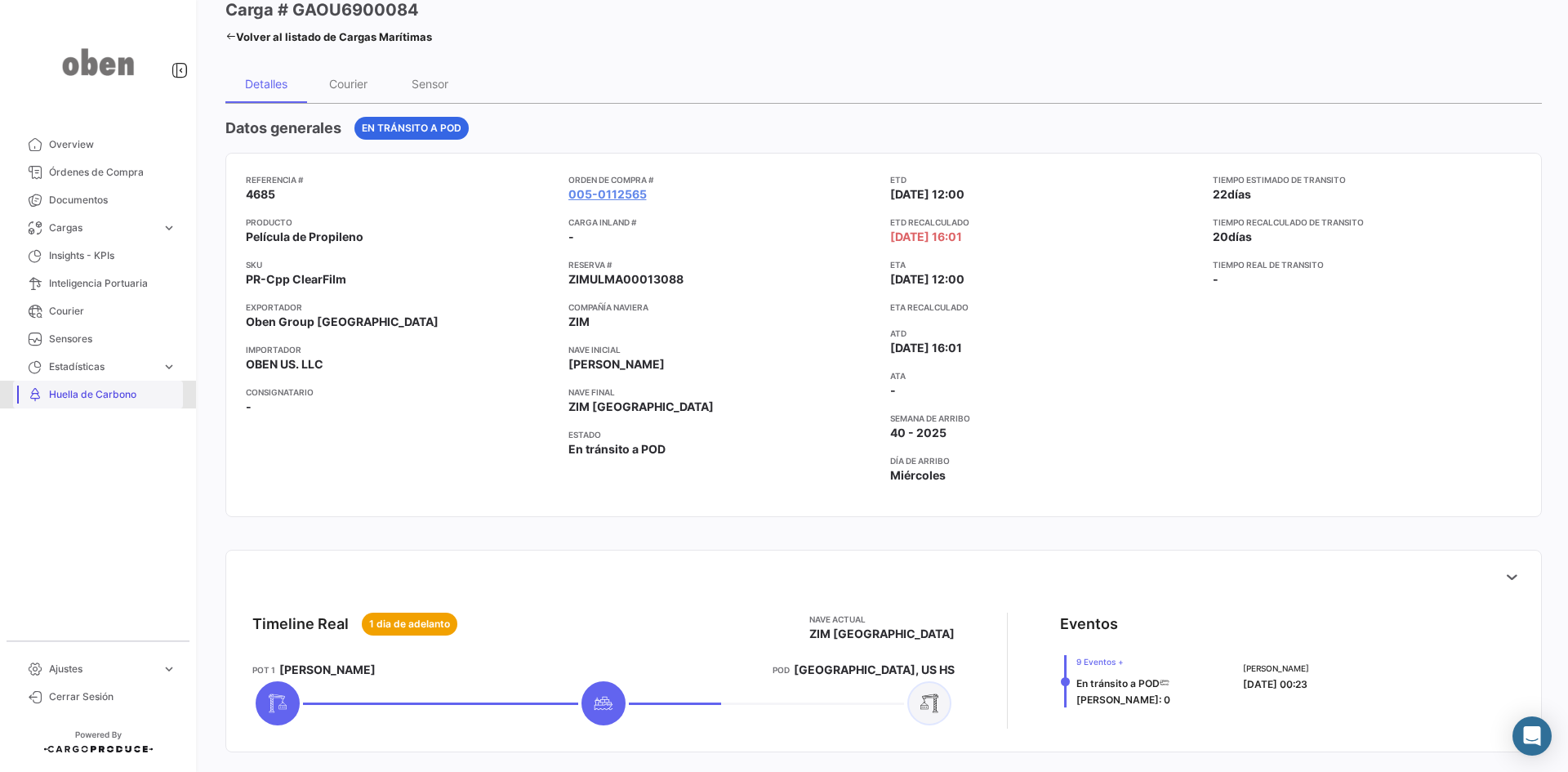
click at [97, 392] on span "Huella de Carbono" at bounding box center [113, 394] width 127 height 15
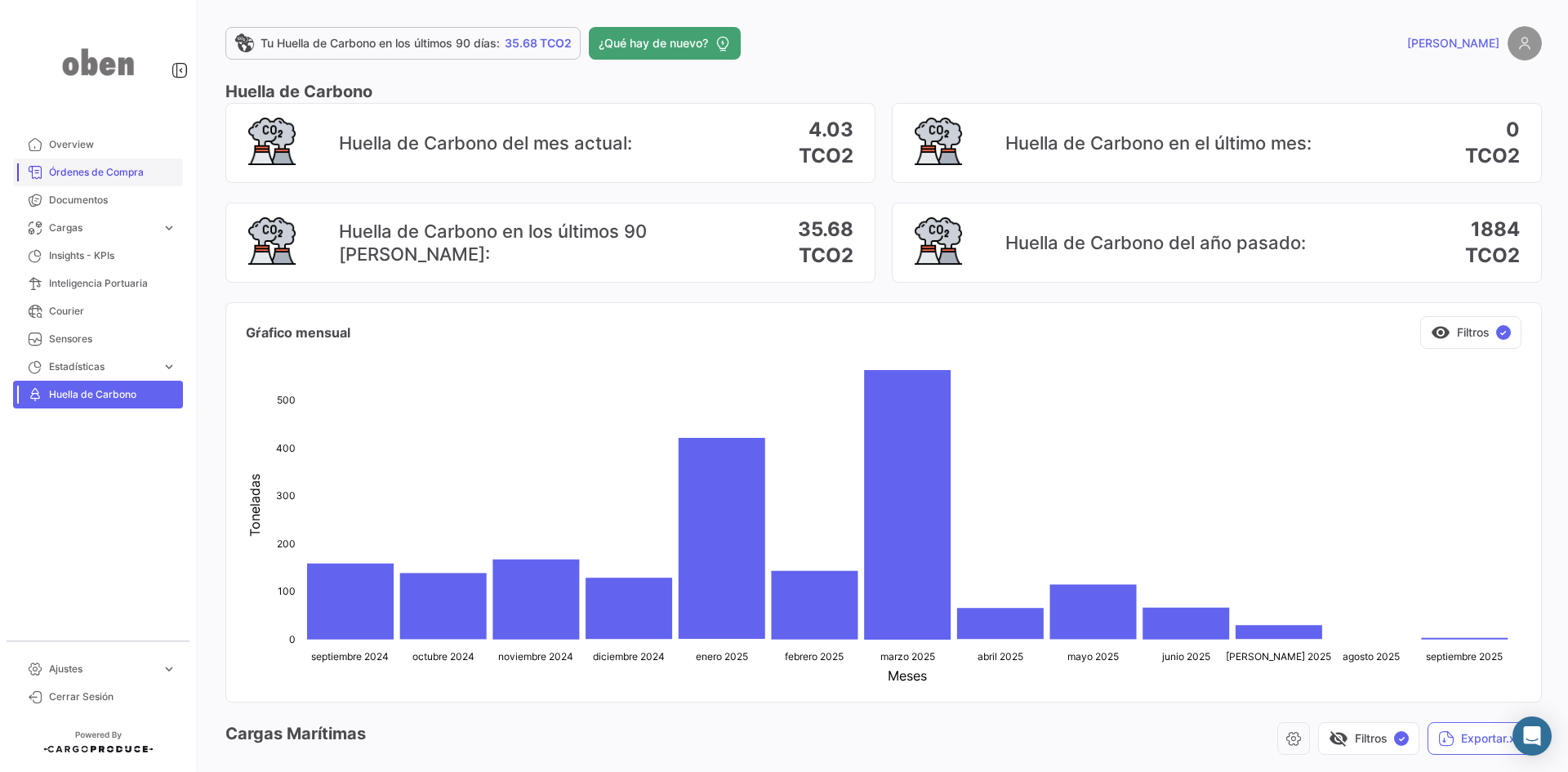
click at [64, 167] on span "Órdenes de Compra" at bounding box center [113, 172] width 127 height 15
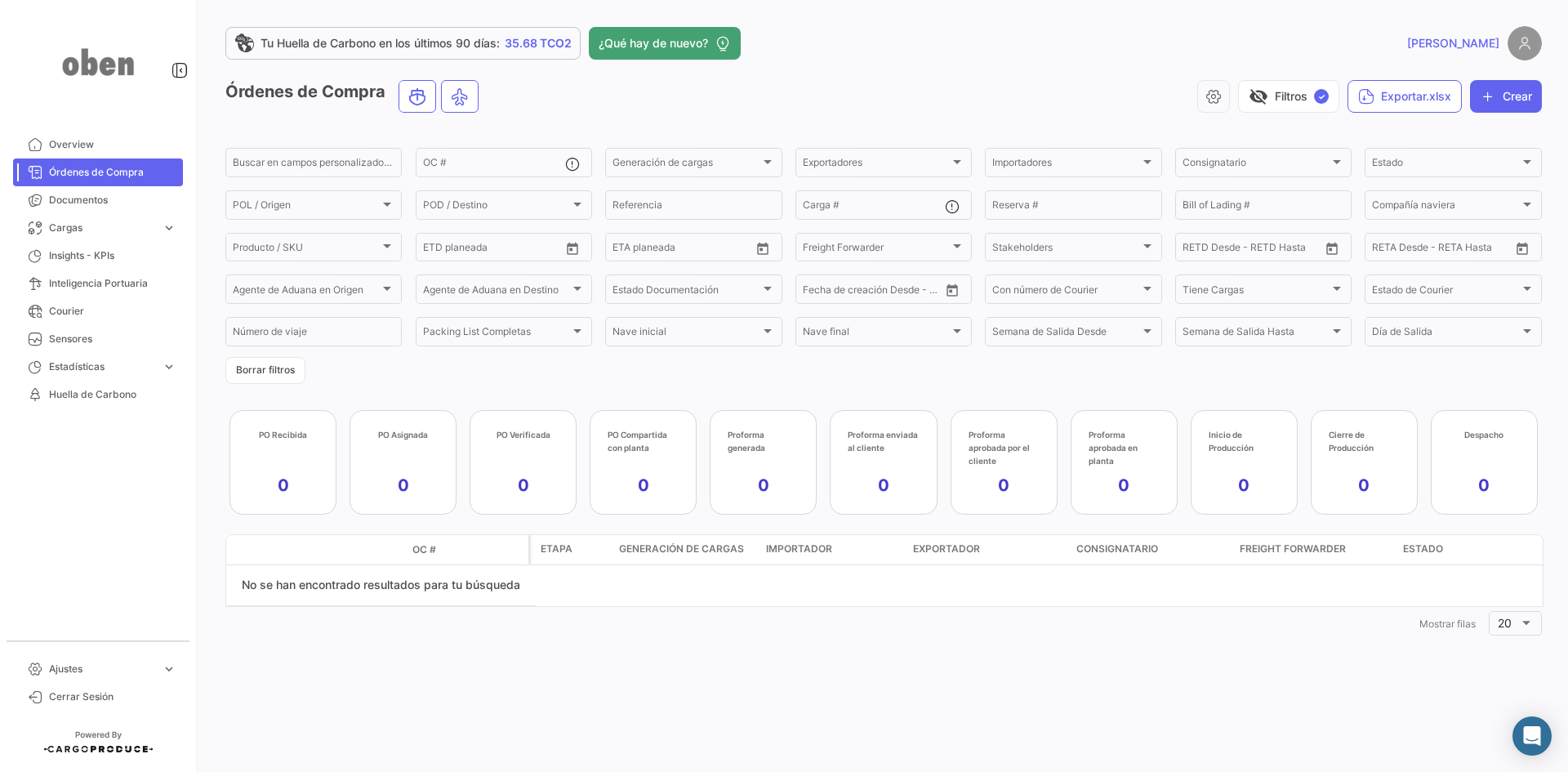
click at [855, 16] on div "Tu Huella de Carbono en los últimos 90 [PERSON_NAME]: 35.68 TCO2 ¿Qué hay de nu…" at bounding box center [884, 386] width 1369 height 772
click at [83, 141] on span "Overview" at bounding box center [113, 145] width 127 height 15
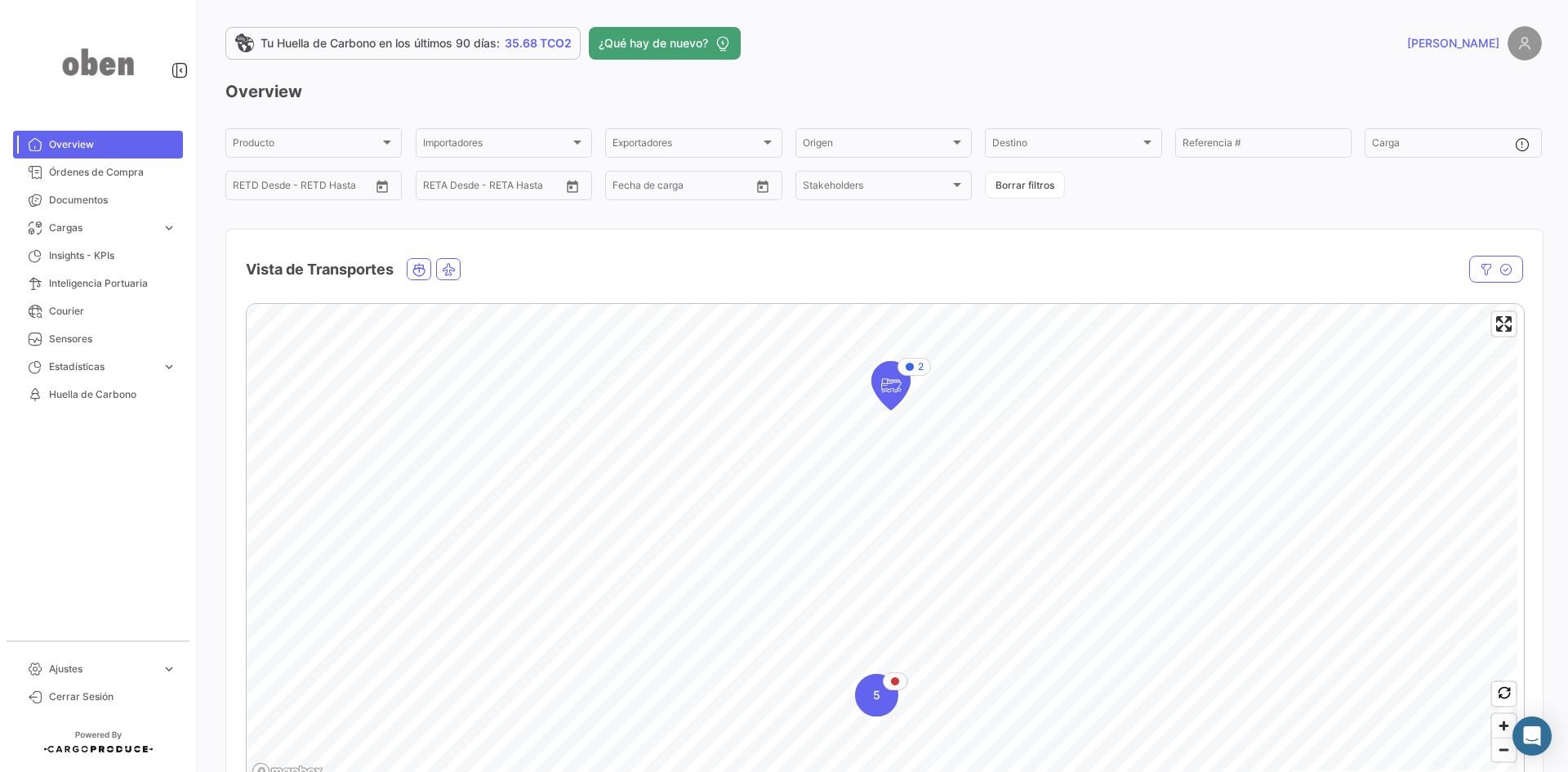
click at [888, 596] on app-map-cluster-icon "5" at bounding box center [876, 695] width 42 height 42
click at [914, 596] on icon "Map marker" at bounding box center [915, 645] width 23 height 34
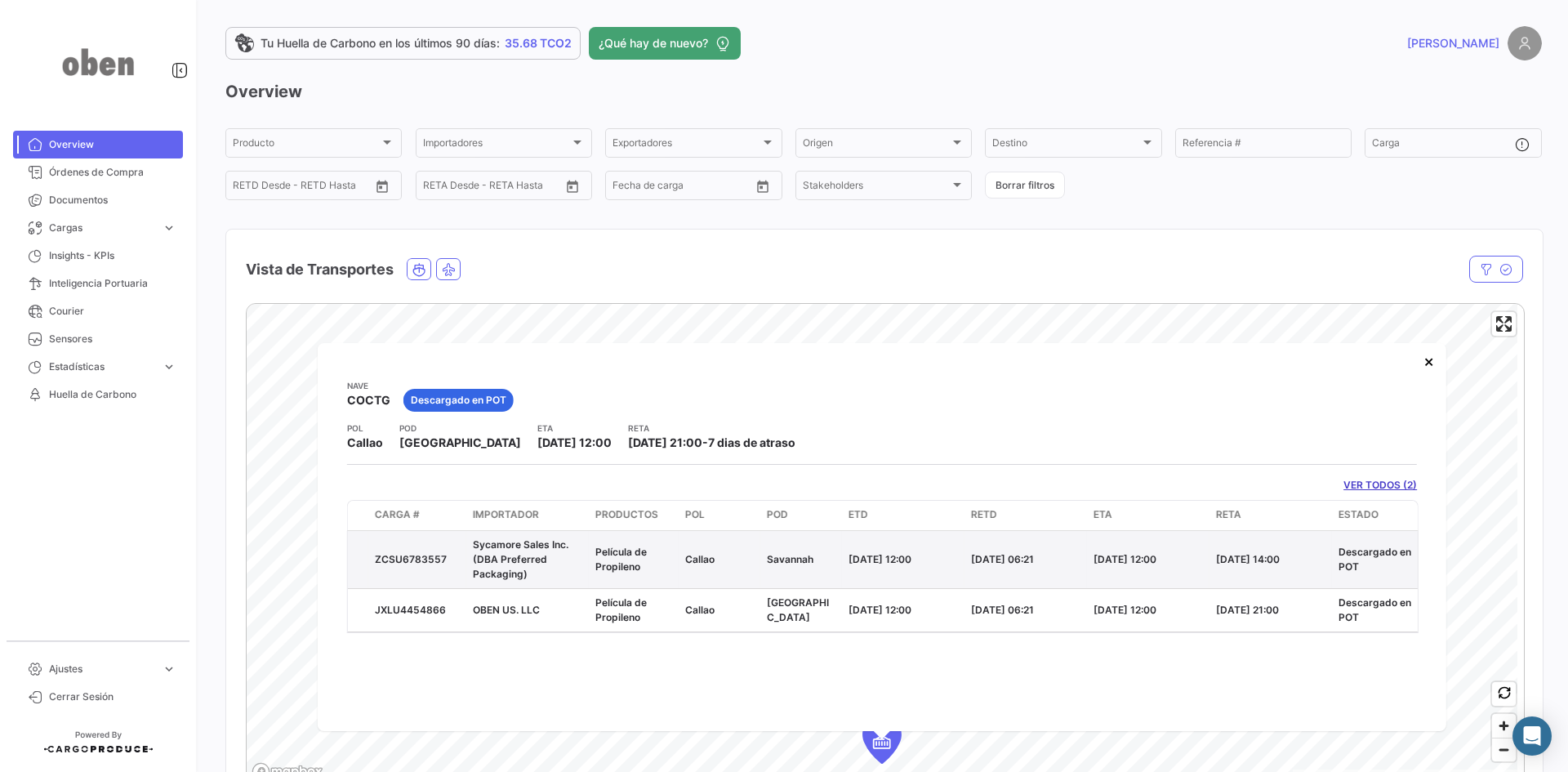
click at [1077, 563] on div "[DATE] 06:21" at bounding box center [1026, 558] width 109 height 15
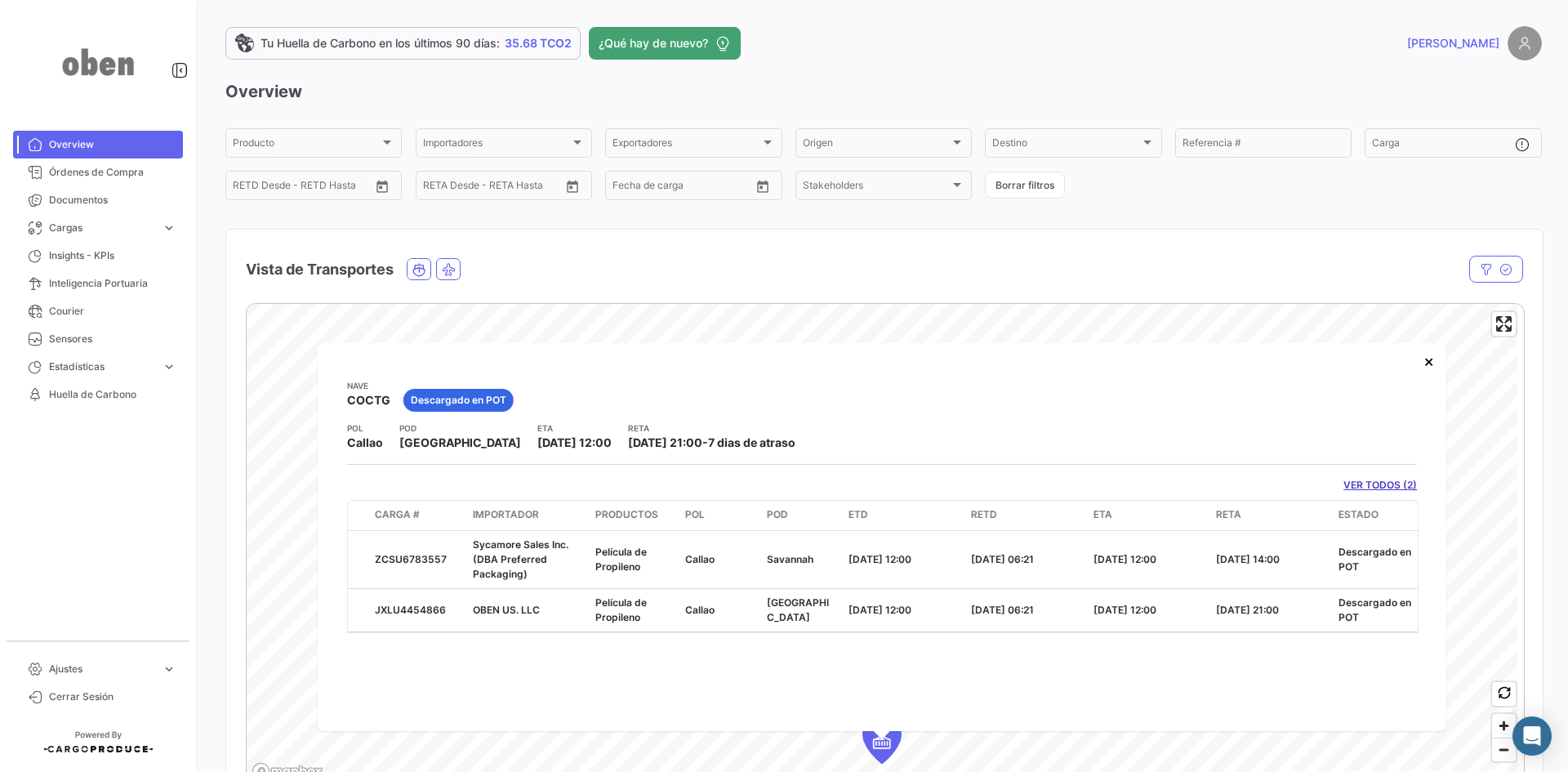
click at [1253, 492] on app-shipments-overview-map-detail "[PERSON_NAME] COCTG Descargado en POT POL Callao POD [GEOGRAPHIC_DATA] ETA [DAT…" at bounding box center [882, 506] width 1070 height 254
click at [1253, 483] on link "VER TODOS (2)" at bounding box center [1379, 485] width 73 height 15
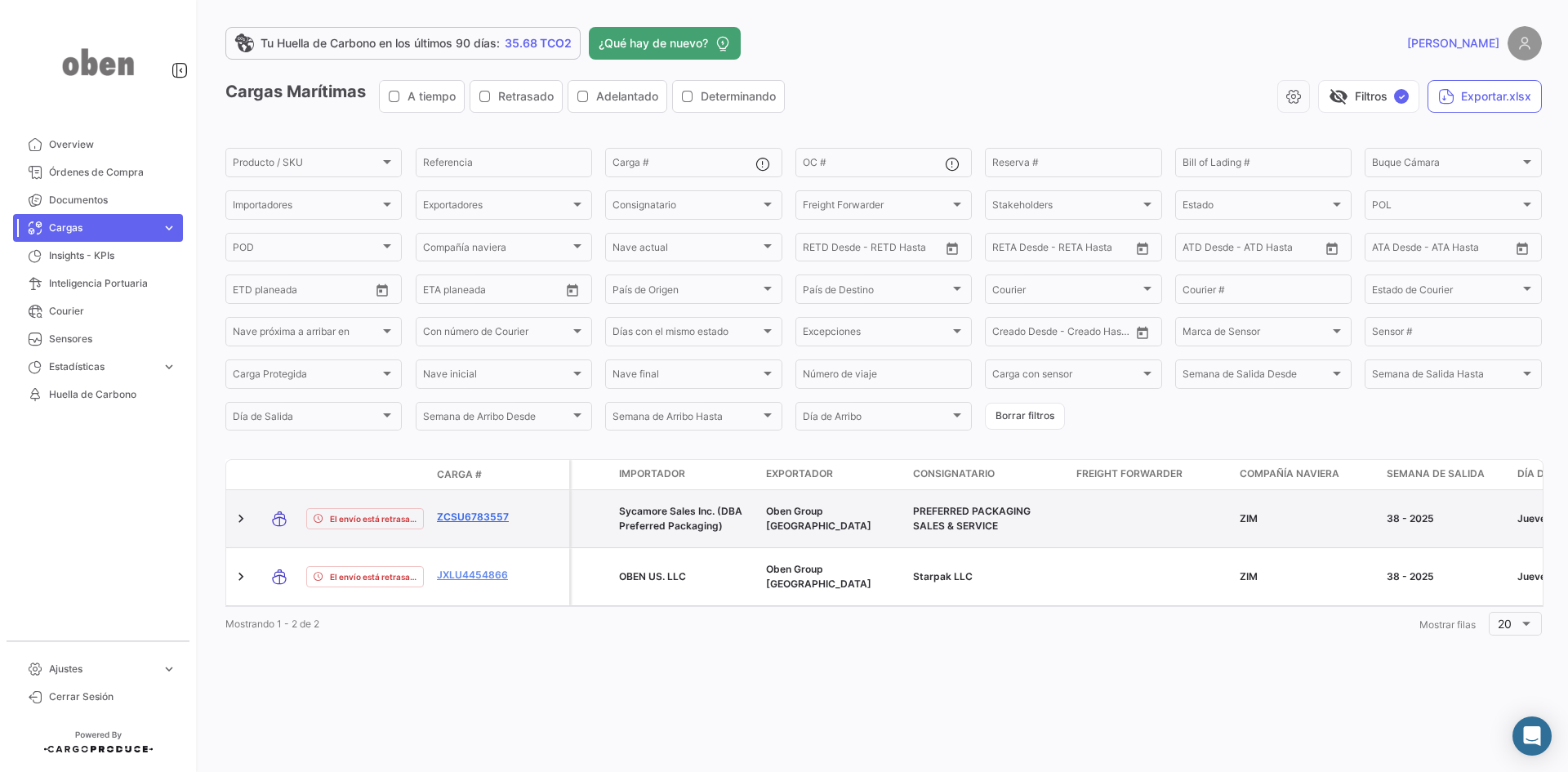
click at [452, 510] on link "ZCSU6783557" at bounding box center [479, 517] width 85 height 15
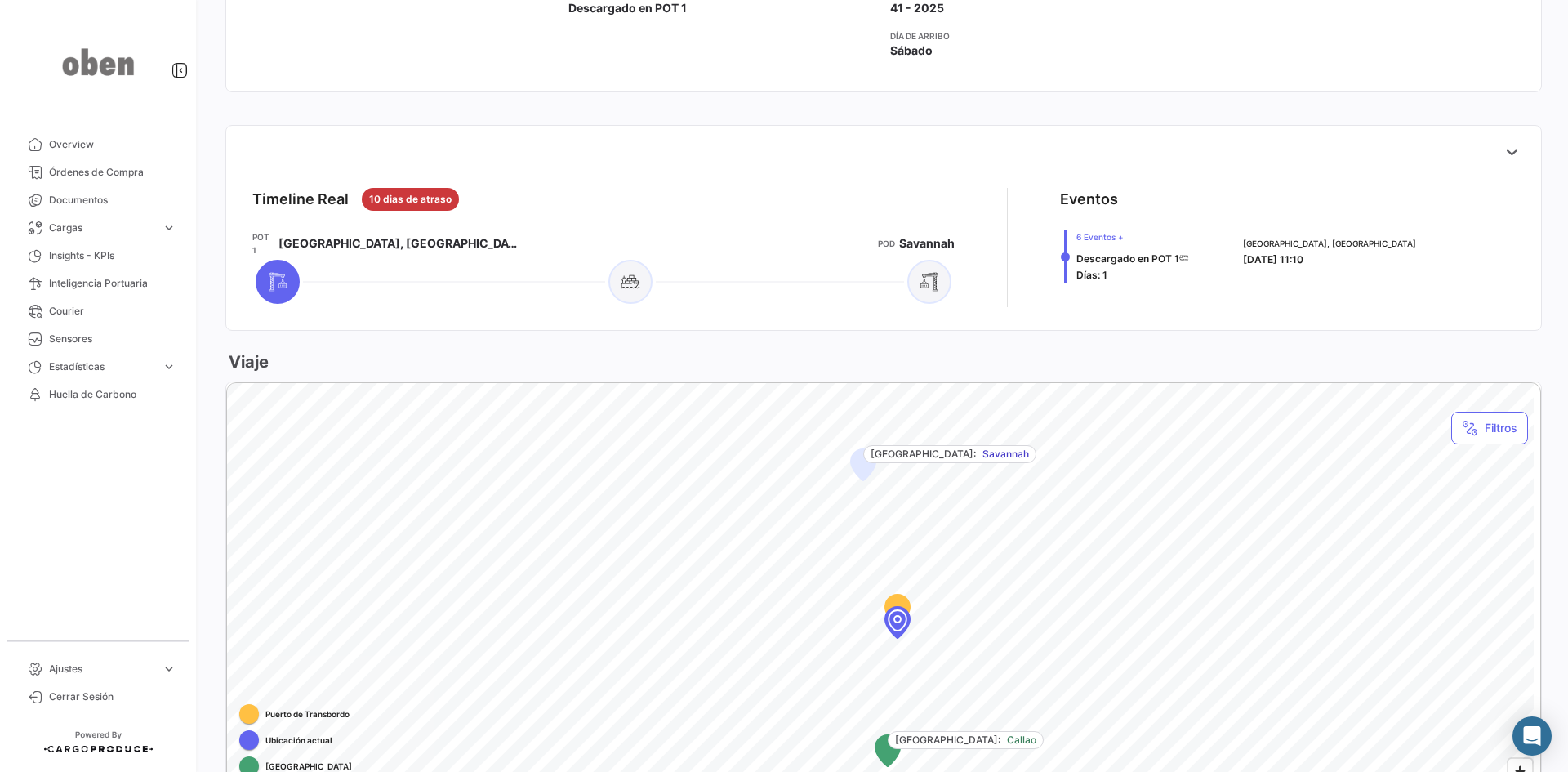
scroll to position [572, 0]
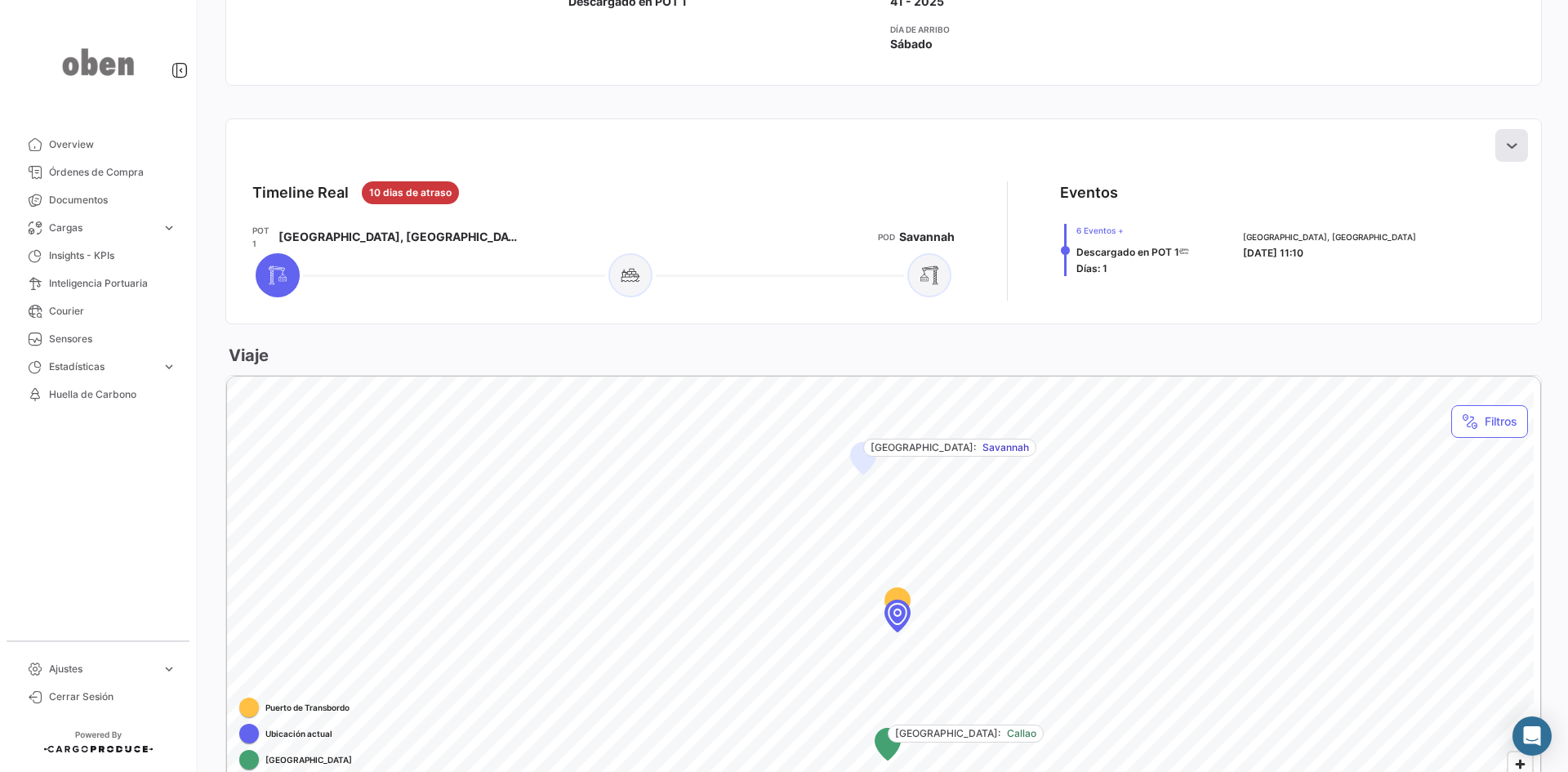
click at [1253, 145] on icon at bounding box center [1512, 146] width 17 height 17
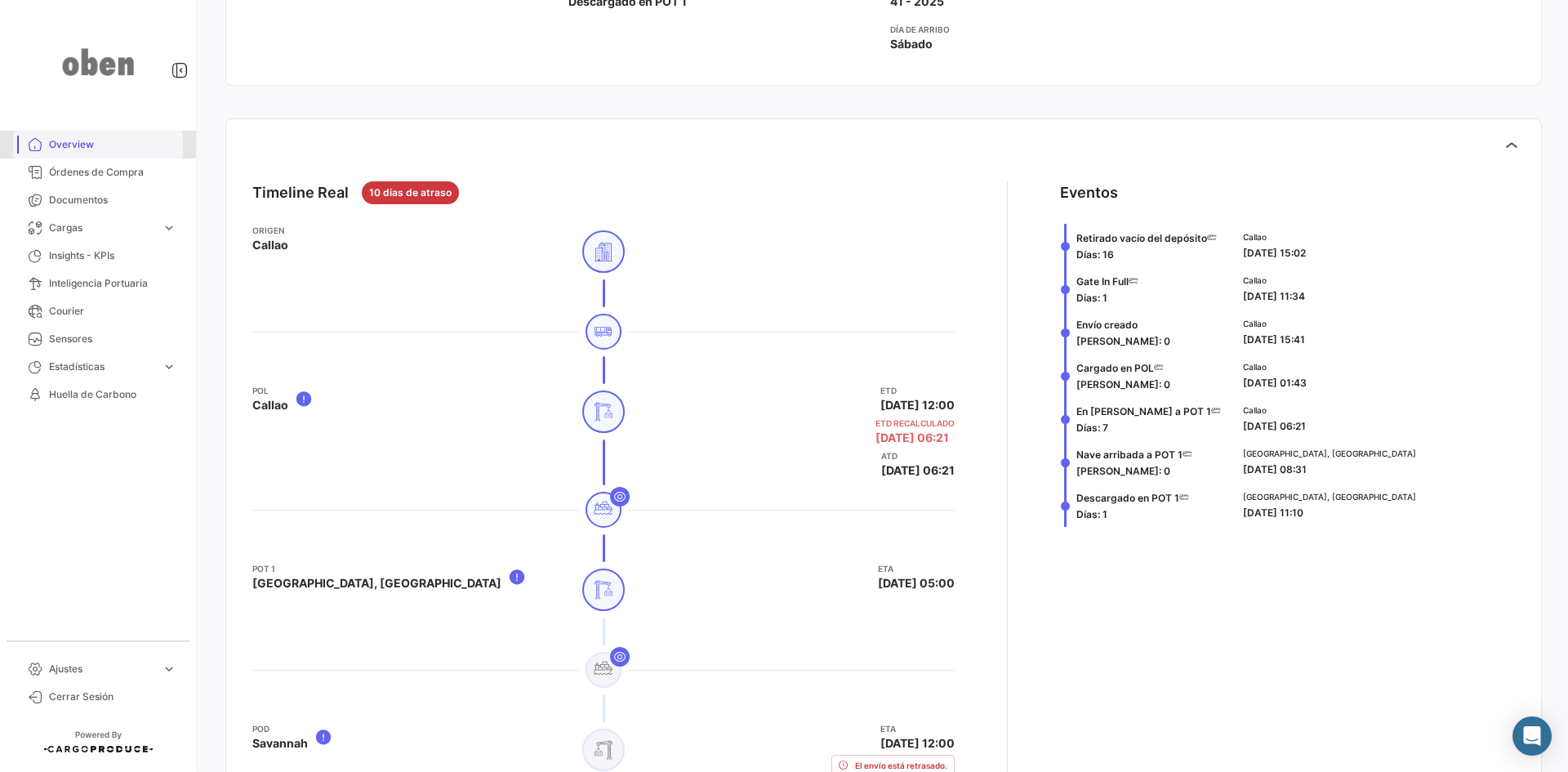
click at [79, 141] on span "Overview" at bounding box center [113, 145] width 127 height 15
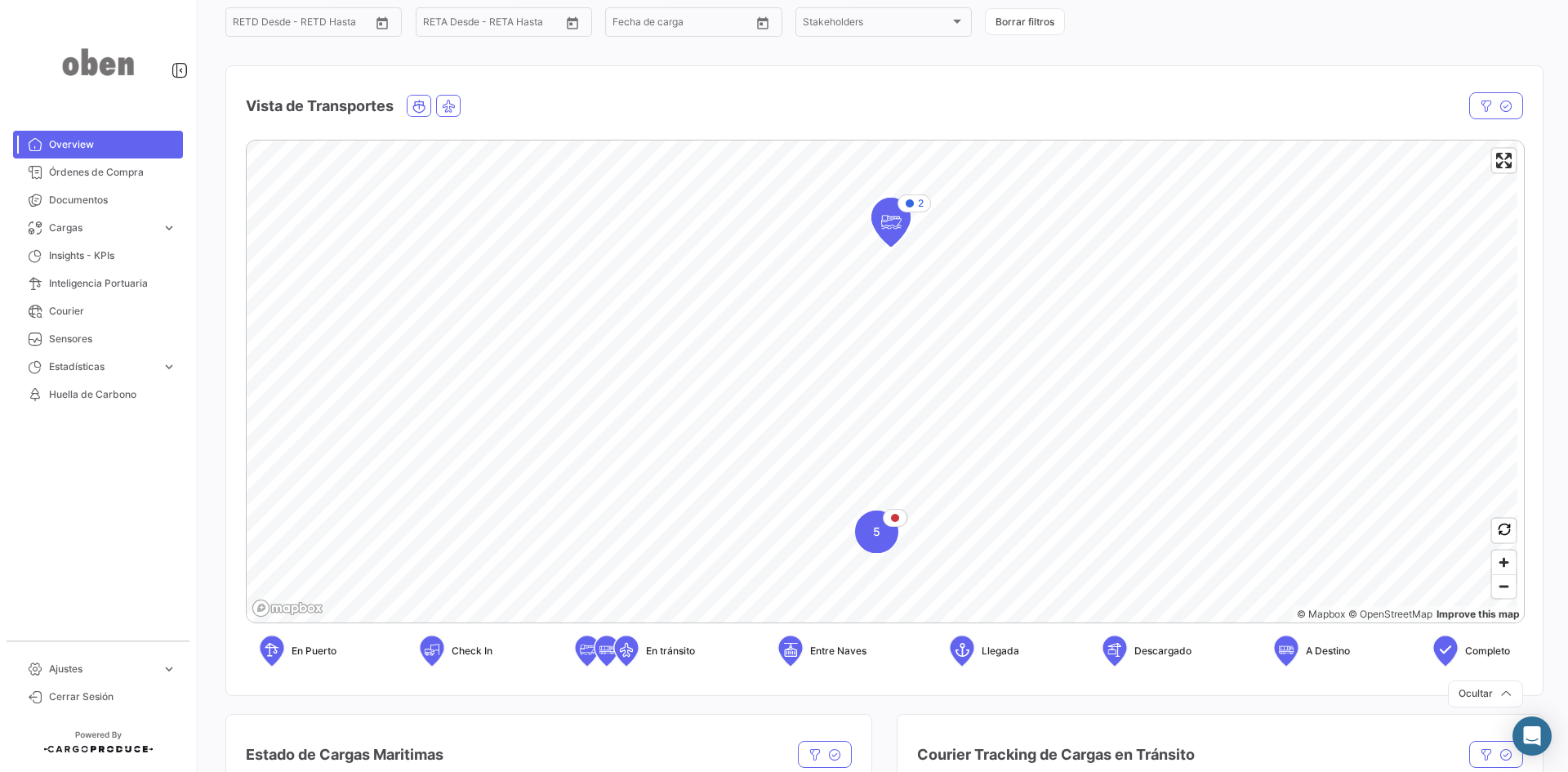
scroll to position [245, 0]
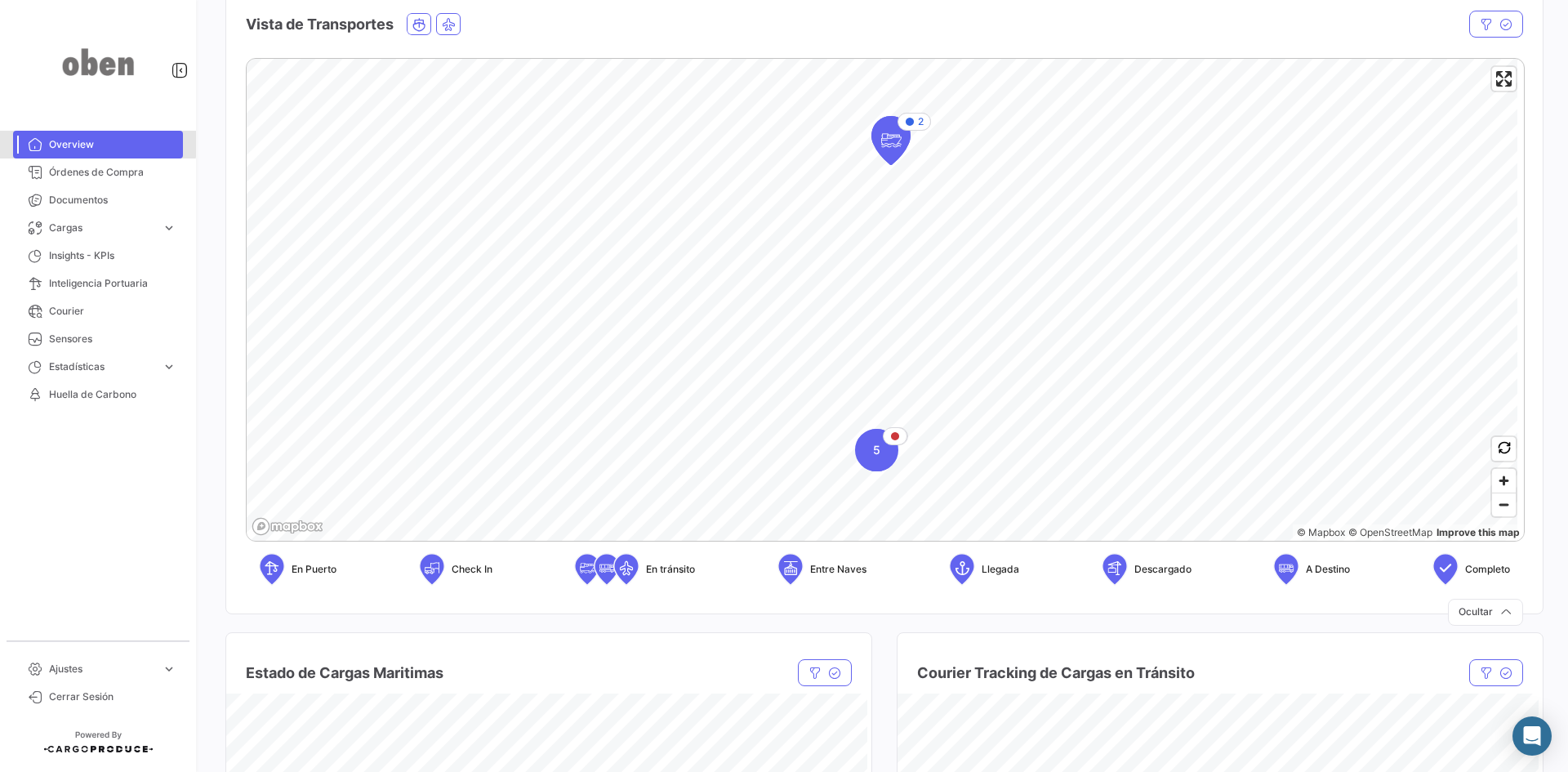
click at [59, 141] on span "Overview" at bounding box center [113, 145] width 127 height 15
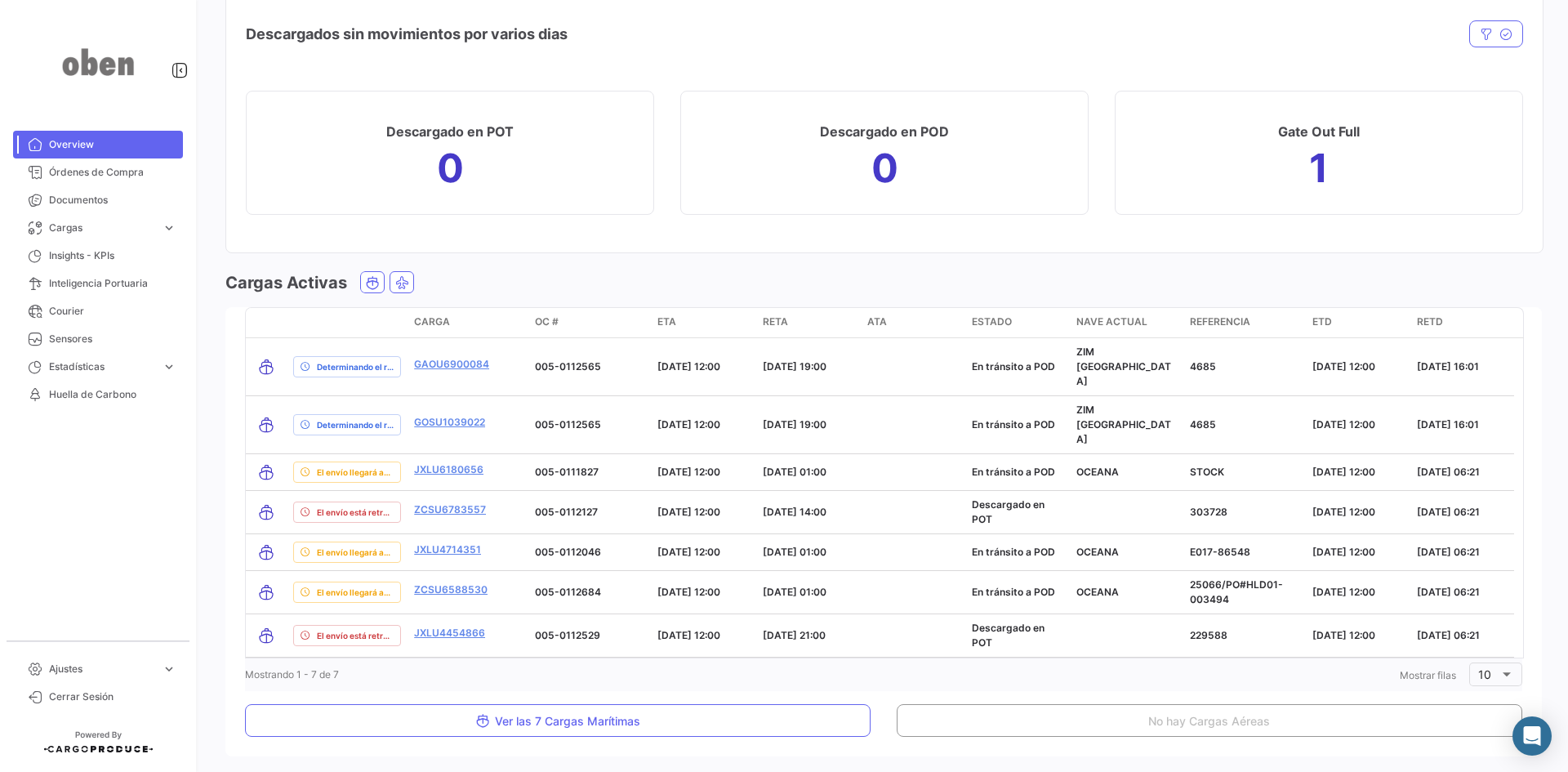
scroll to position [1715, 0]
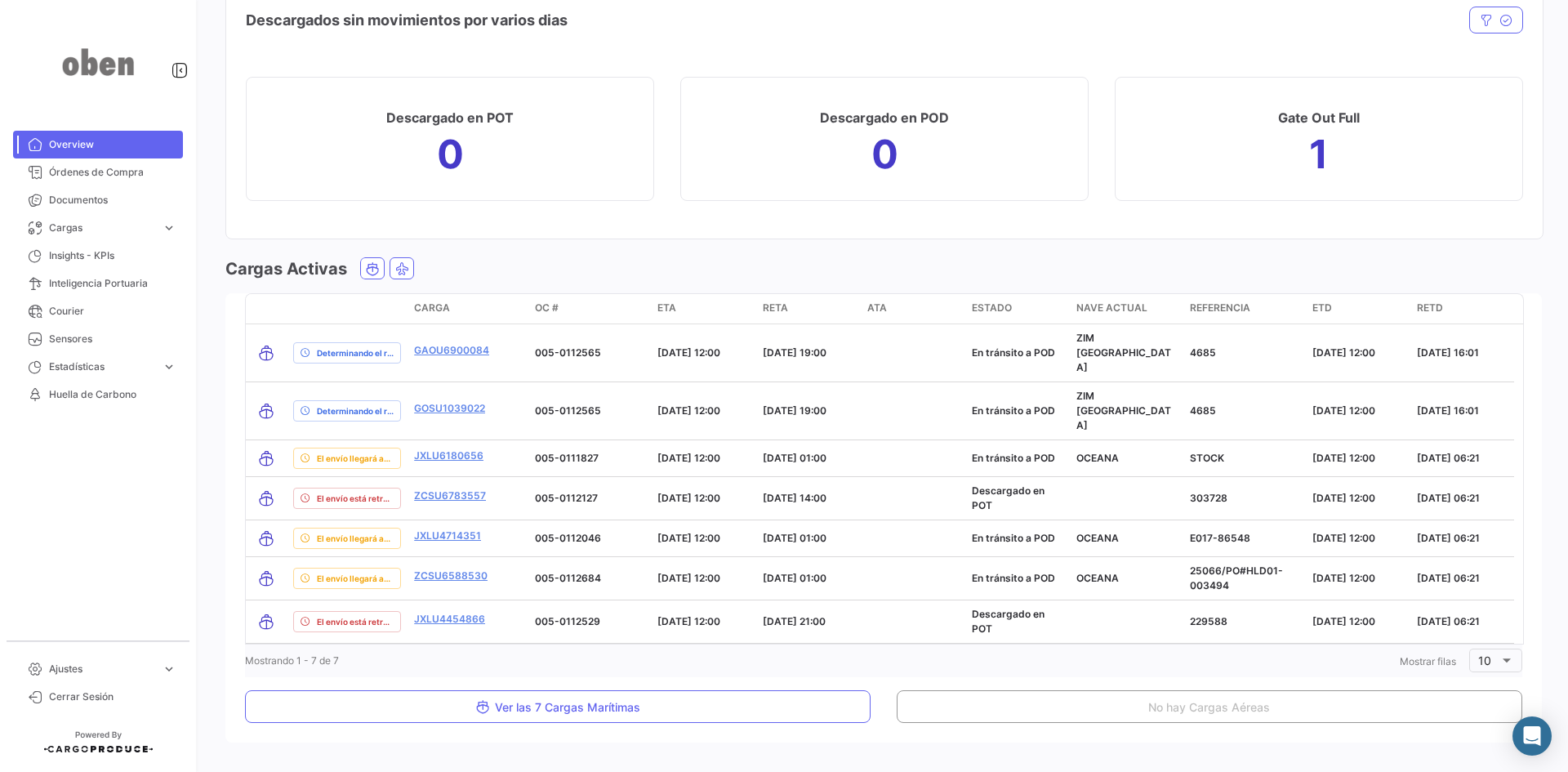
click at [86, 149] on span "Overview" at bounding box center [113, 145] width 127 height 15
click at [114, 385] on link "Huella de Carbono" at bounding box center [98, 394] width 170 height 27
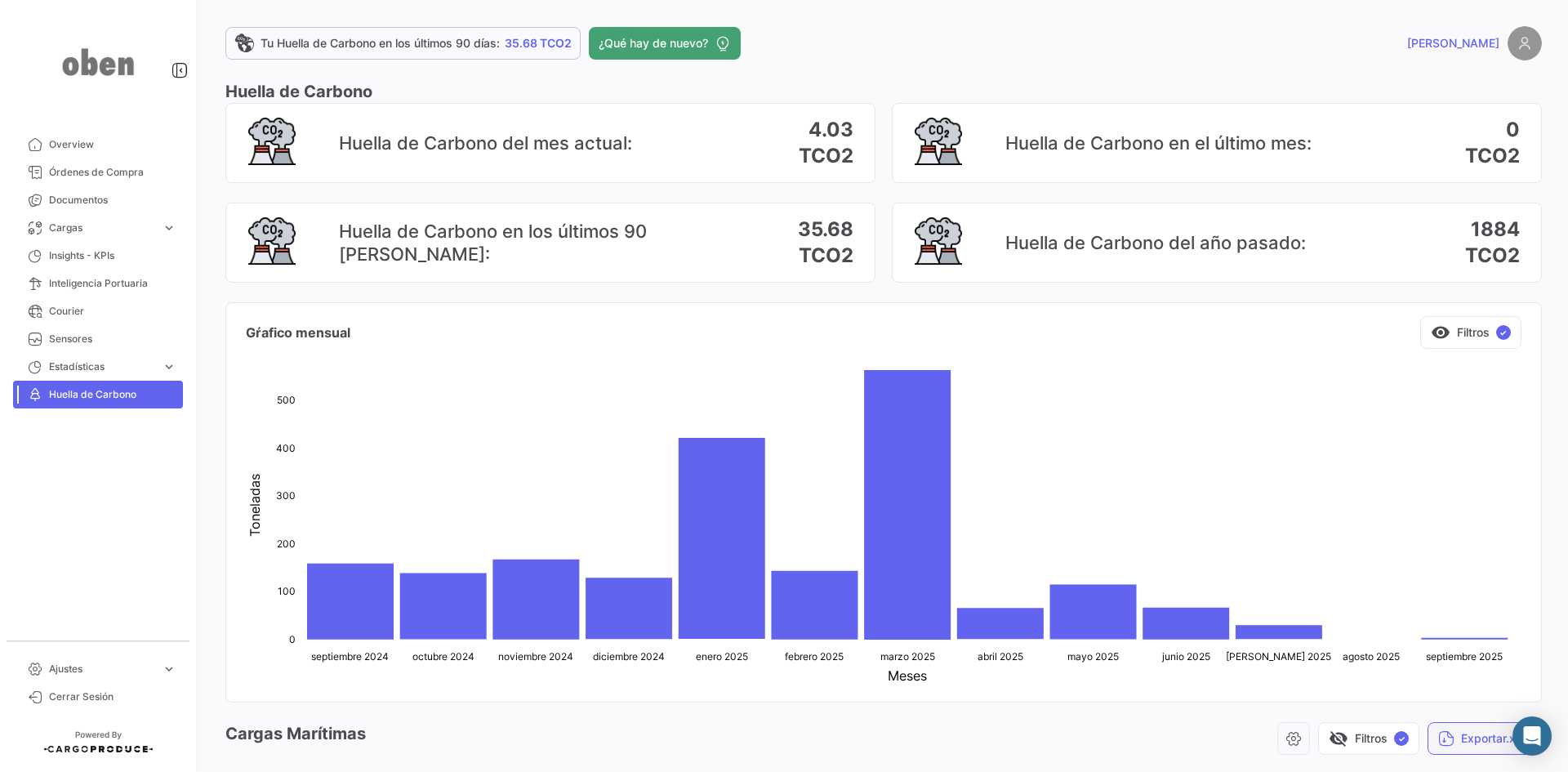
click at [1253, 596] on button "Exportar.xlsx" at bounding box center [1485, 738] width 115 height 33
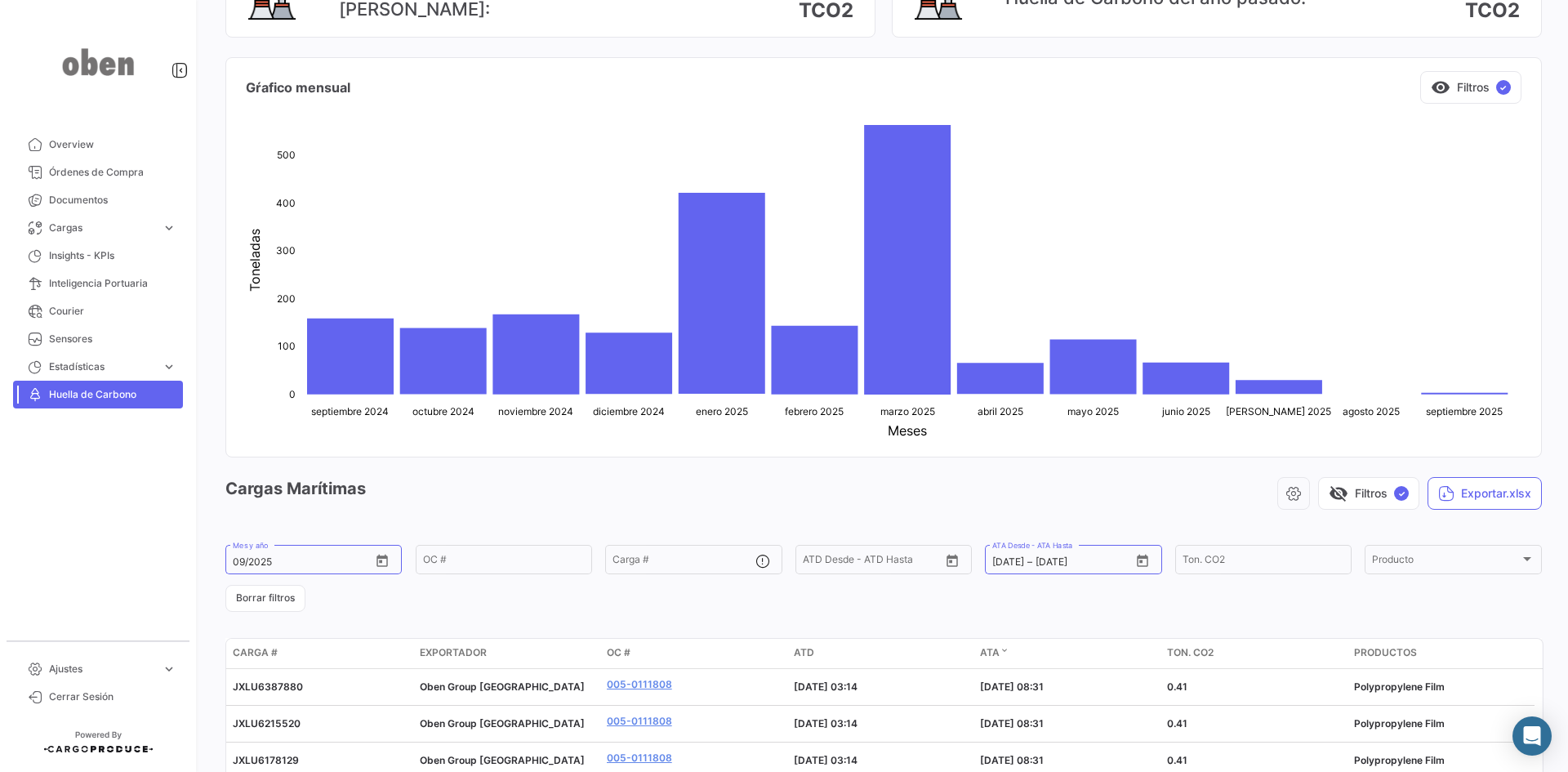
scroll to position [82, 0]
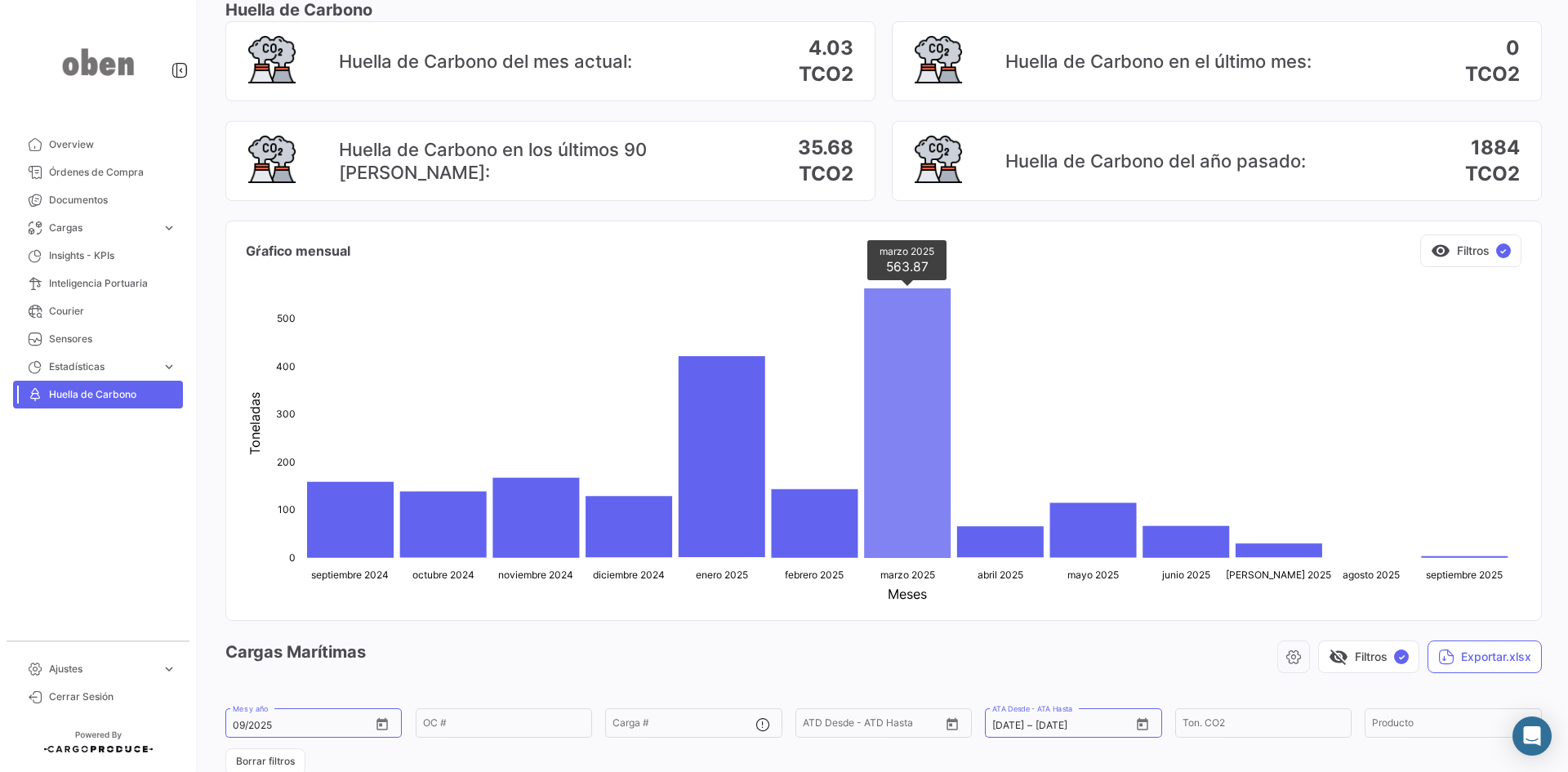
click at [911, 403] on icon "marzo 2025 563.87" at bounding box center [907, 423] width 86 height 270
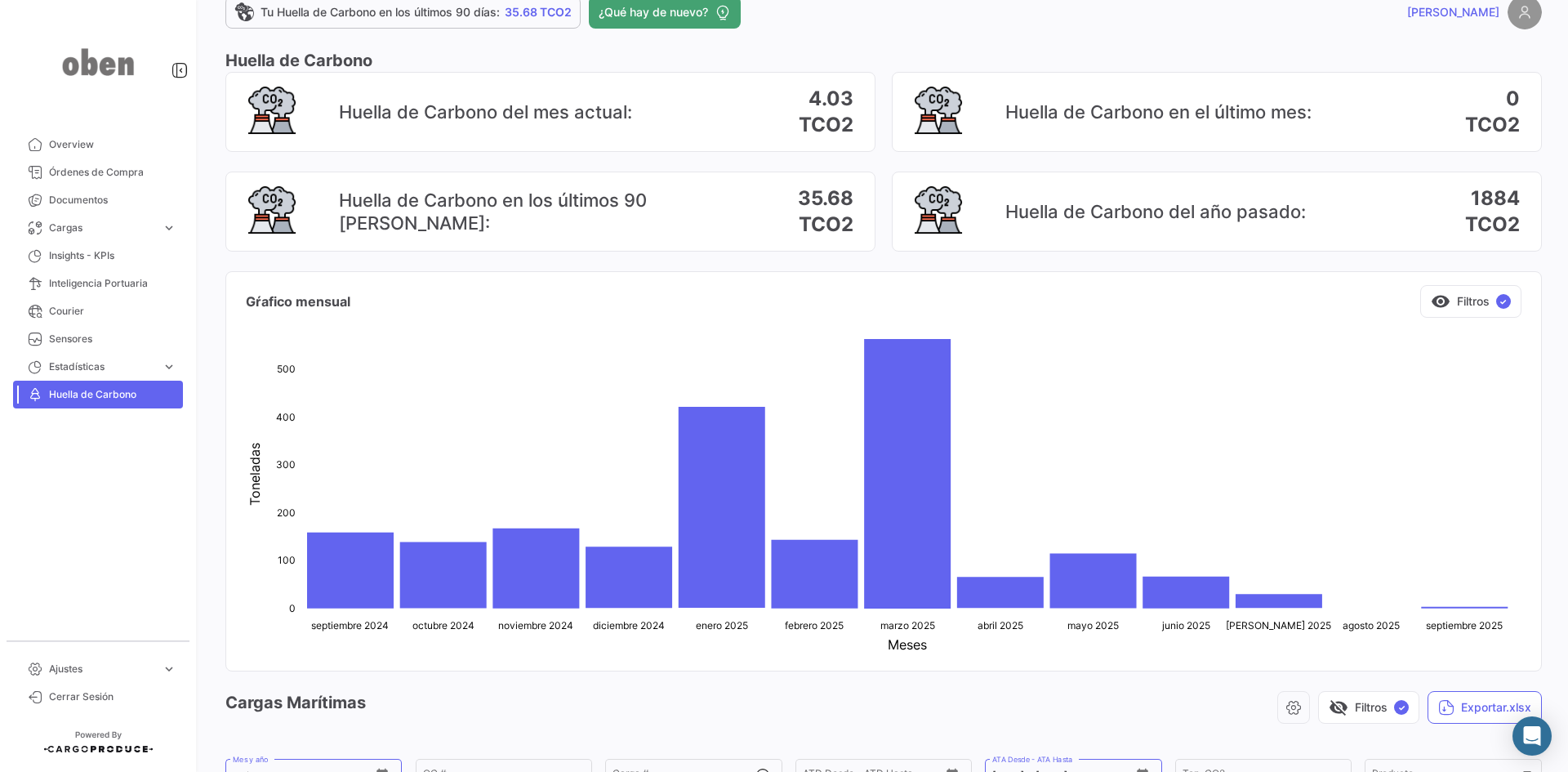
scroll to position [0, 0]
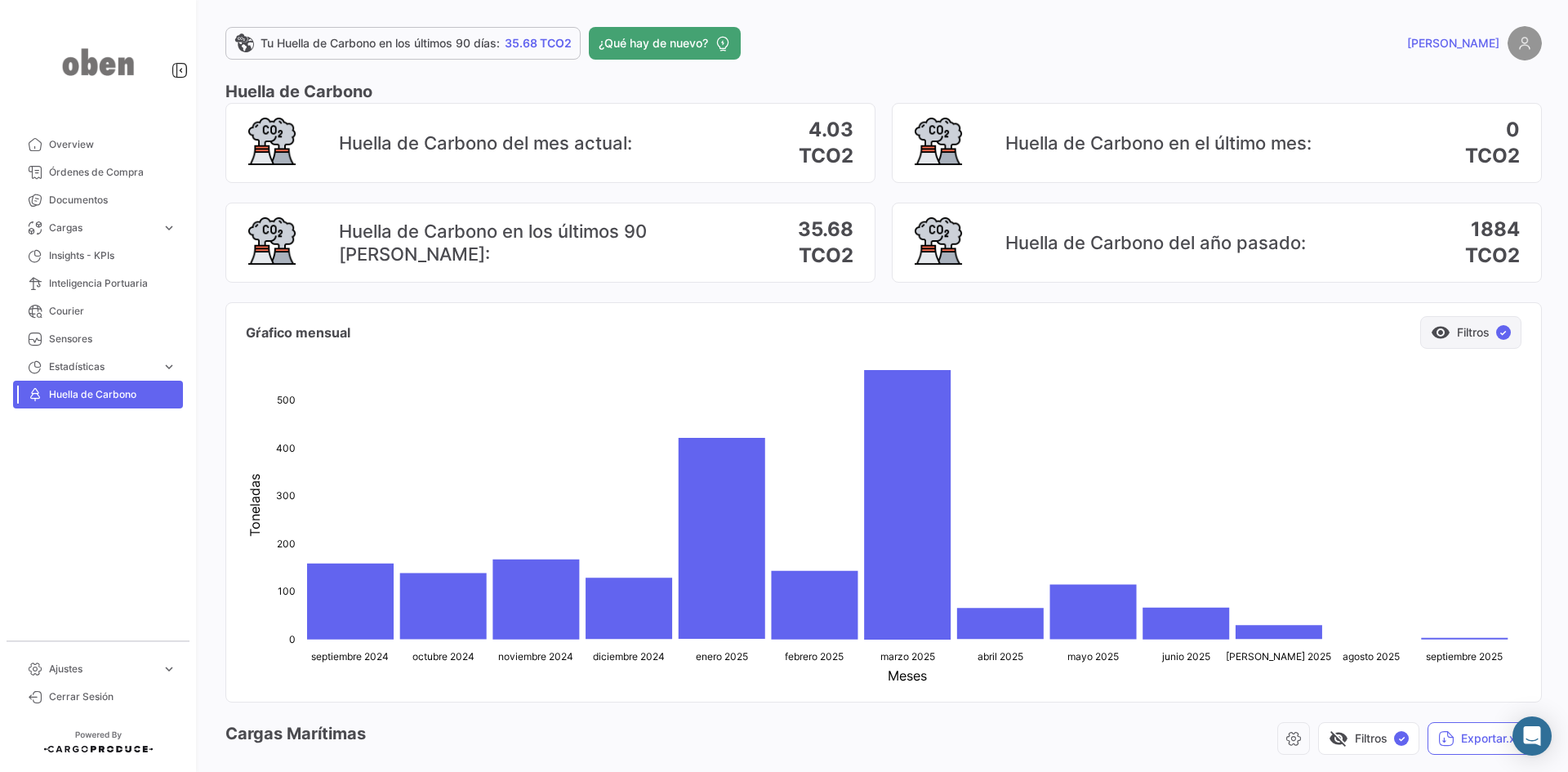
click at [1253, 335] on button "visibility Filtros ✓" at bounding box center [1470, 332] width 101 height 33
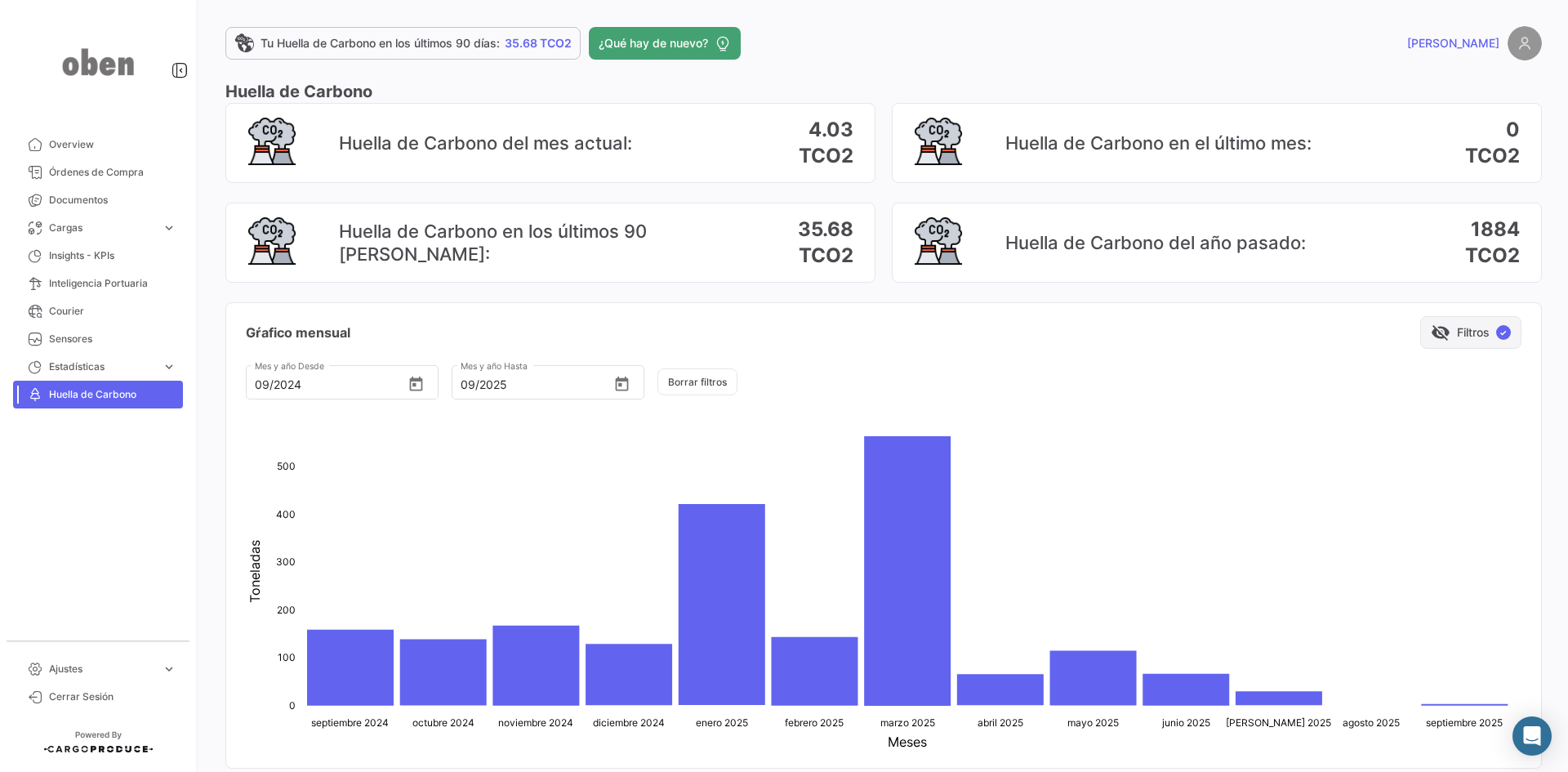
click at [1253, 335] on button "visibility_off Filtros ✓" at bounding box center [1470, 332] width 101 height 33
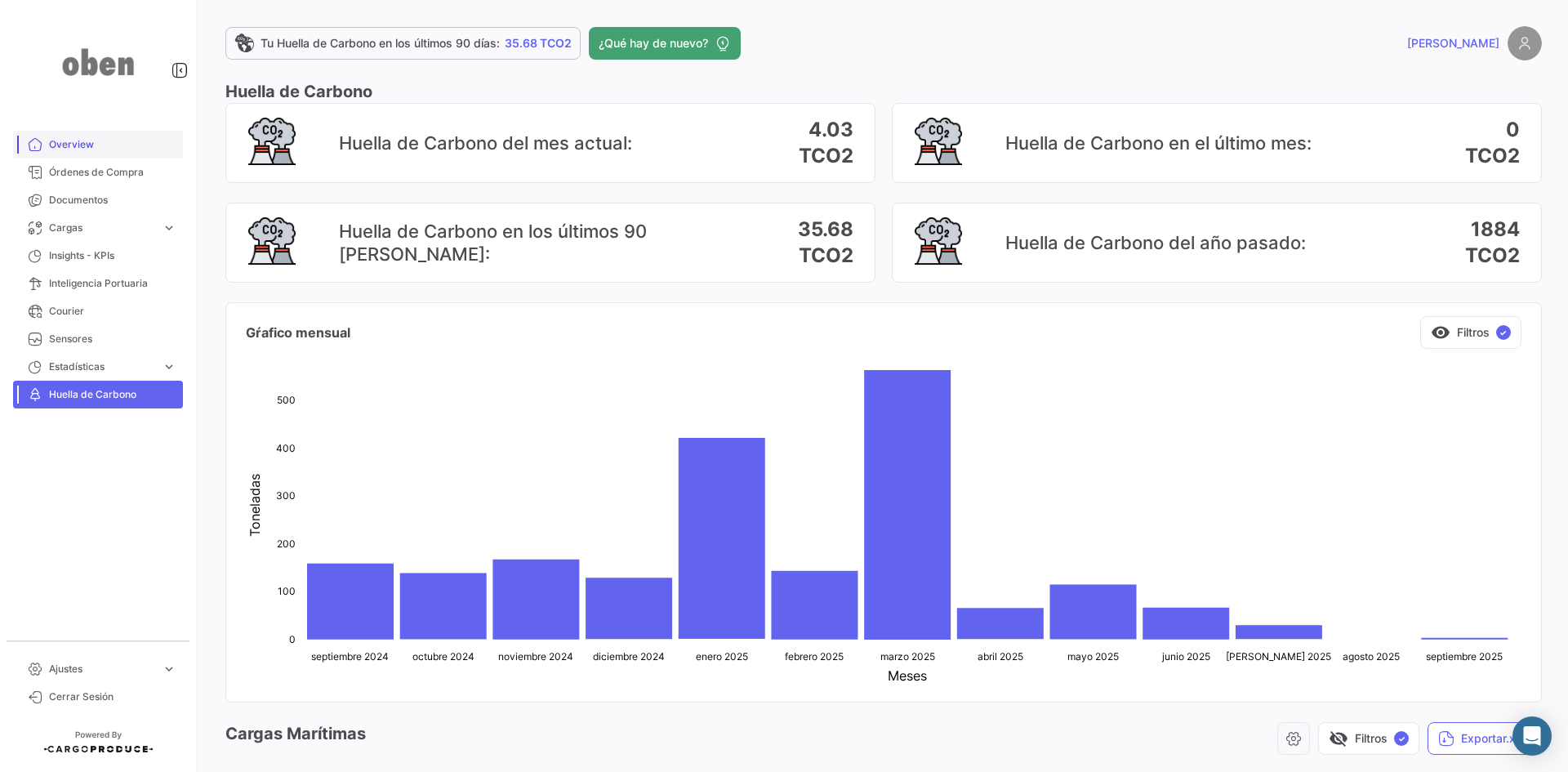
click at [63, 145] on span "Overview" at bounding box center [113, 145] width 127 height 15
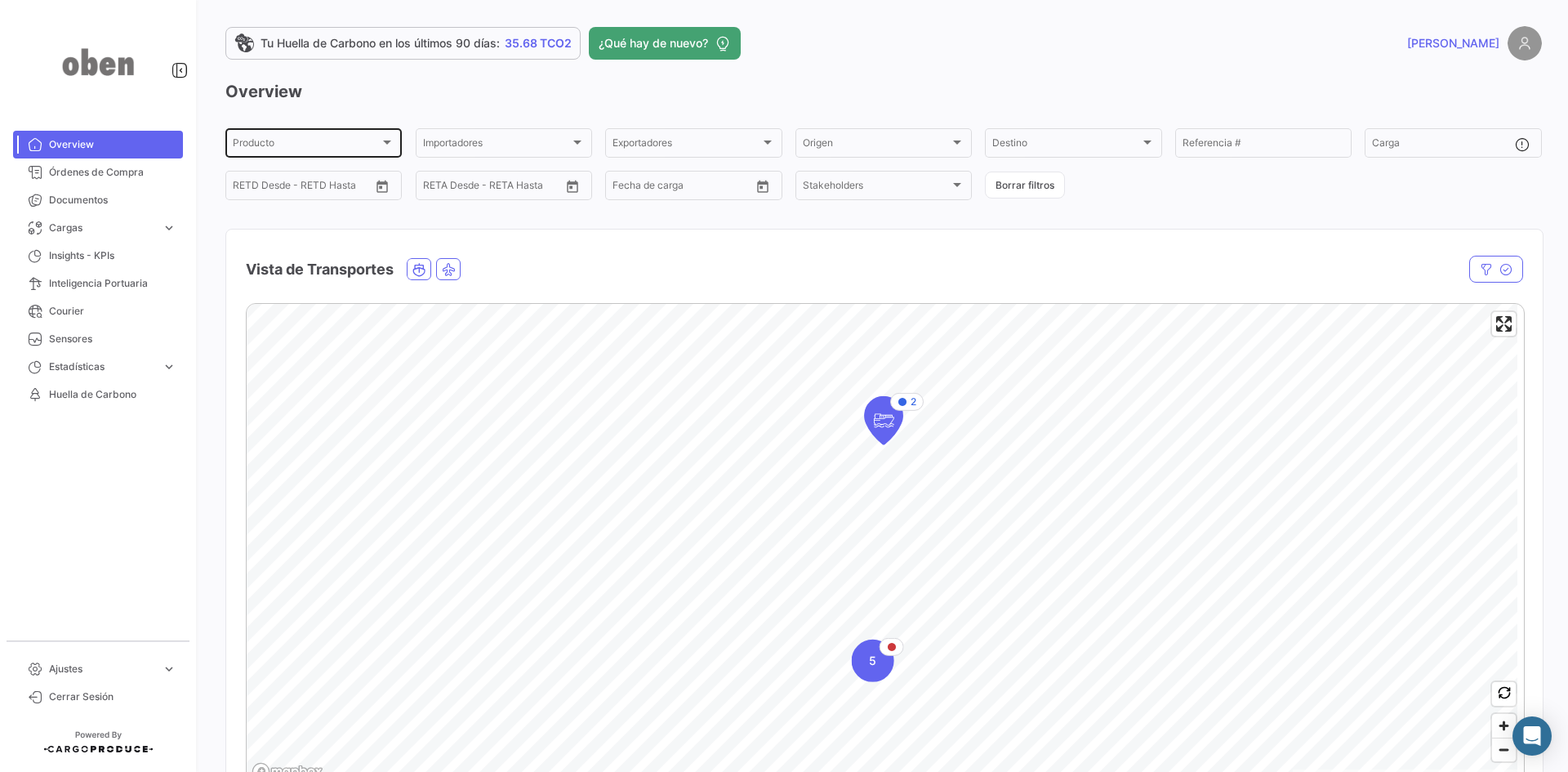
click at [391, 141] on div at bounding box center [386, 142] width 8 height 4
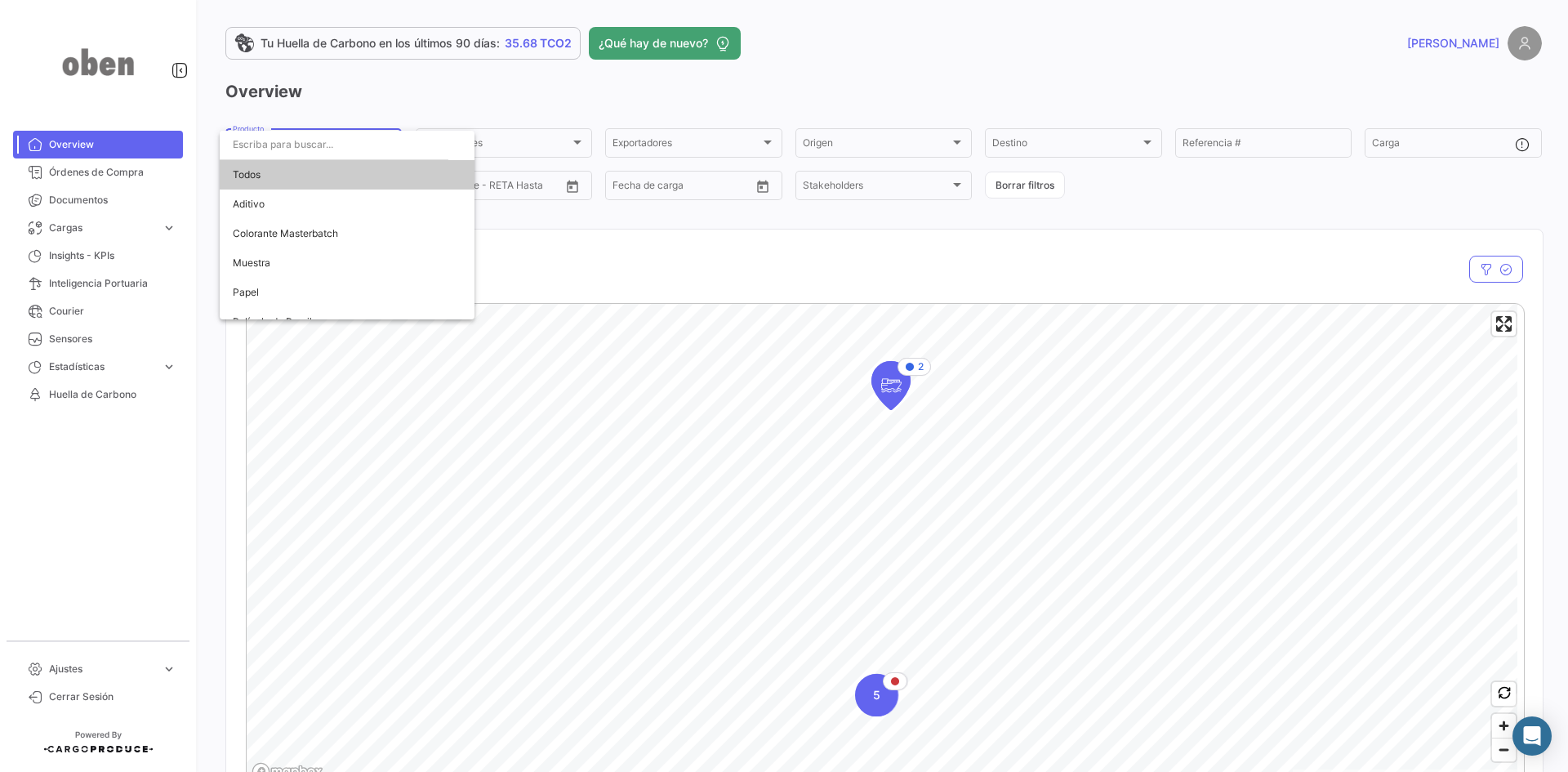
click at [403, 111] on div at bounding box center [784, 386] width 1568 height 772
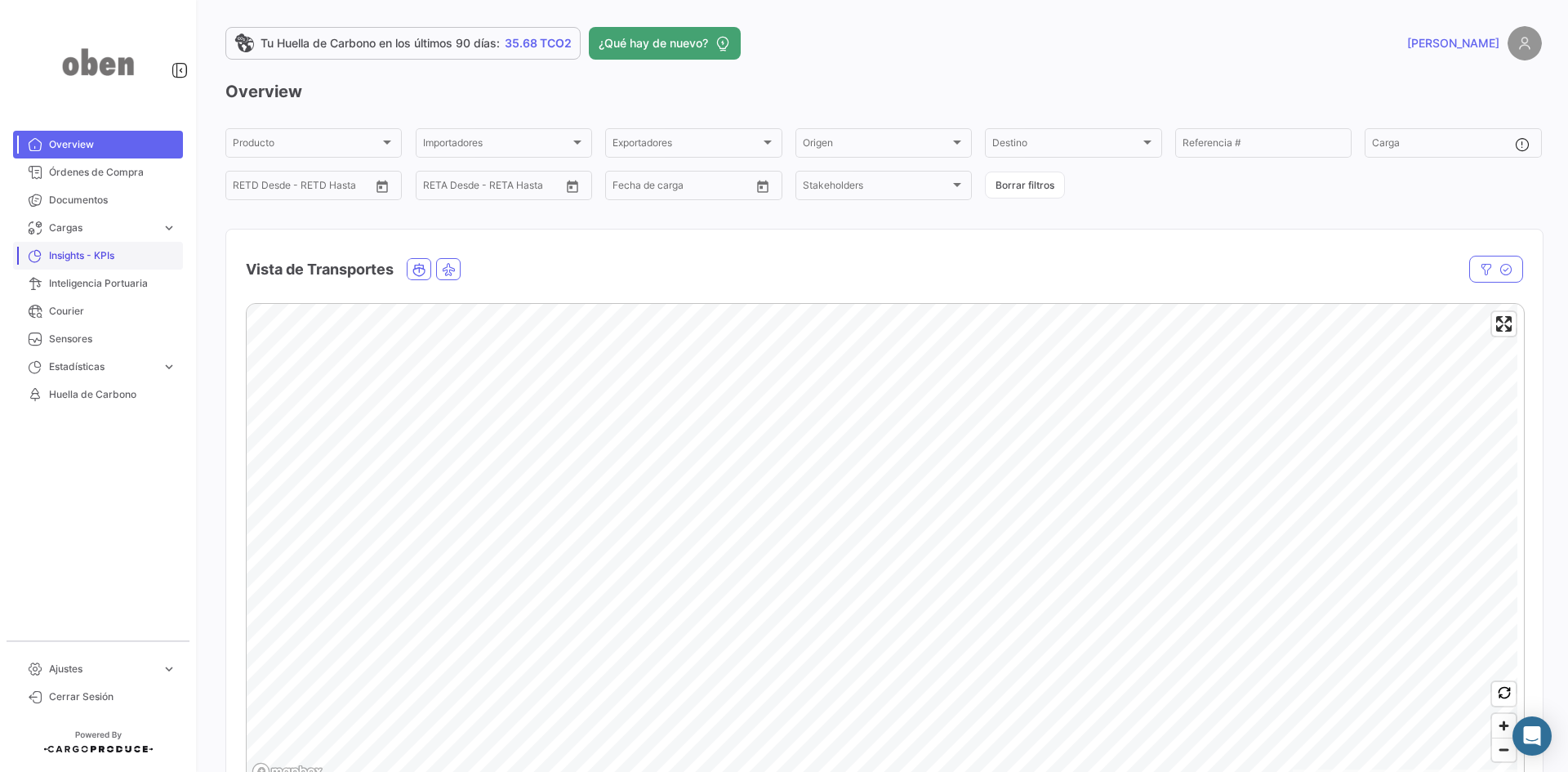
click at [81, 253] on span "Insights - KPIs" at bounding box center [113, 255] width 127 height 15
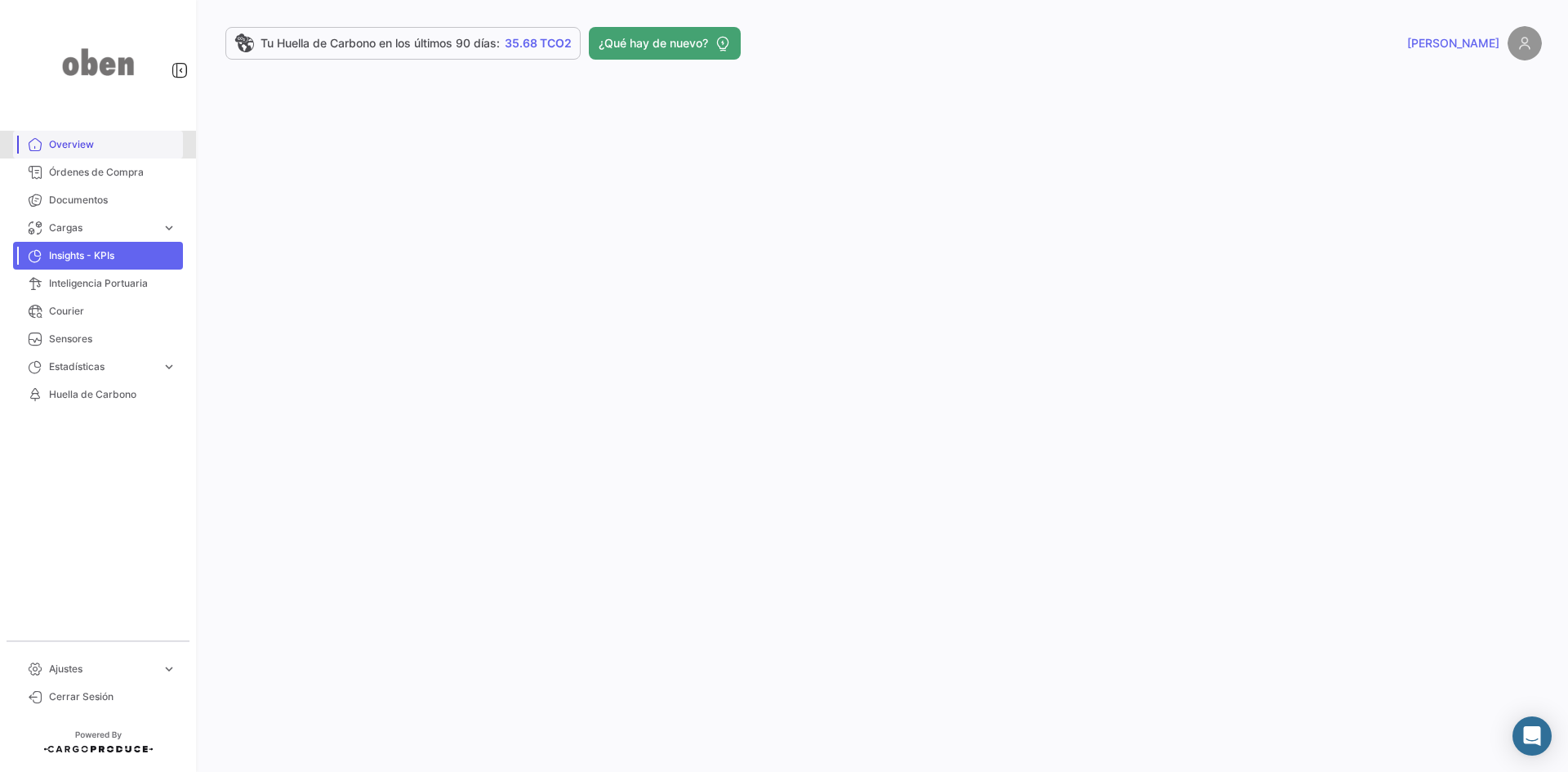
click at [50, 138] on span "Overview" at bounding box center [113, 145] width 127 height 15
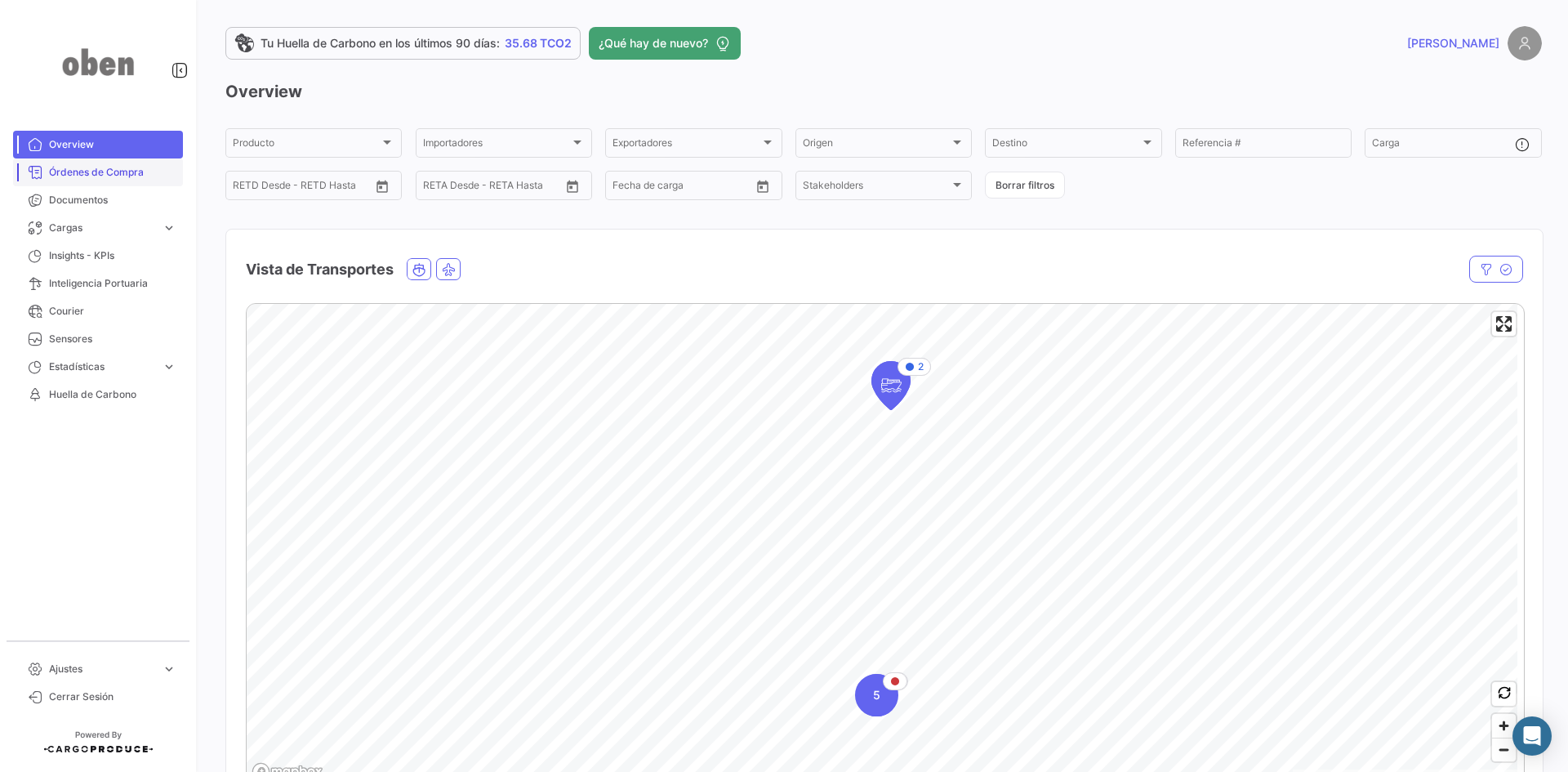
click at [65, 172] on span "Órdenes de Compra" at bounding box center [113, 172] width 127 height 15
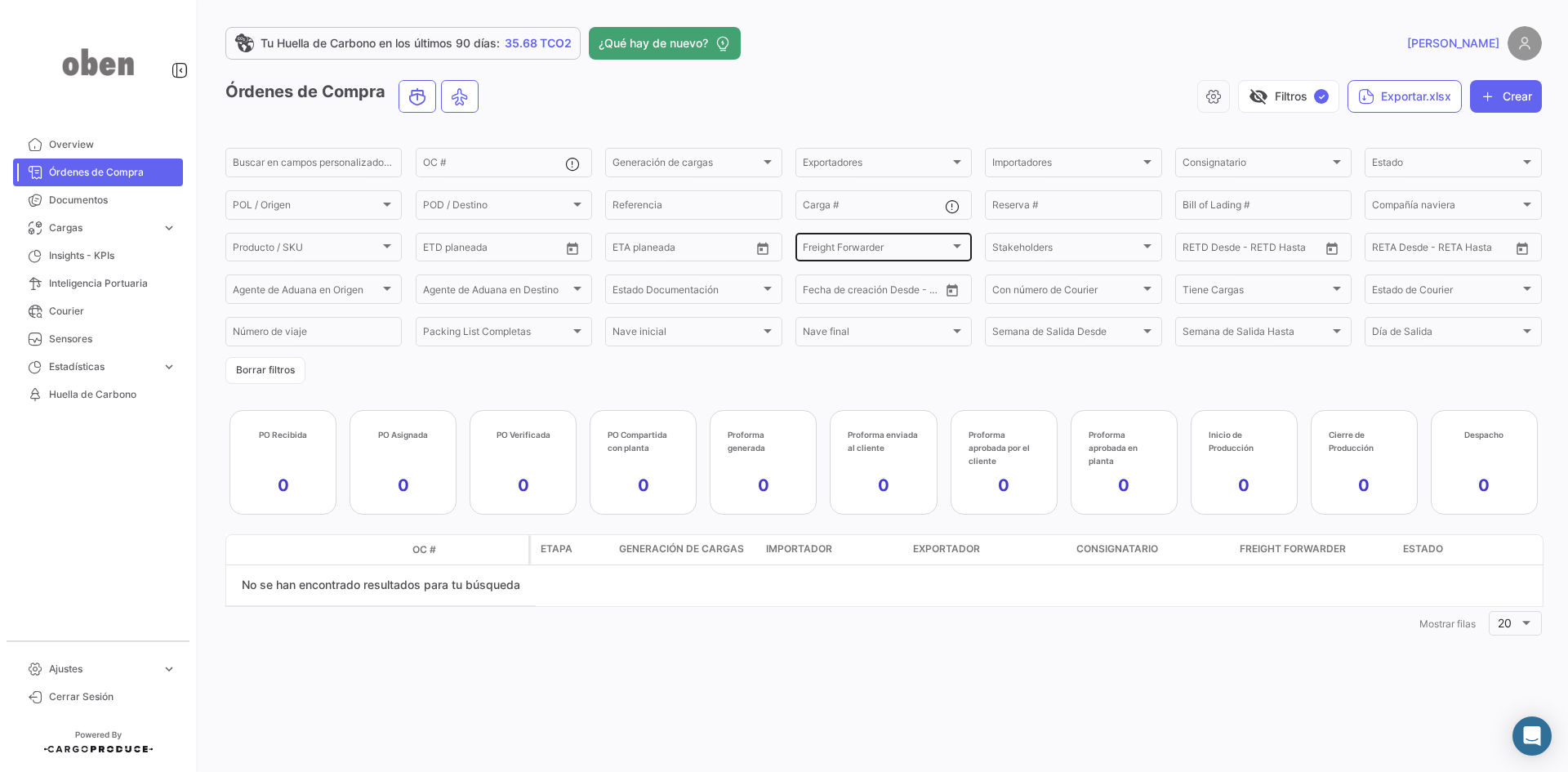
click at [959, 244] on div at bounding box center [957, 246] width 8 height 4
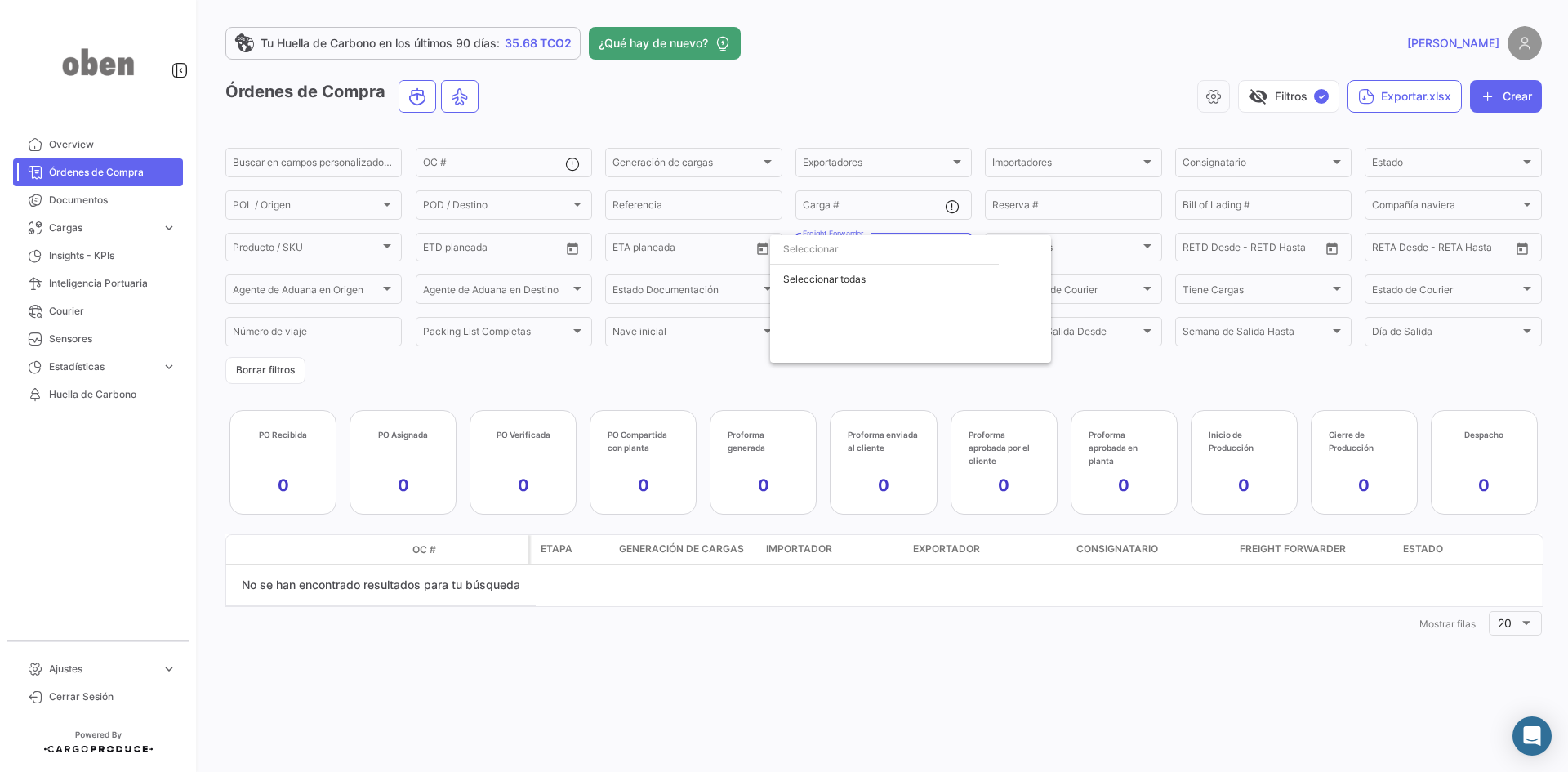
click at [954, 236] on input "dropdown search" at bounding box center [884, 249] width 228 height 29
click at [382, 250] on div at bounding box center [784, 386] width 1568 height 772
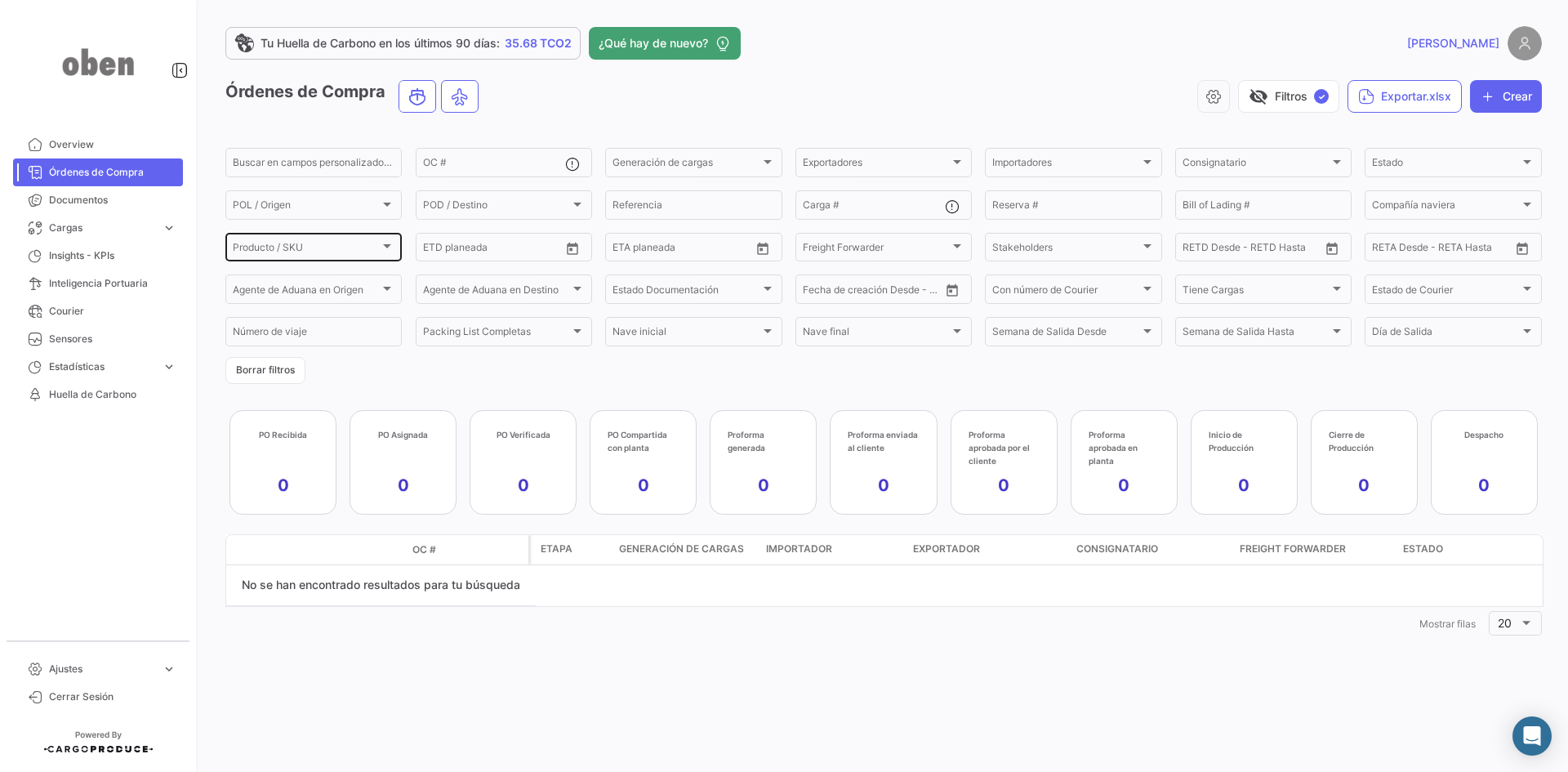
click at [385, 247] on div at bounding box center [386, 246] width 8 height 4
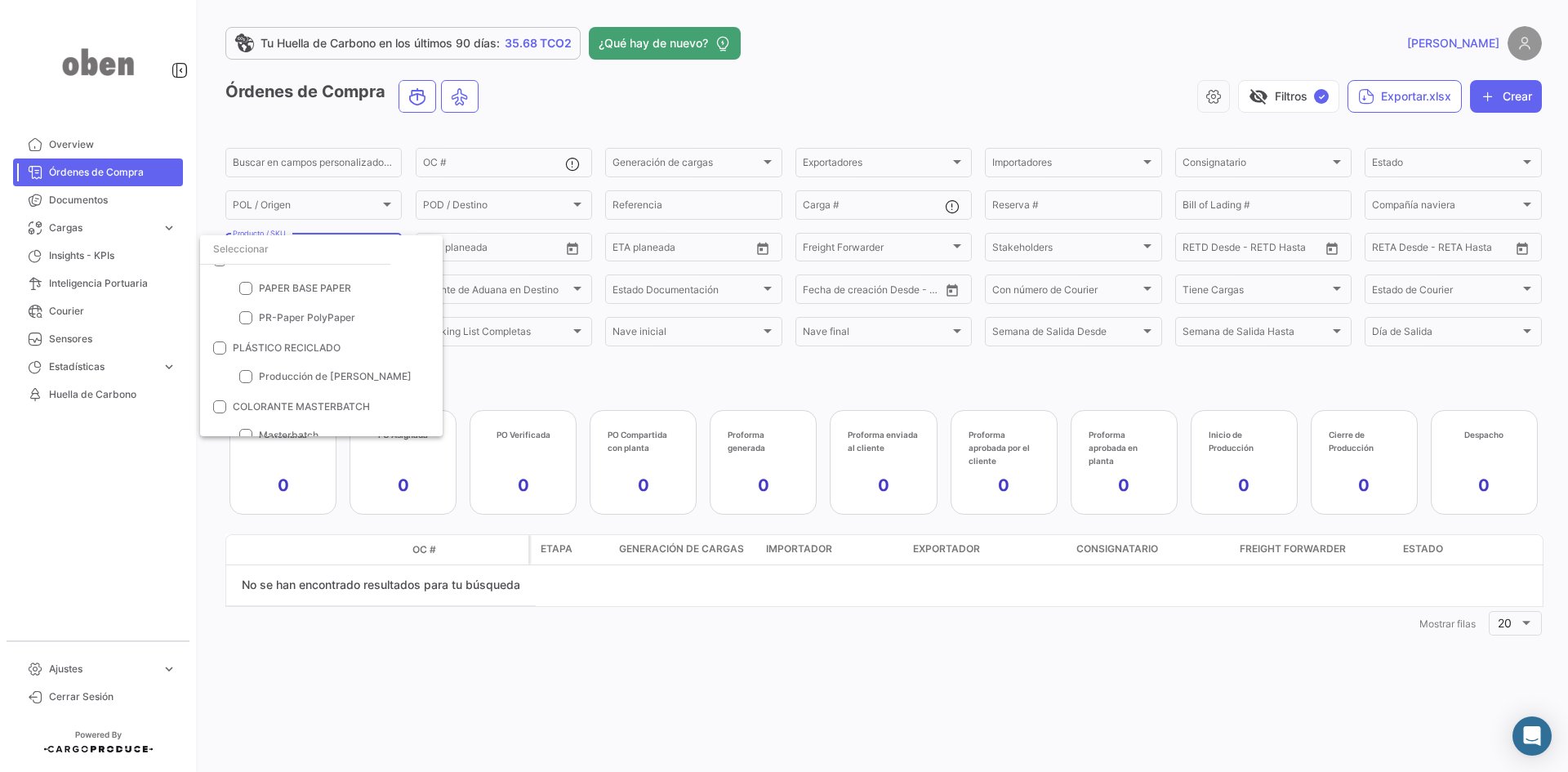
scroll to position [1062, 0]
click at [531, 385] on div at bounding box center [784, 386] width 1568 height 772
click at [84, 143] on span "Overview" at bounding box center [113, 145] width 127 height 15
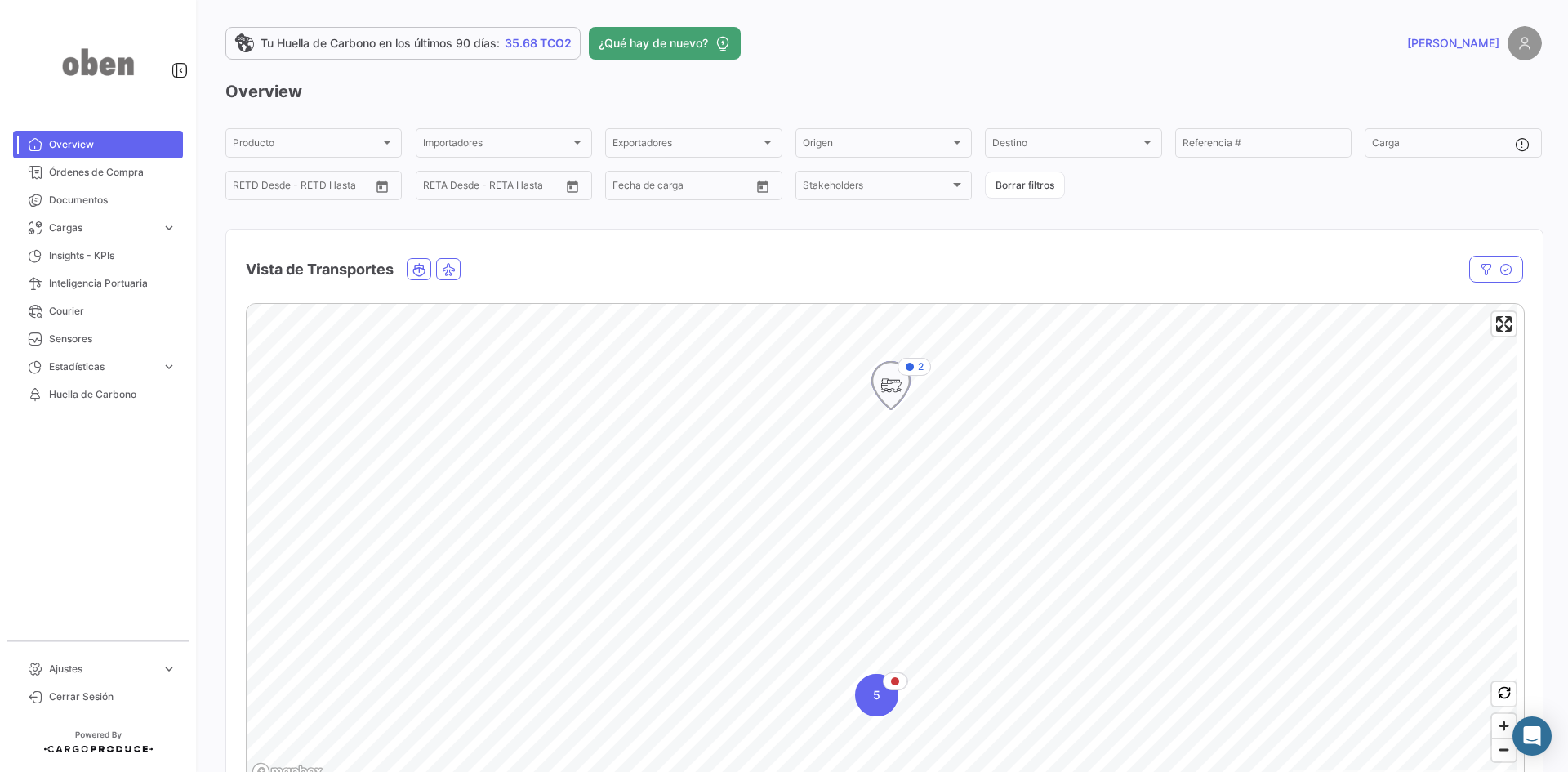
click at [889, 382] on icon "Map marker" at bounding box center [891, 386] width 23 height 34
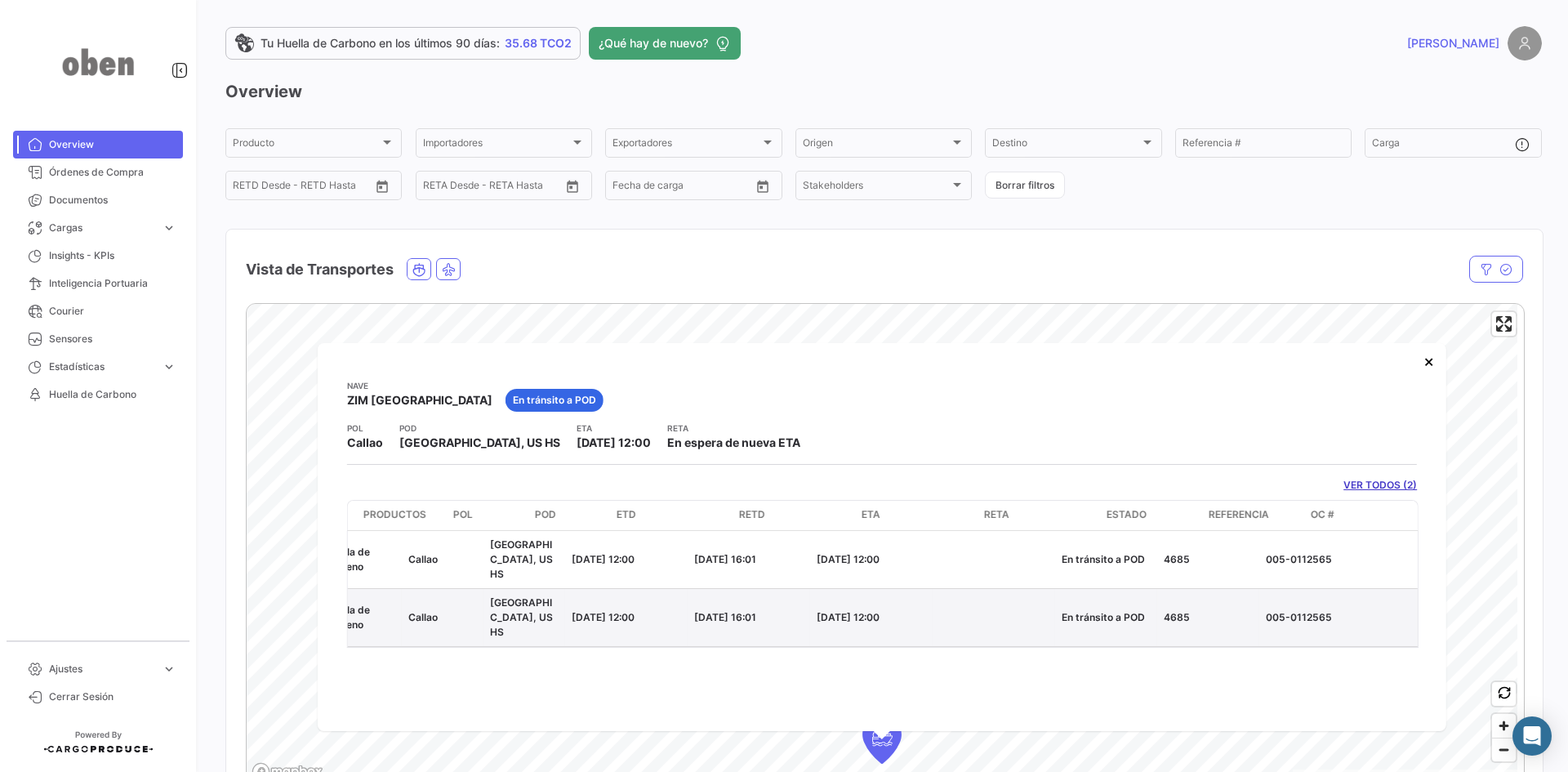
scroll to position [0, 281]
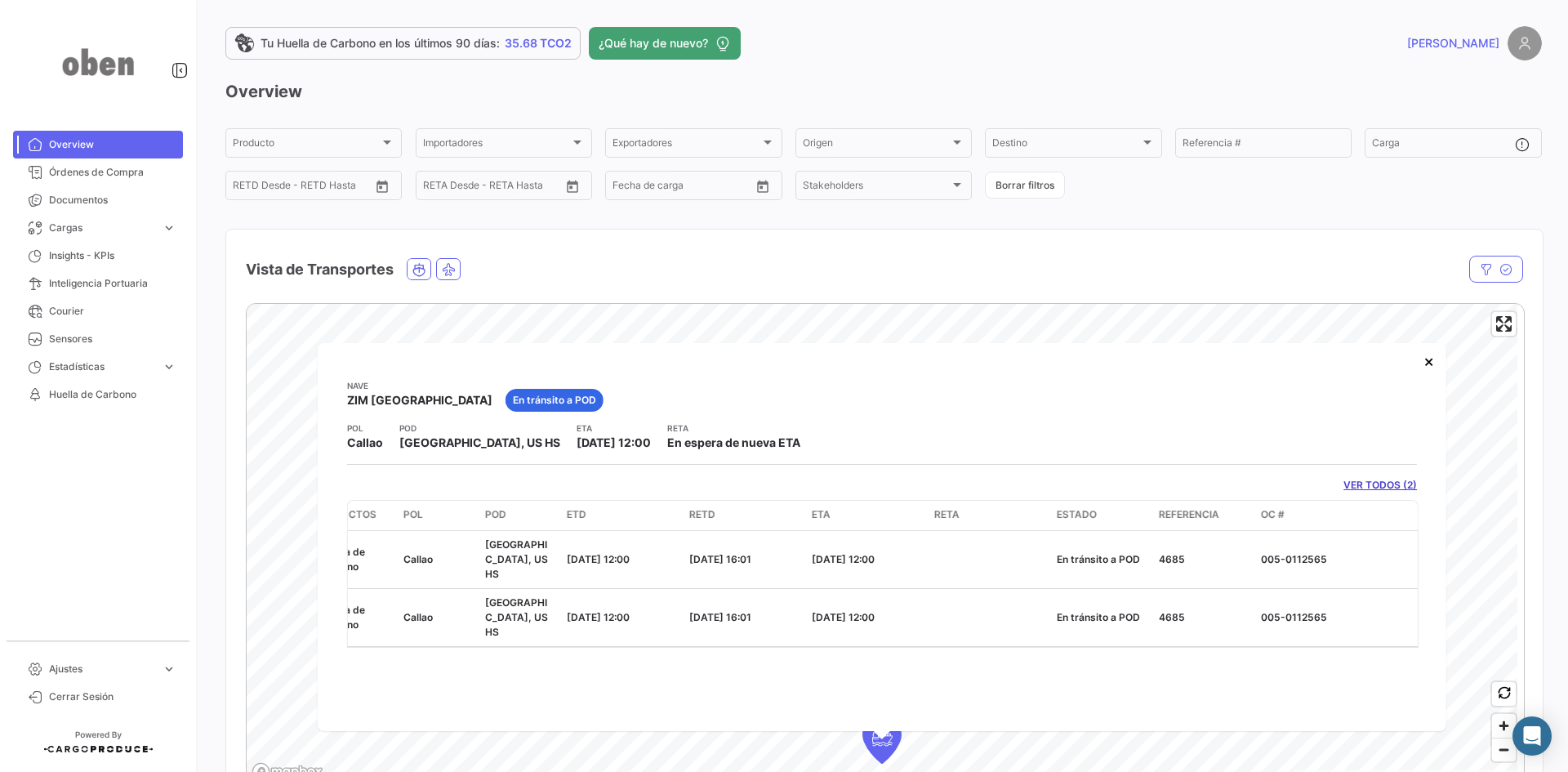
click at [92, 144] on span "Overview" at bounding box center [113, 145] width 127 height 15
click at [78, 385] on link "Huella de Carbono" at bounding box center [98, 394] width 170 height 27
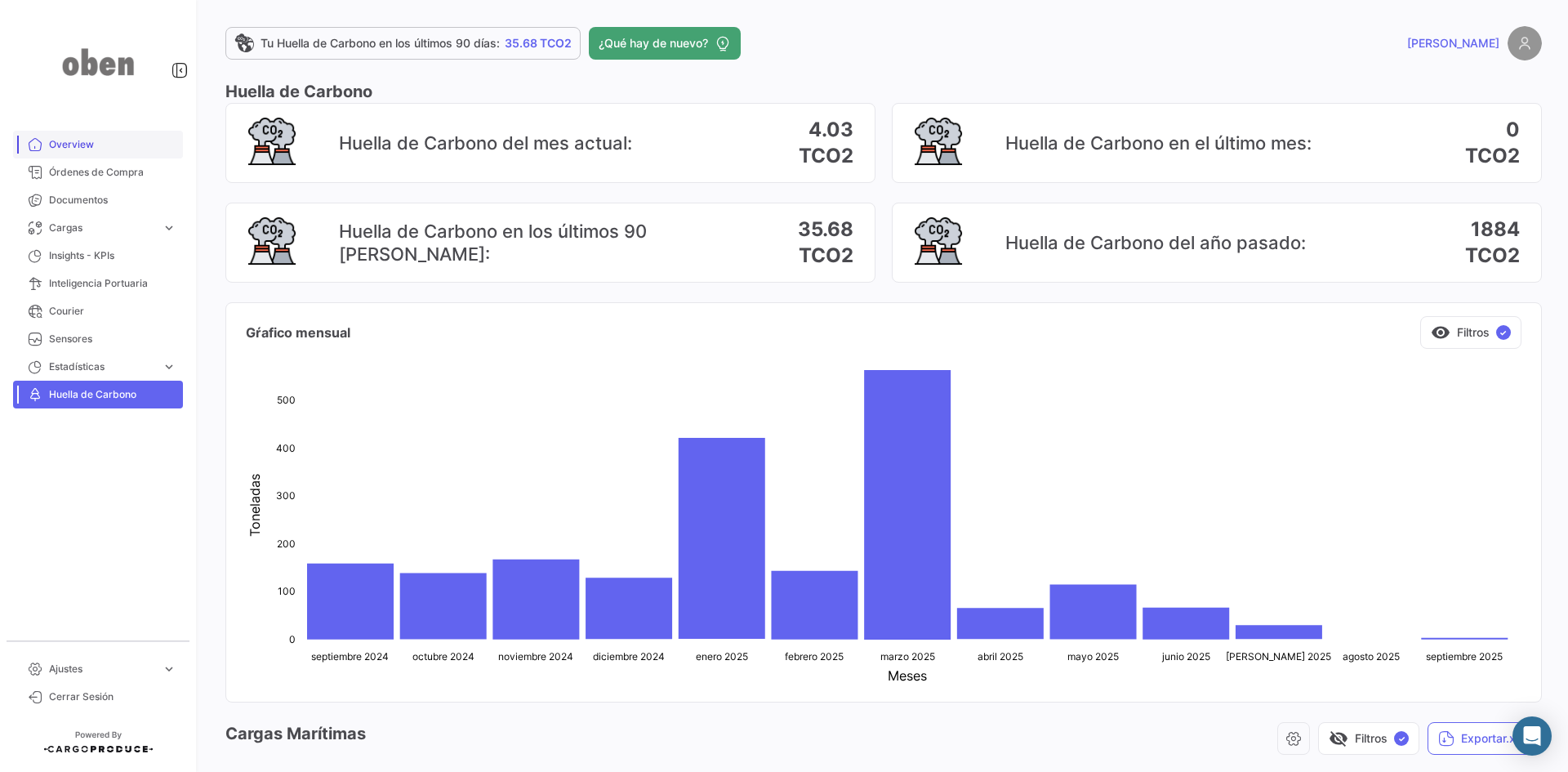
click at [75, 139] on span "Overview" at bounding box center [113, 145] width 127 height 15
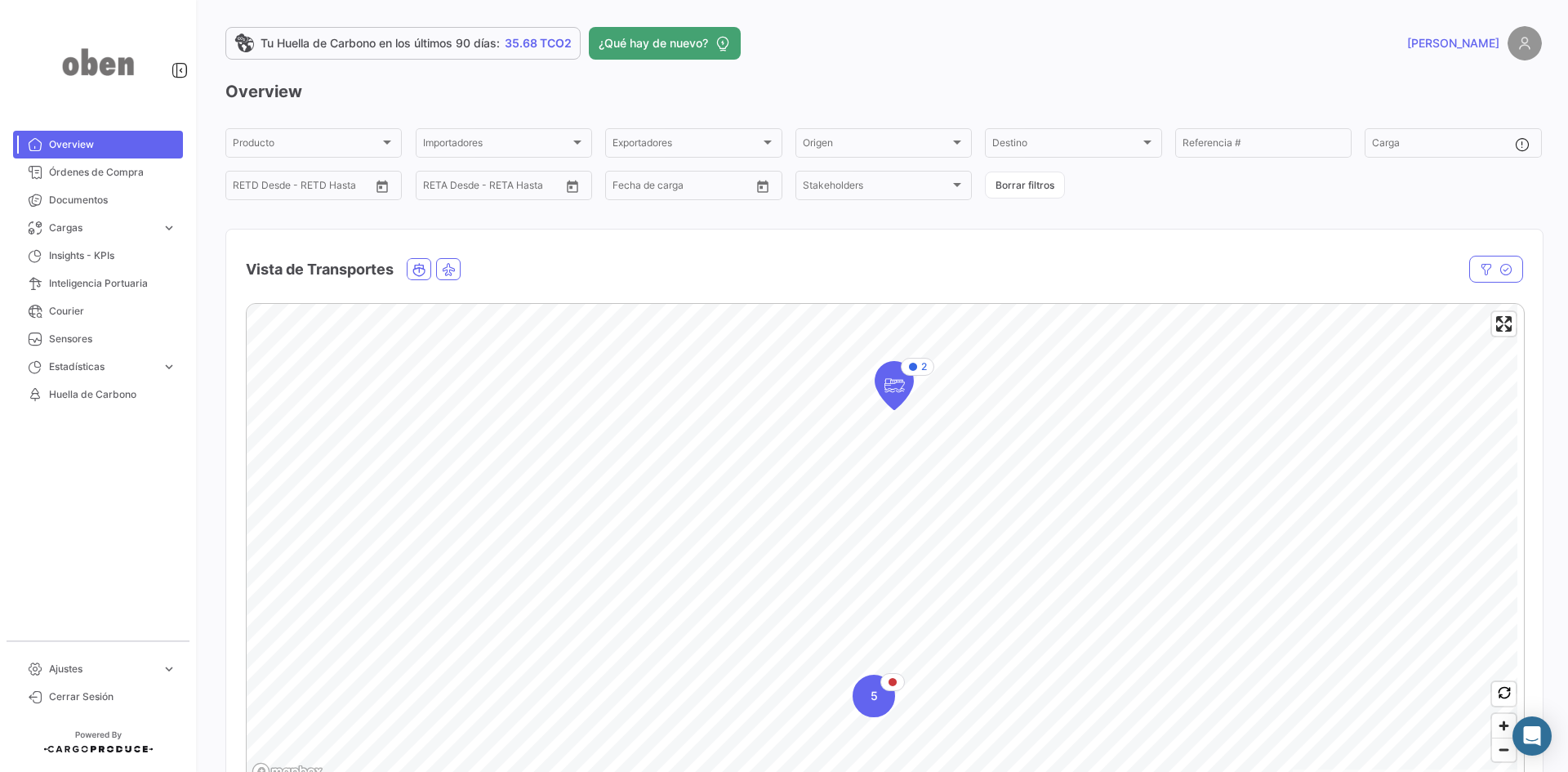
click at [1084, 247] on div "Vista de Transportes" at bounding box center [884, 259] width 1317 height 61
click at [59, 141] on span "Overview" at bounding box center [113, 145] width 127 height 15
click at [64, 131] on link "Overview" at bounding box center [98, 144] width 170 height 27
click at [65, 398] on span "Huella de Carbono" at bounding box center [113, 394] width 127 height 15
